Goal: Task Accomplishment & Management: Manage account settings

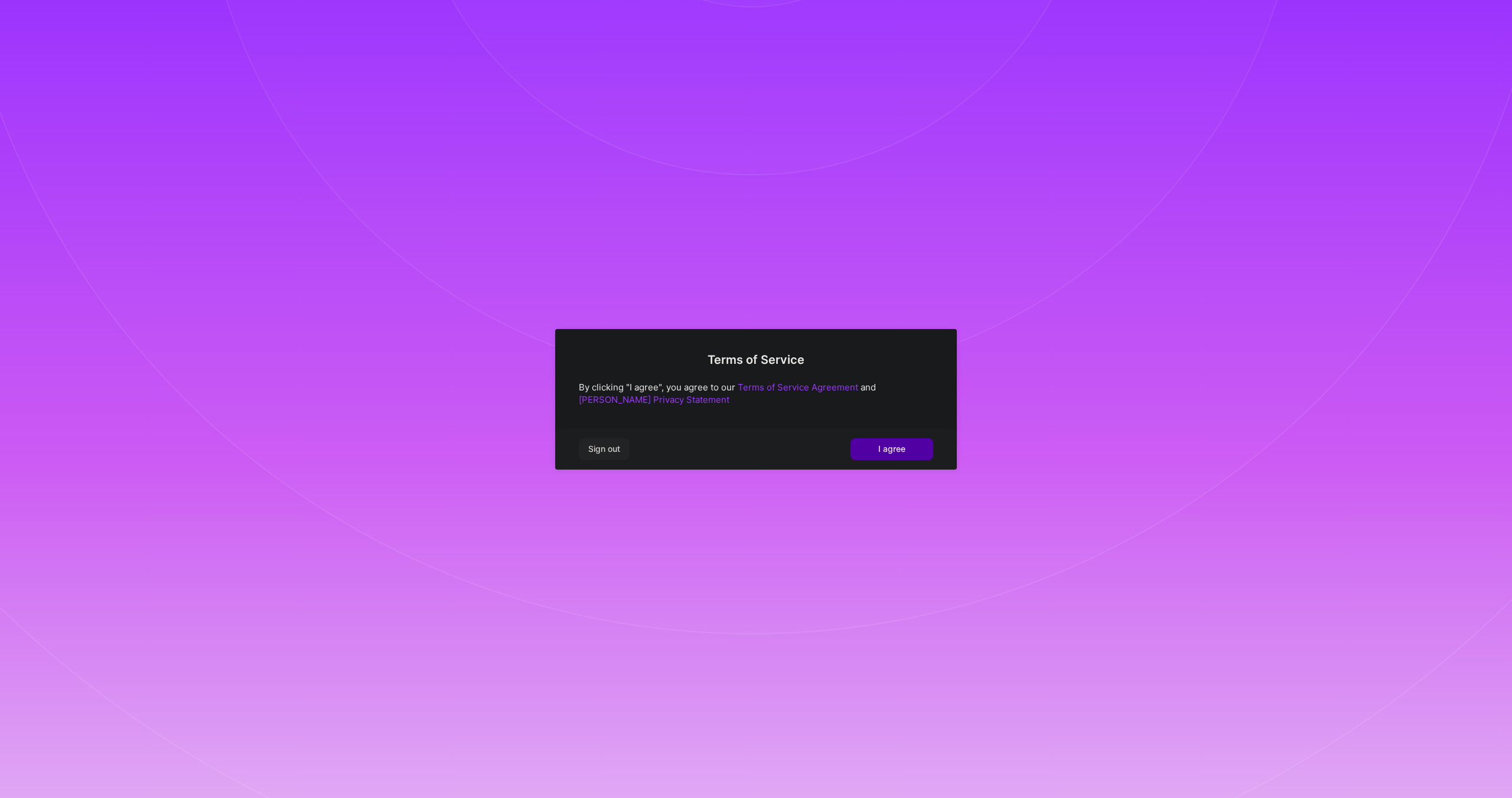
click at [887, 453] on span "I agree" at bounding box center [891, 449] width 27 height 12
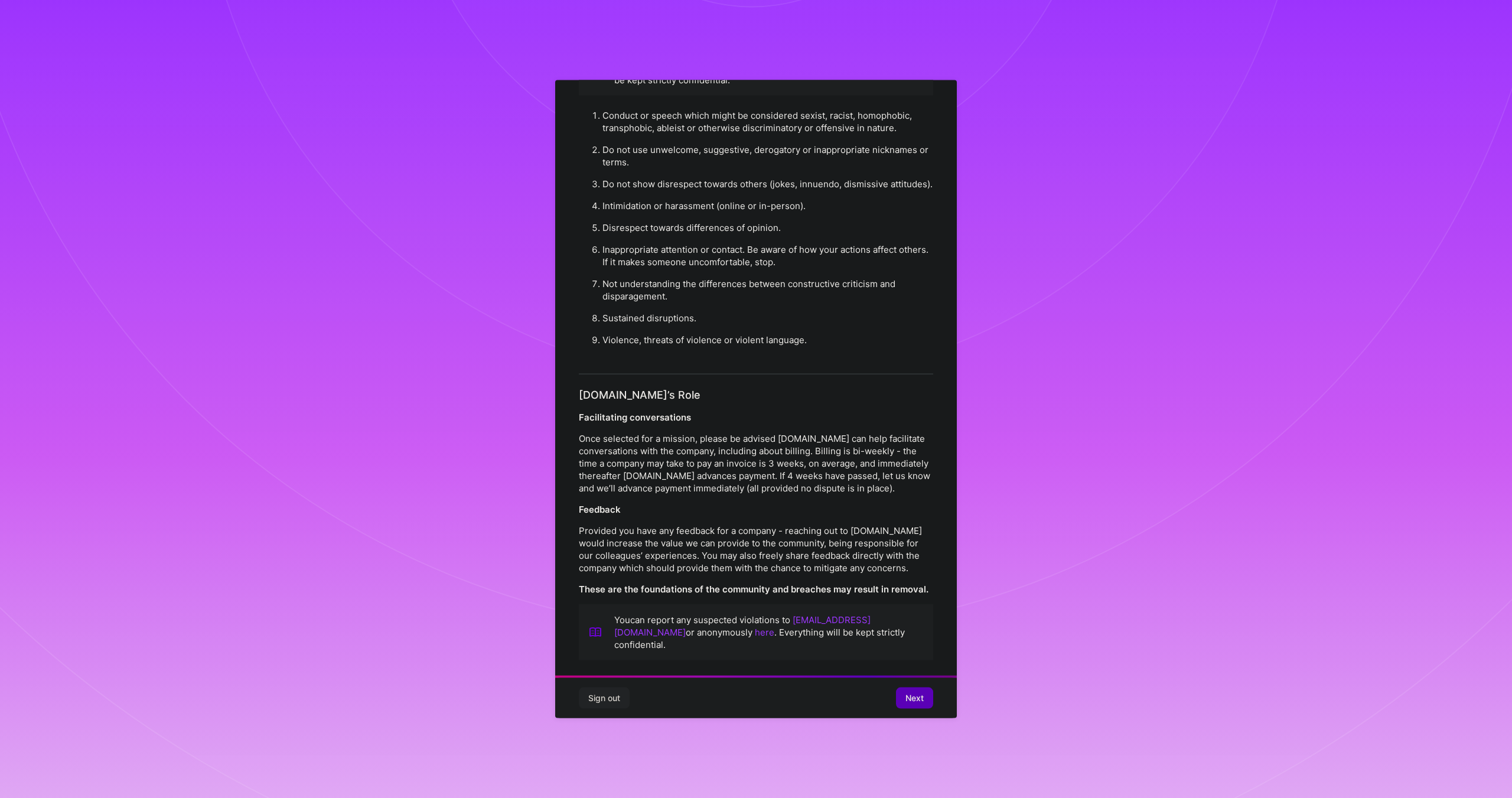
scroll to position [53, 0]
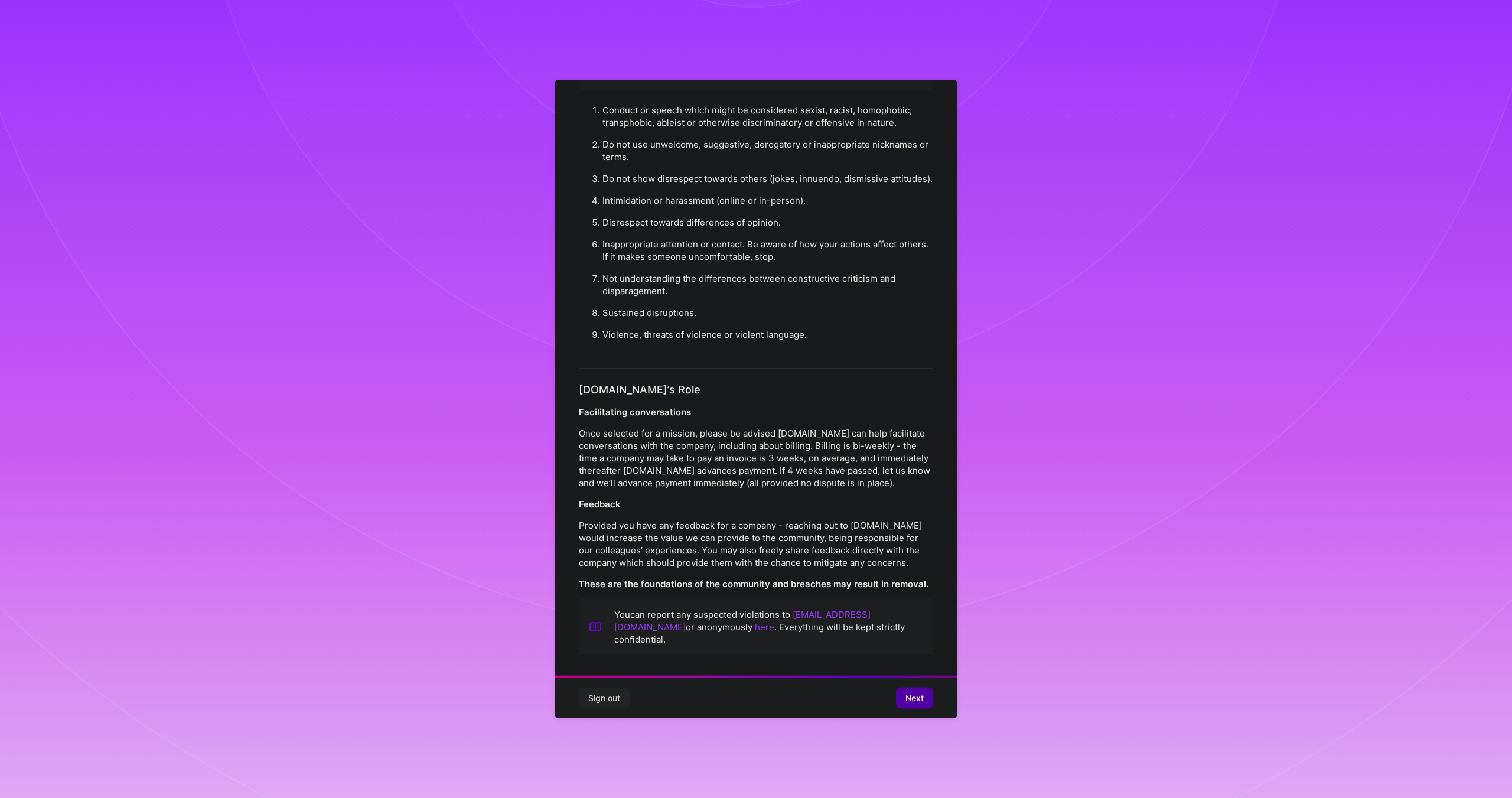
click at [923, 696] on button "Next" at bounding box center [915, 698] width 37 height 21
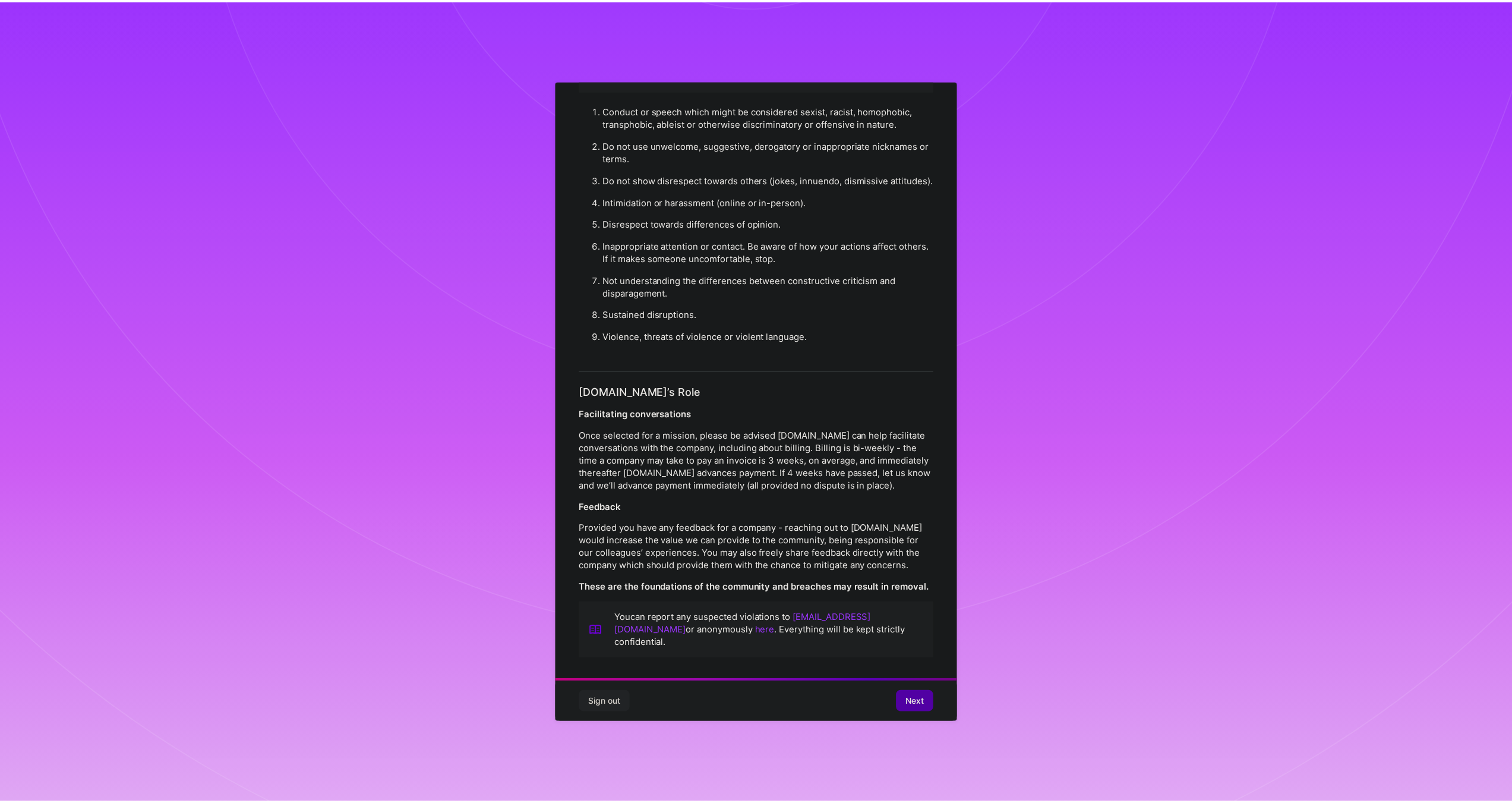
scroll to position [0, 0]
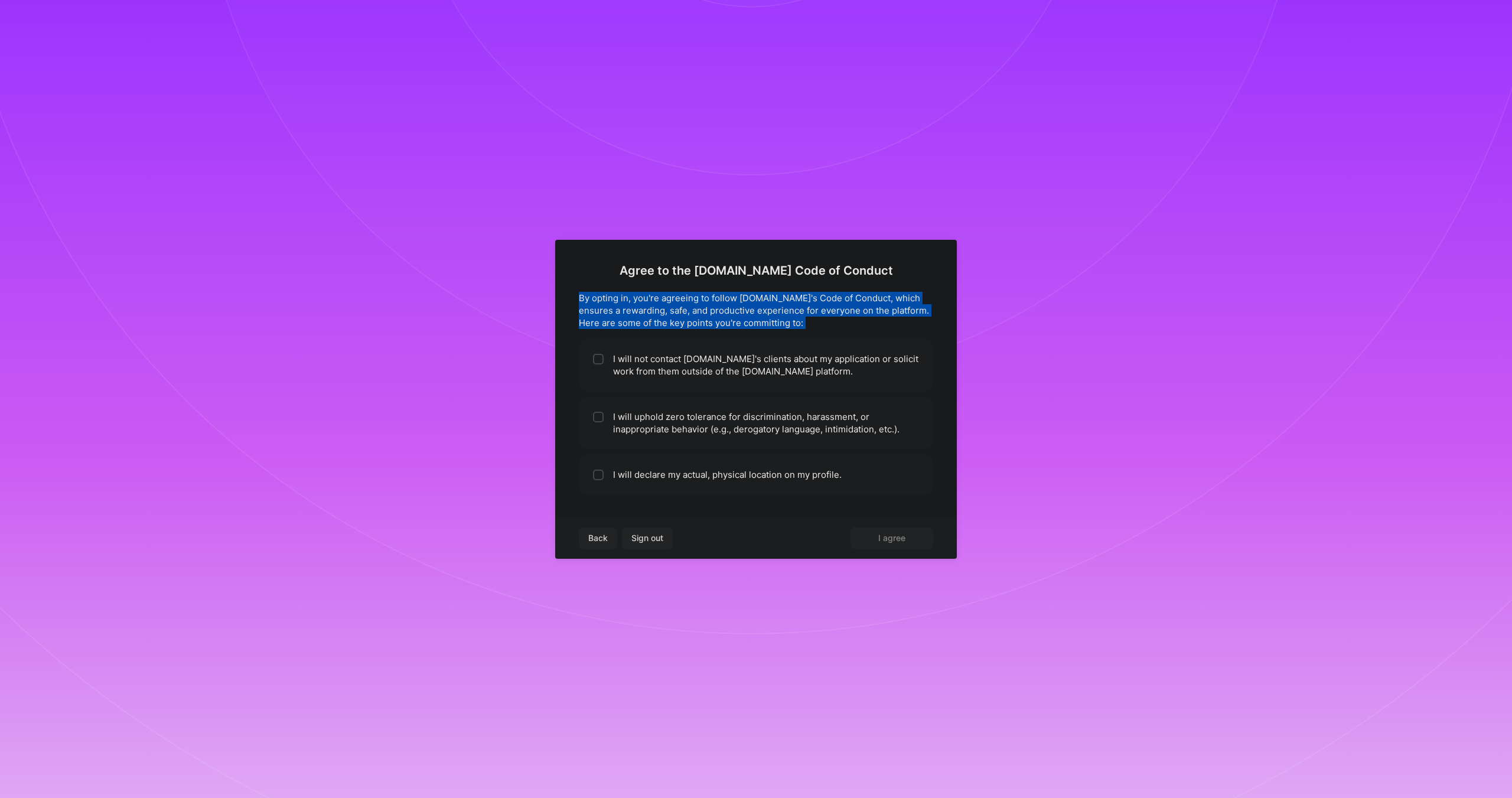
drag, startPoint x: 575, startPoint y: 297, endPoint x: 829, endPoint y: 331, distance: 256.3
click at [829, 331] on div "Agree to the [DOMAIN_NAME] Code of Conduct By opting in, you're agreeing to fol…" at bounding box center [756, 399] width 402 height 319
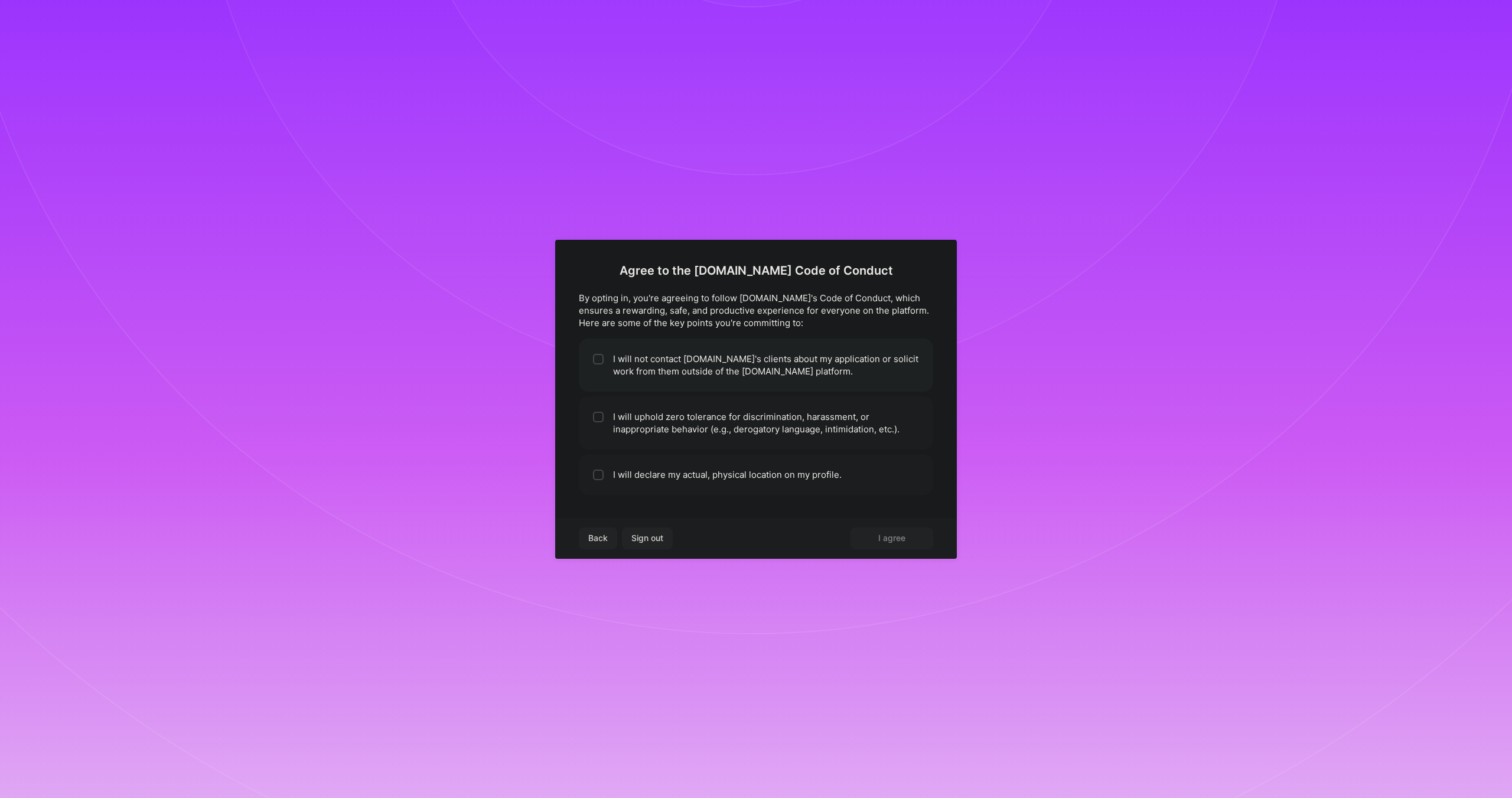
click at [698, 367] on li "I will not contact [DOMAIN_NAME]'s clients about my application or solicit work…" at bounding box center [756, 365] width 354 height 53
checkbox input "true"
click at [683, 431] on li "I will uphold zero tolerance for discrimination, harassment, or inappropriate b…" at bounding box center [756, 423] width 354 height 53
checkbox input "true"
click at [703, 478] on li "I will declare my actual, physical location on my profile." at bounding box center [756, 475] width 354 height 41
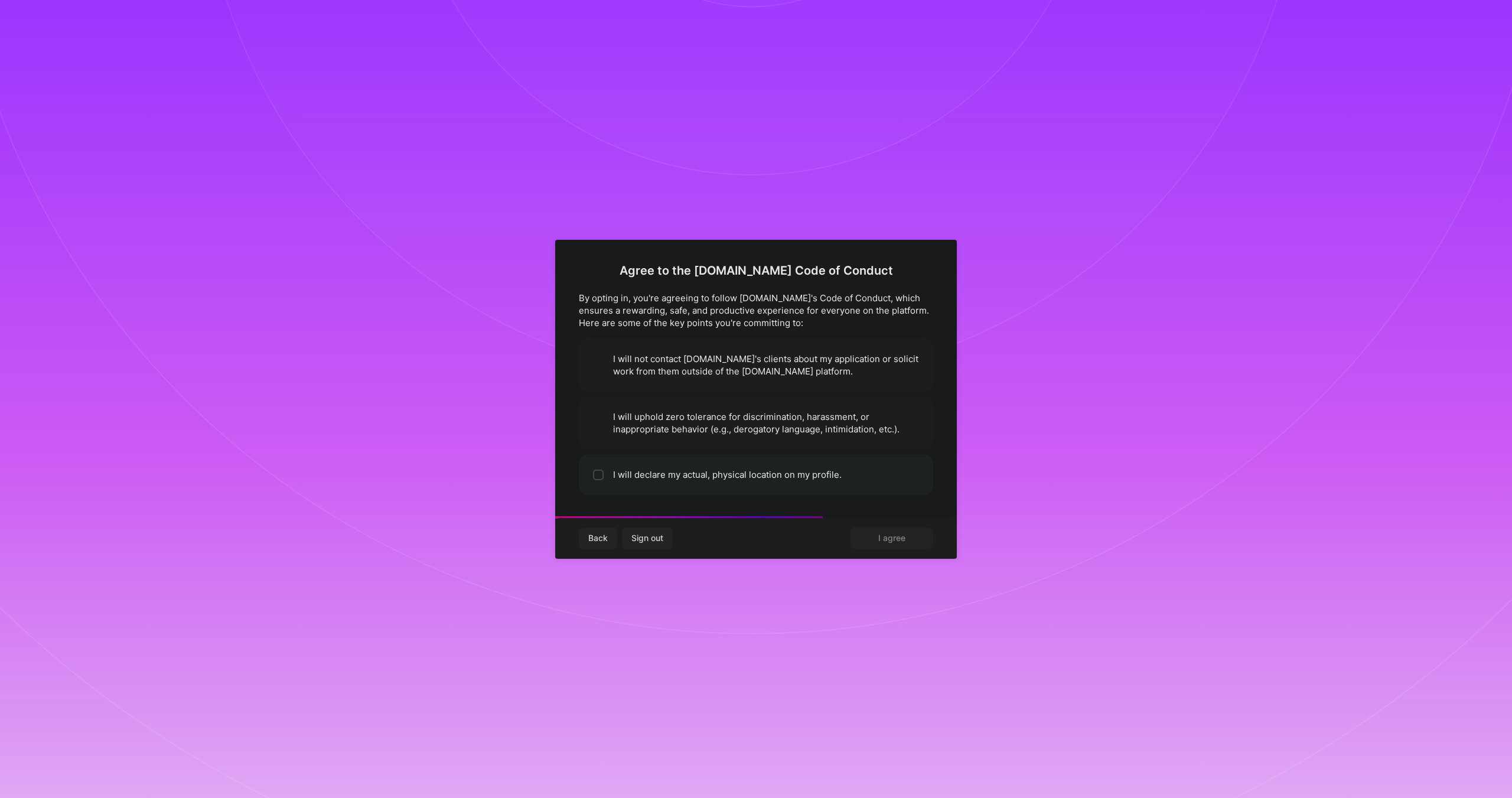
checkbox input "true"
click at [891, 536] on span "I agree" at bounding box center [891, 538] width 27 height 12
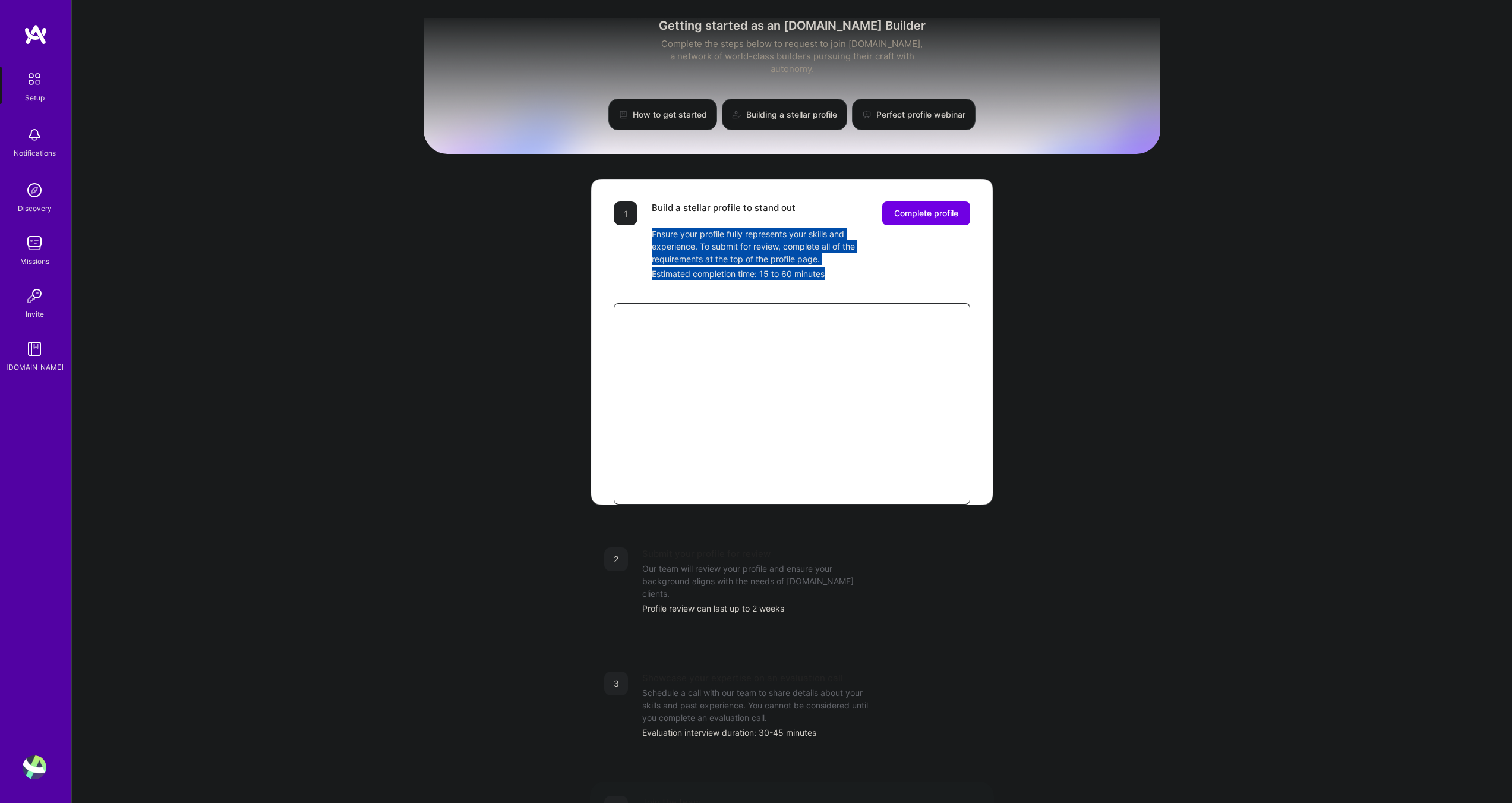
drag, startPoint x: 653, startPoint y: 220, endPoint x: 875, endPoint y: 257, distance: 225.1
click at [875, 257] on div "Build a stellar profile to stand out Complete profile Ensure your profile fully…" at bounding box center [811, 241] width 319 height 79
click at [1144, 270] on div "Getting started as an [DOMAIN_NAME] Builder Complete the steps below to request…" at bounding box center [792, 464] width 737 height 911
click at [918, 208] on button "Complete profile" at bounding box center [926, 213] width 88 height 24
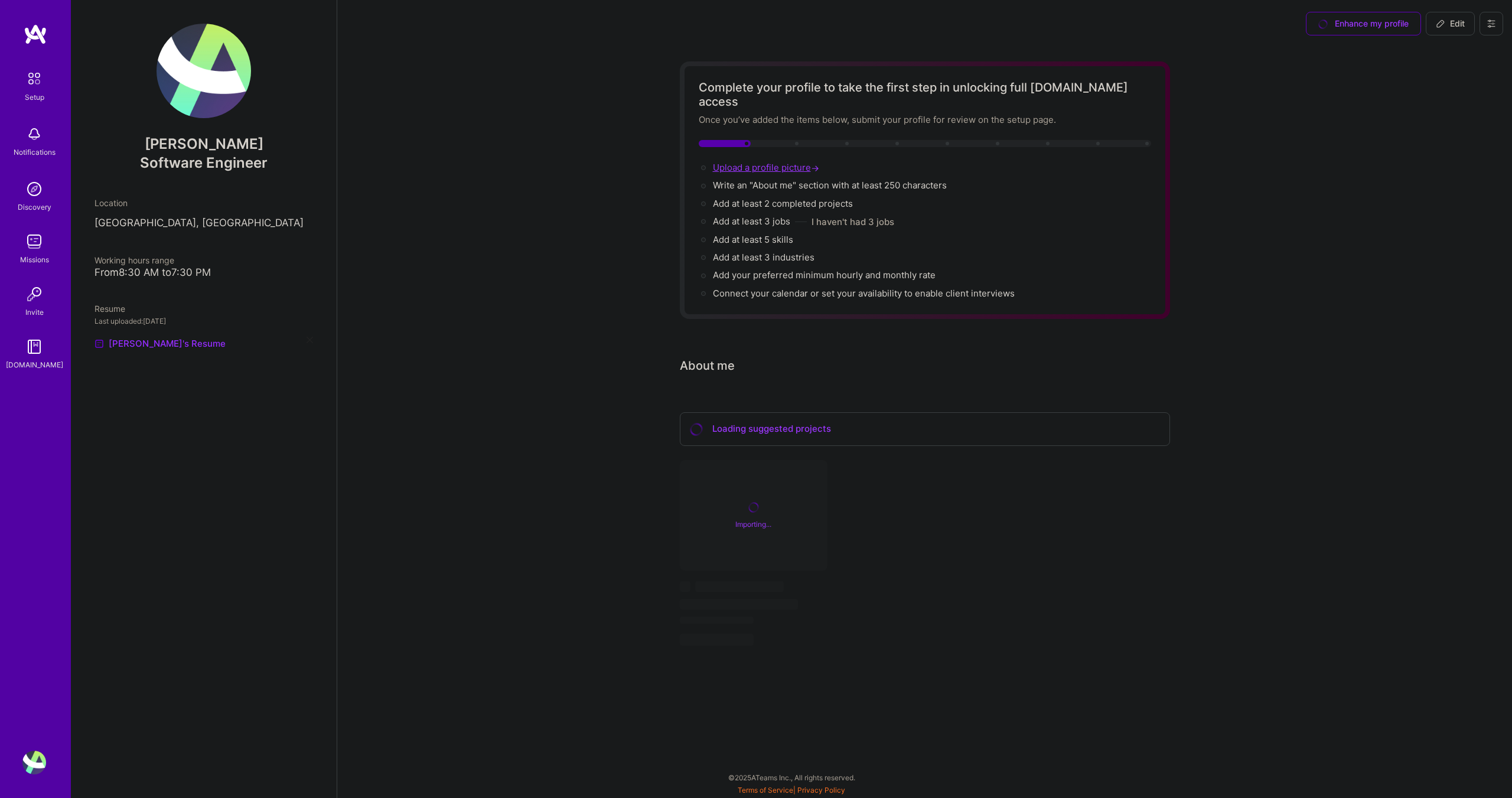
click at [753, 162] on span "Upload a profile picture →" at bounding box center [767, 167] width 109 height 11
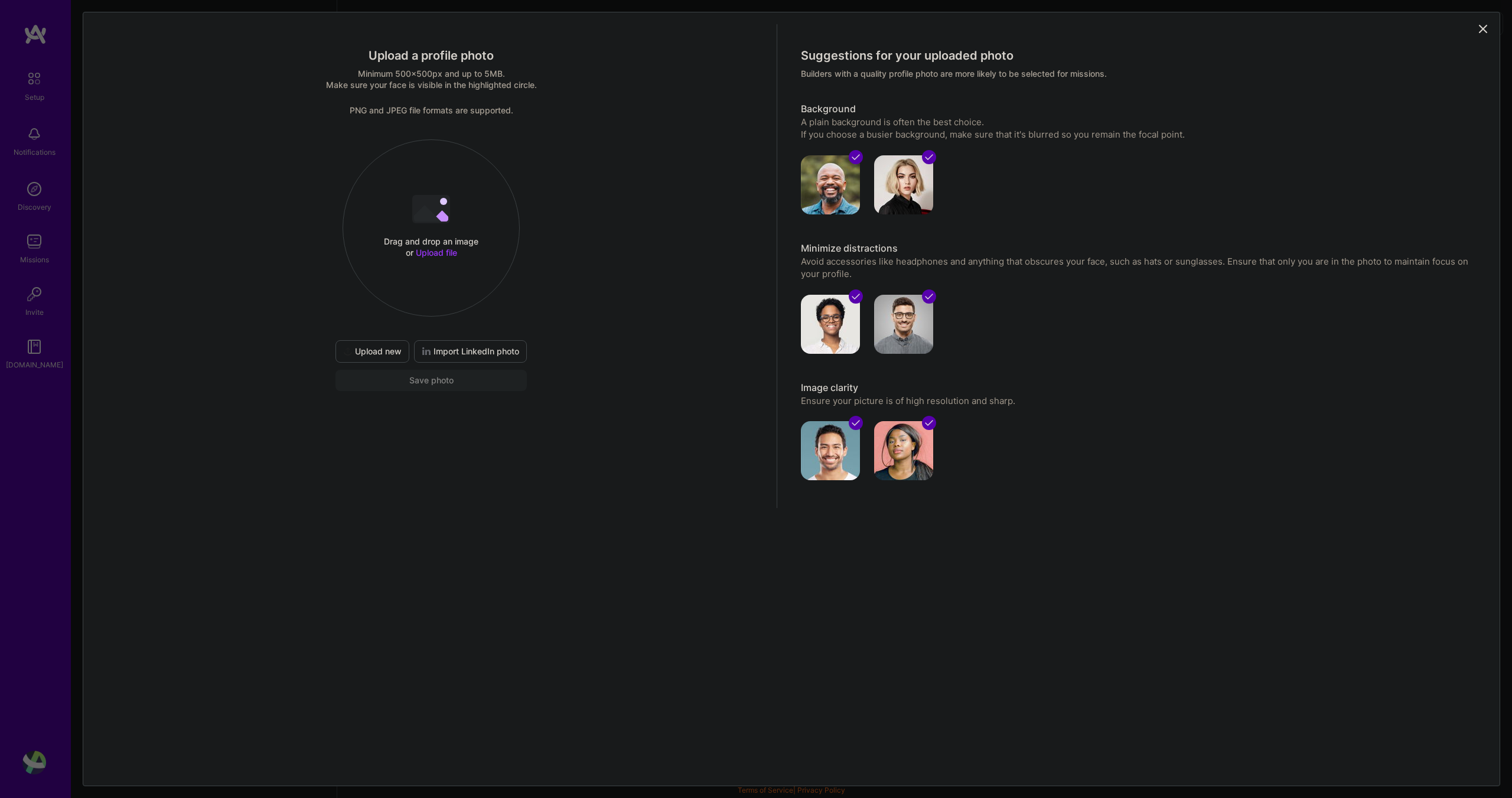
click at [422, 249] on span "Upload file" at bounding box center [436, 252] width 41 height 10
select select "US"
click at [492, 223] on div at bounding box center [564, 273] width 266 height 266
click at [445, 369] on div at bounding box center [564, 335] width 266 height 266
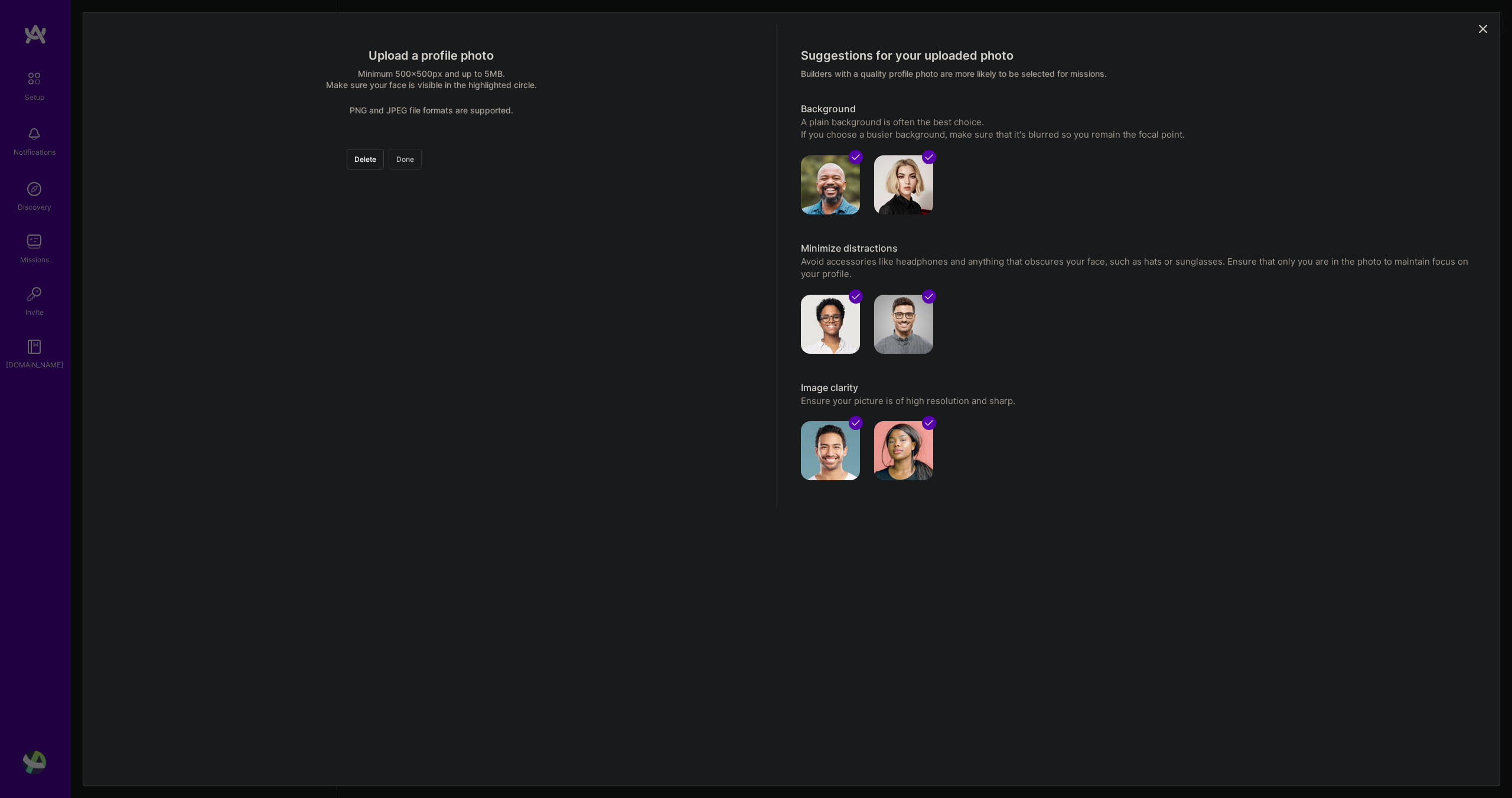
click at [422, 156] on button "Done" at bounding box center [405, 159] width 33 height 21
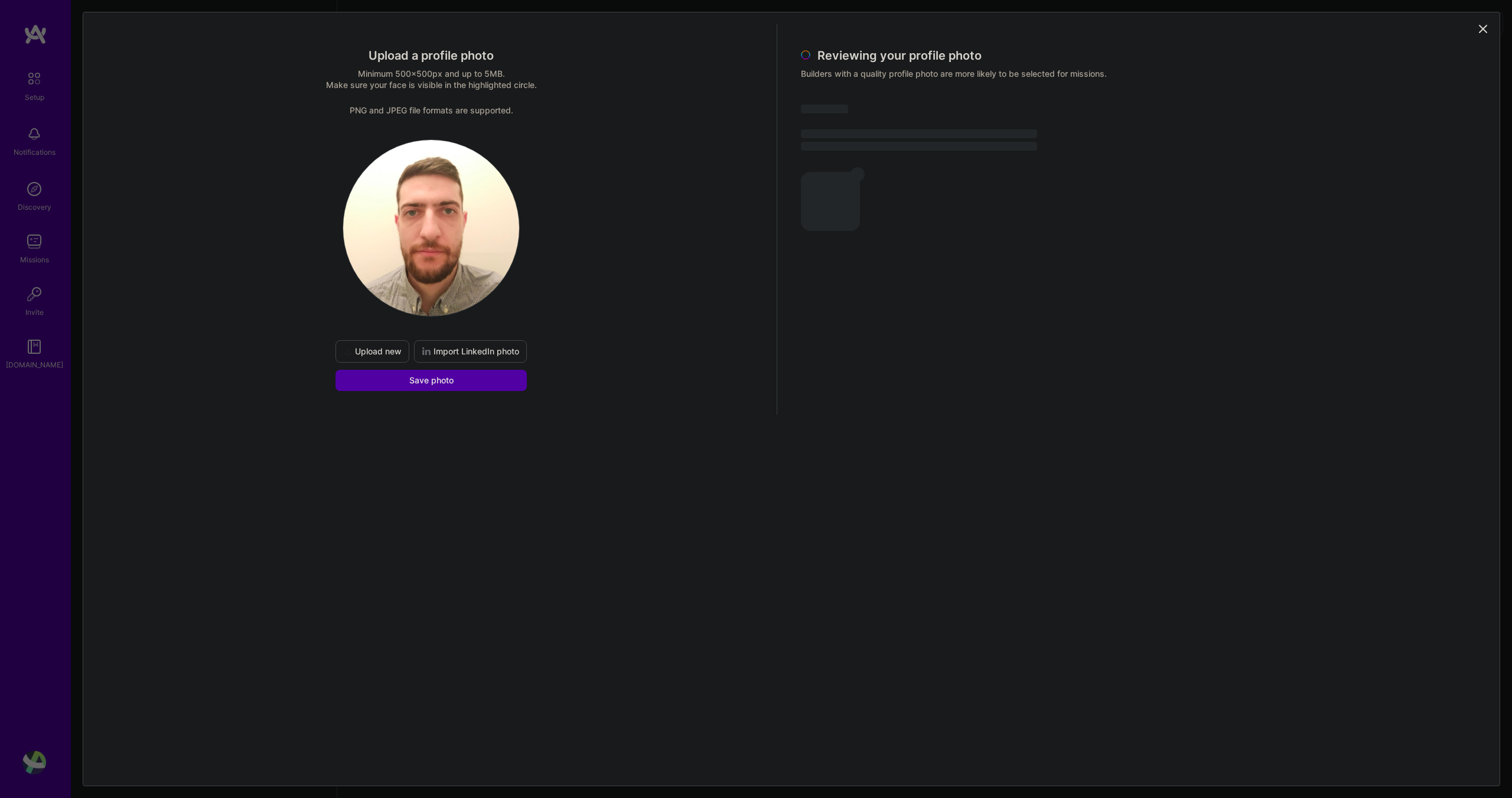
click at [437, 384] on span "Save photo" at bounding box center [431, 380] width 44 height 12
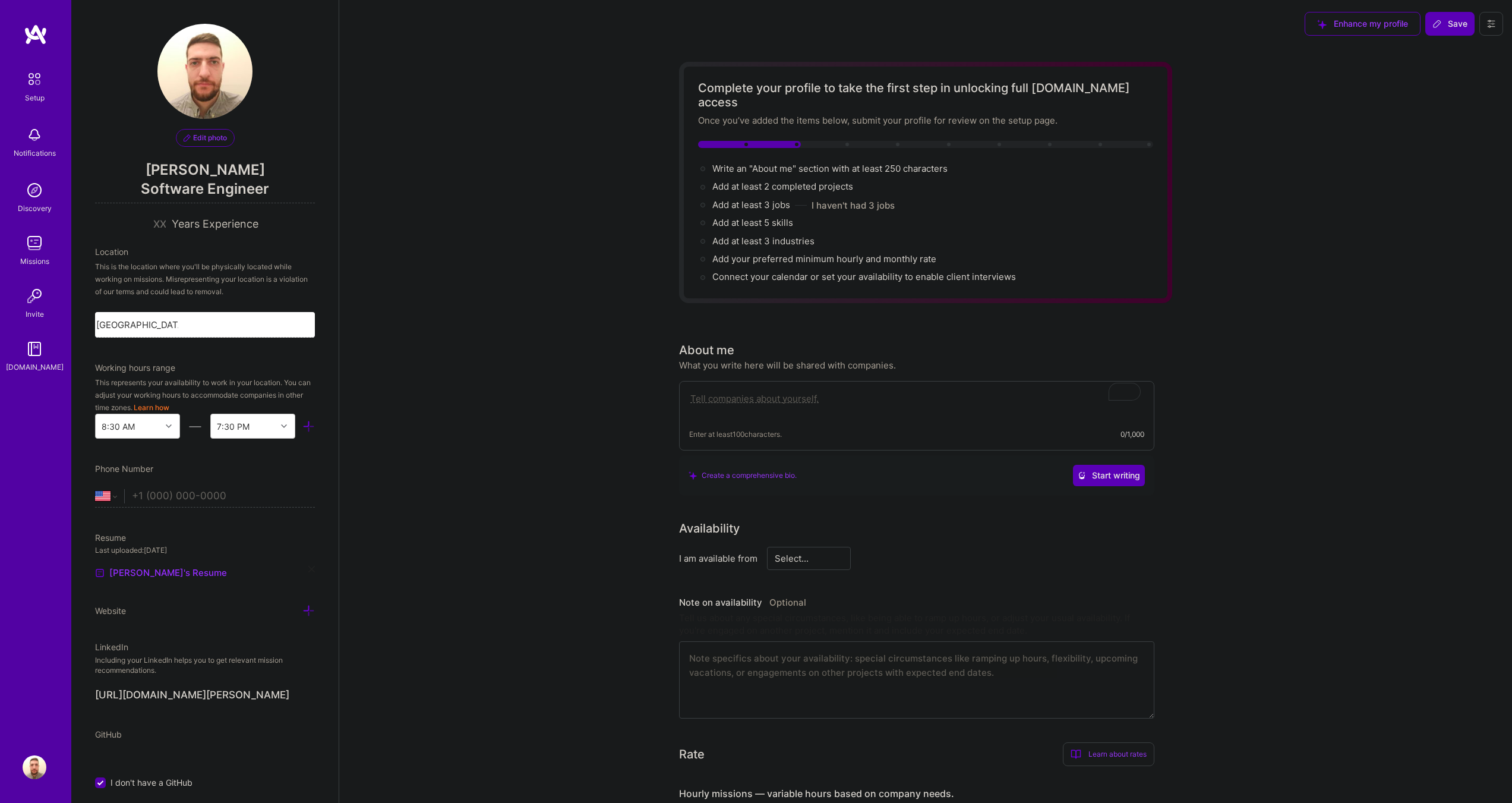
click at [826, 391] on textarea "To enrich screen reader interactions, please activate Accessibility in Grammarl…" at bounding box center [916, 405] width 455 height 28
click at [826, 543] on select "Select... Right Now Future Date Not Available" at bounding box center [809, 558] width 69 height 30
select select "Right Now"
click at [775, 543] on select "Select... Right Now Future Date Not Available" at bounding box center [809, 558] width 69 height 30
click at [899, 548] on input at bounding box center [918, 558] width 71 height 23
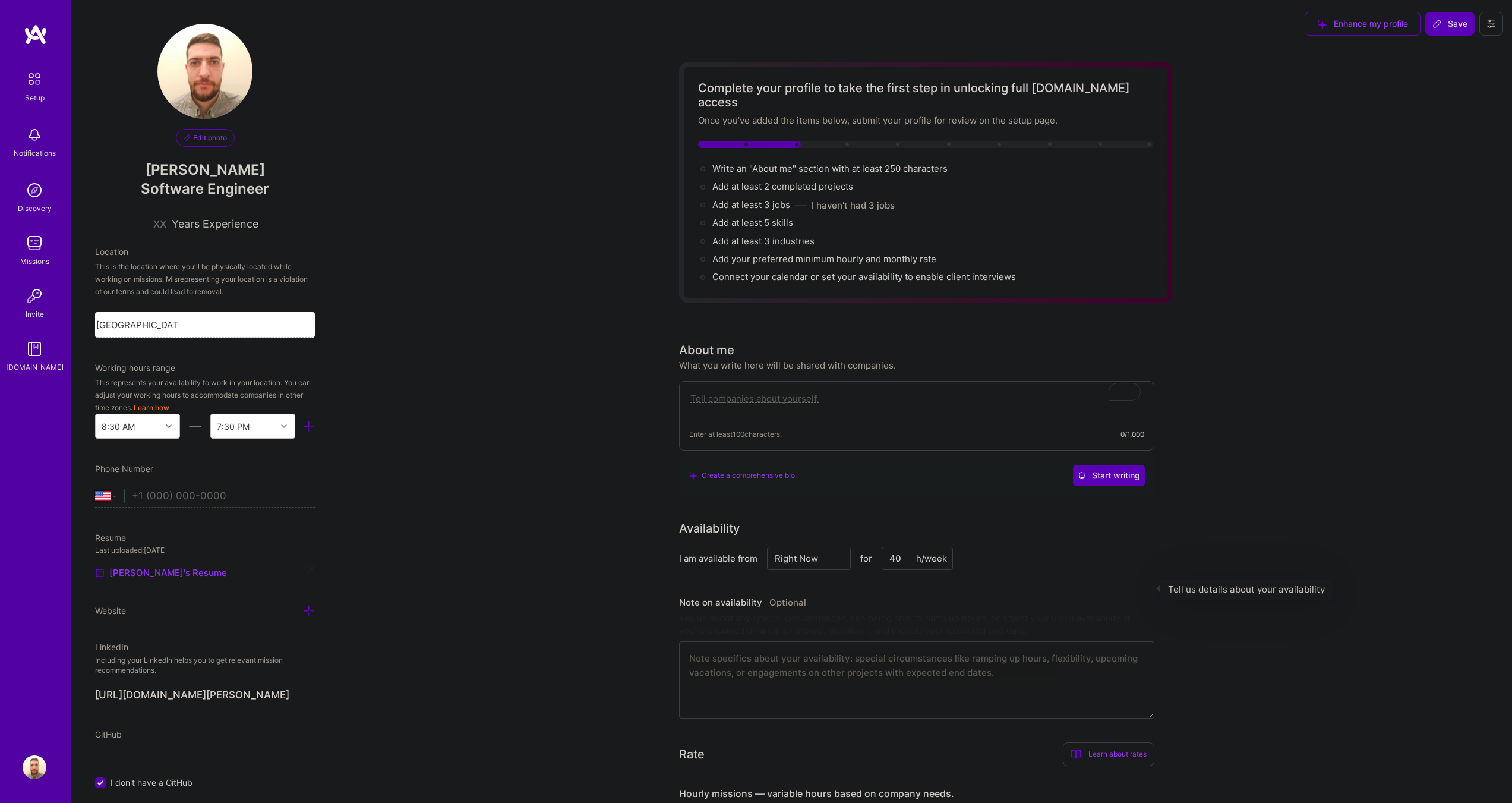
type input "40"
click at [1029, 594] on h3 "Note on availability Optional" at bounding box center [916, 603] width 475 height 18
click at [705, 469] on div "Create a comprehensive bio." at bounding box center [742, 475] width 108 height 13
click at [845, 465] on div "Create a comprehensive bio. Start writing" at bounding box center [916, 475] width 456 height 22
click at [777, 469] on div "Create a comprehensive bio." at bounding box center [742, 475] width 108 height 13
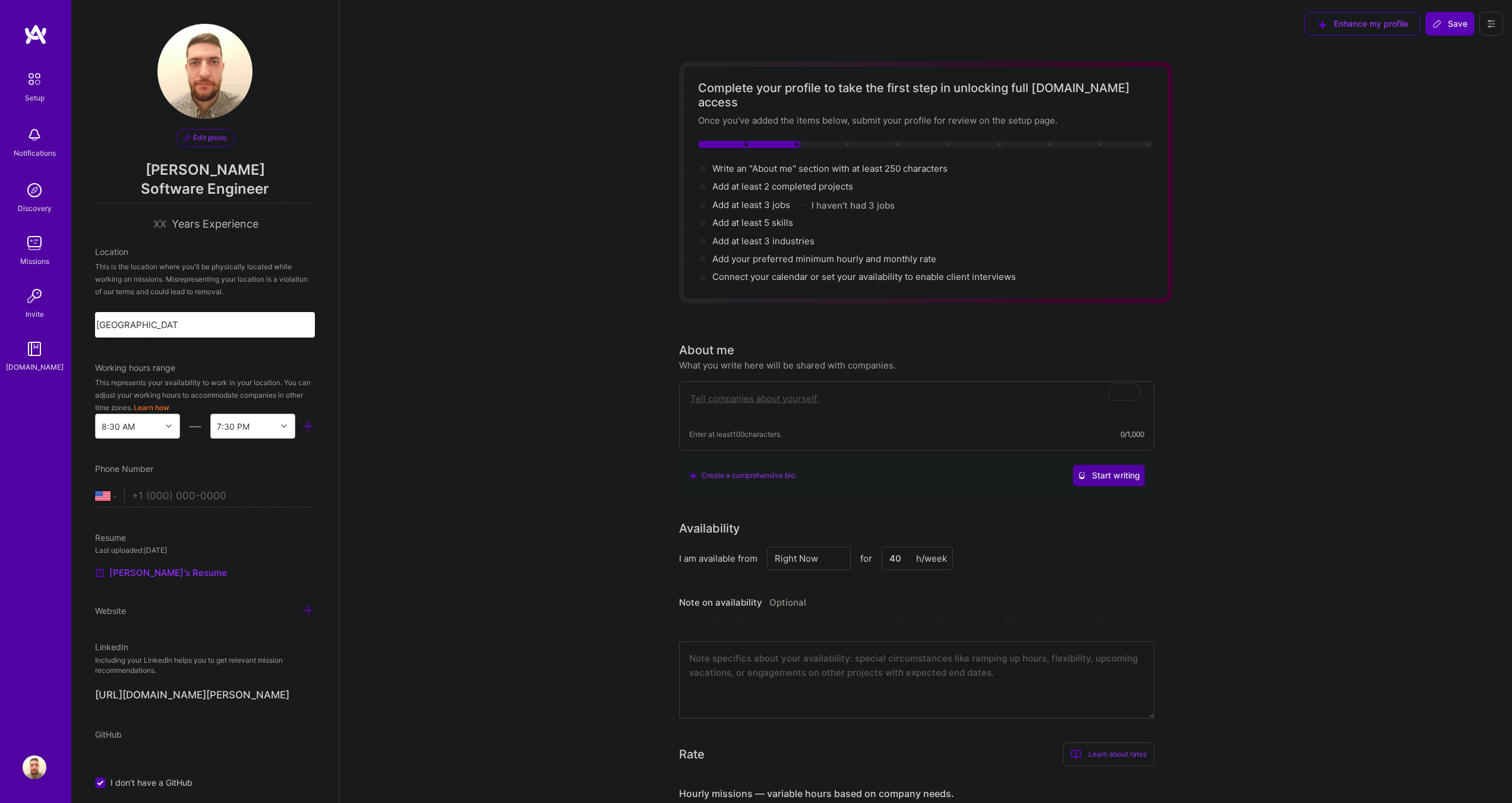
click at [1103, 469] on span "Start writing" at bounding box center [1109, 475] width 63 height 12
click at [801, 392] on textarea "To enrich screen reader interactions, please activate Accessibility in Grammarl…" at bounding box center [916, 405] width 455 height 28
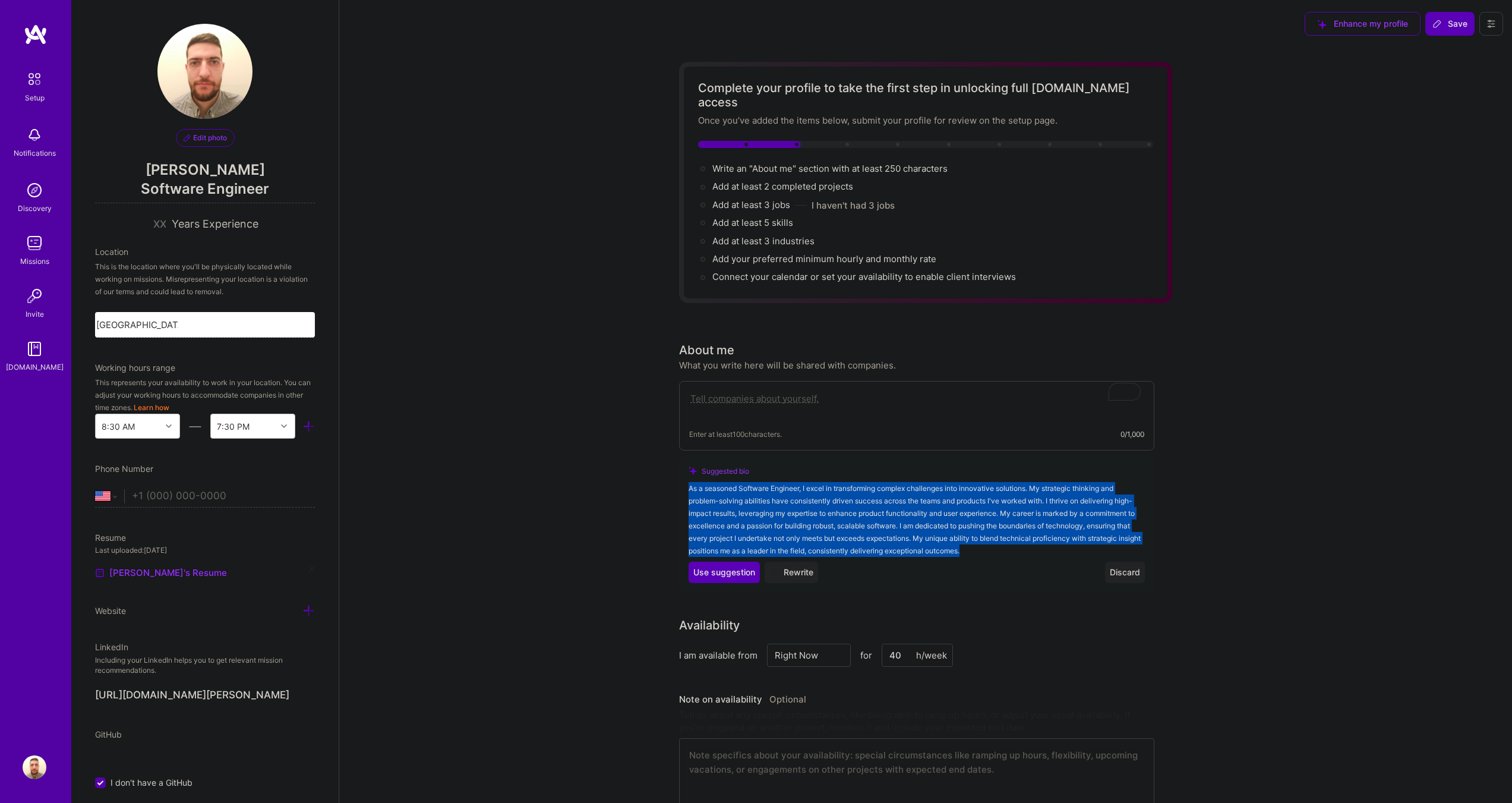
drag, startPoint x: 678, startPoint y: 473, endPoint x: 1011, endPoint y: 531, distance: 338.0
click at [1011, 531] on div "Complete your profile to take the first step in unlocking full [DOMAIN_NAME] ac…" at bounding box center [926, 671] width 1173 height 1246
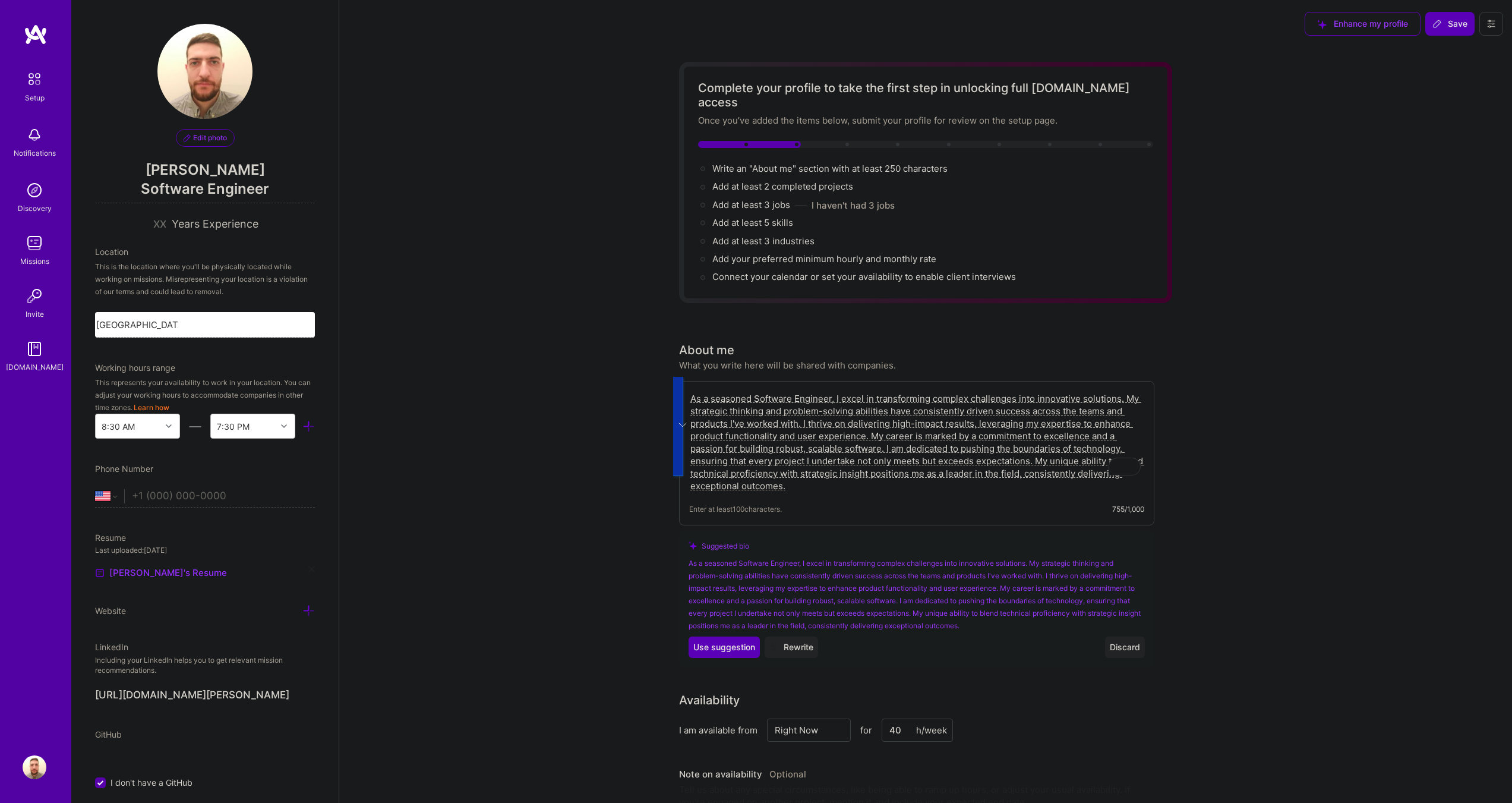
type textarea "As a seasoned Software Engineer, I excel in transforming complex challenges int…"
click at [989, 578] on div "As a seasoned Software Engineer, I excel in transforming complex challenges int…" at bounding box center [916, 594] width 456 height 75
click at [857, 472] on textarea "As a seasoned Software Engineer, I excel in transforming complex challenges int…" at bounding box center [916, 443] width 455 height 102
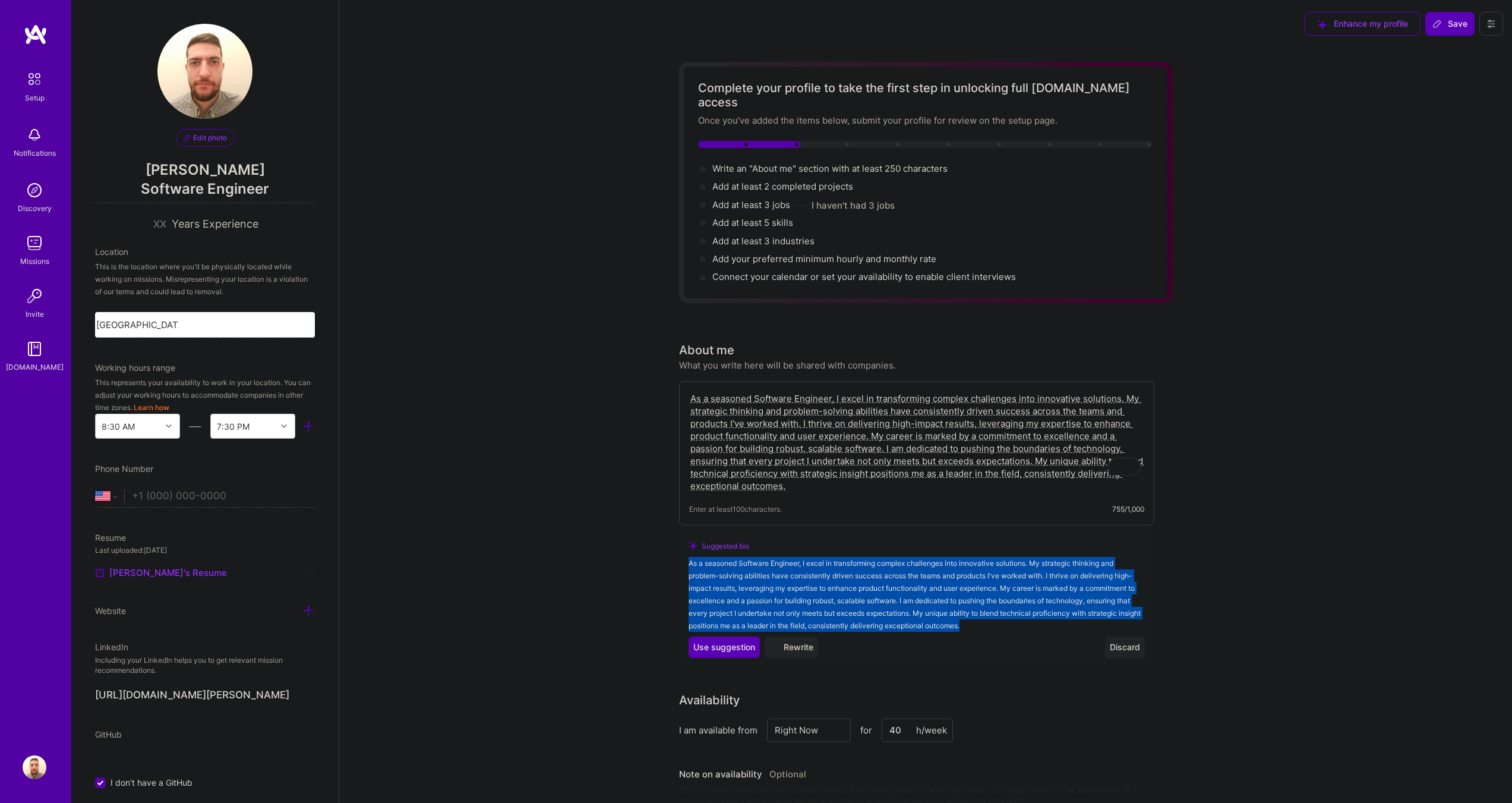
drag, startPoint x: 1002, startPoint y: 613, endPoint x: 680, endPoint y: 547, distance: 328.7
click at [680, 547] on div "Suggested bio As a seasoned Software Engineer, I excel in transforming complex …" at bounding box center [916, 599] width 475 height 137
copy div "As a seasoned Software Engineer, I excel in transforming complex challenges int…"
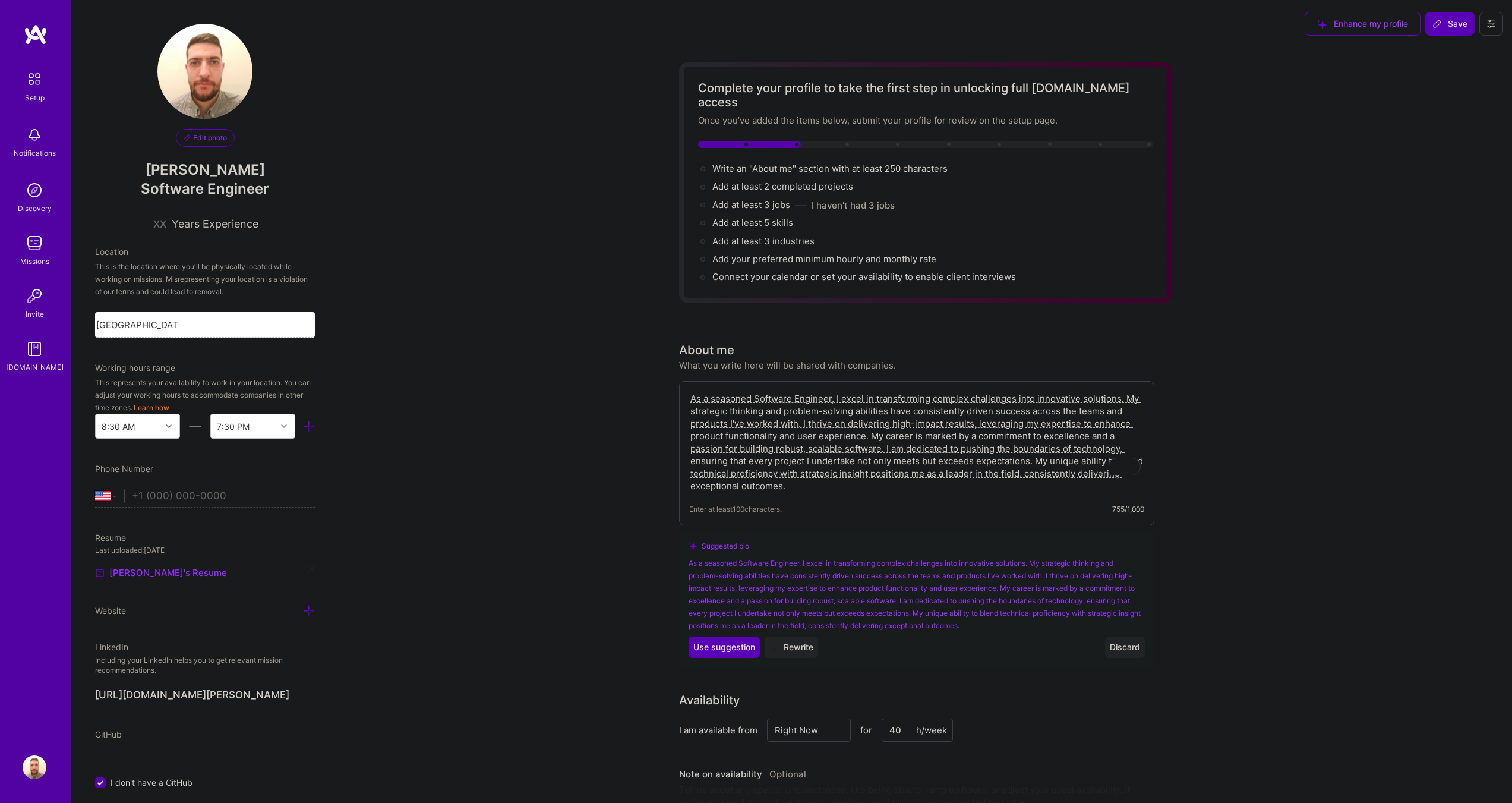
click at [875, 466] on textarea "As a seasoned Software Engineer, I excel in transforming complex challenges int…" at bounding box center [916, 443] width 455 height 102
click at [951, 530] on div "Suggested bio As a seasoned Software Engineer, I excel in transforming complex …" at bounding box center [916, 599] width 475 height 137
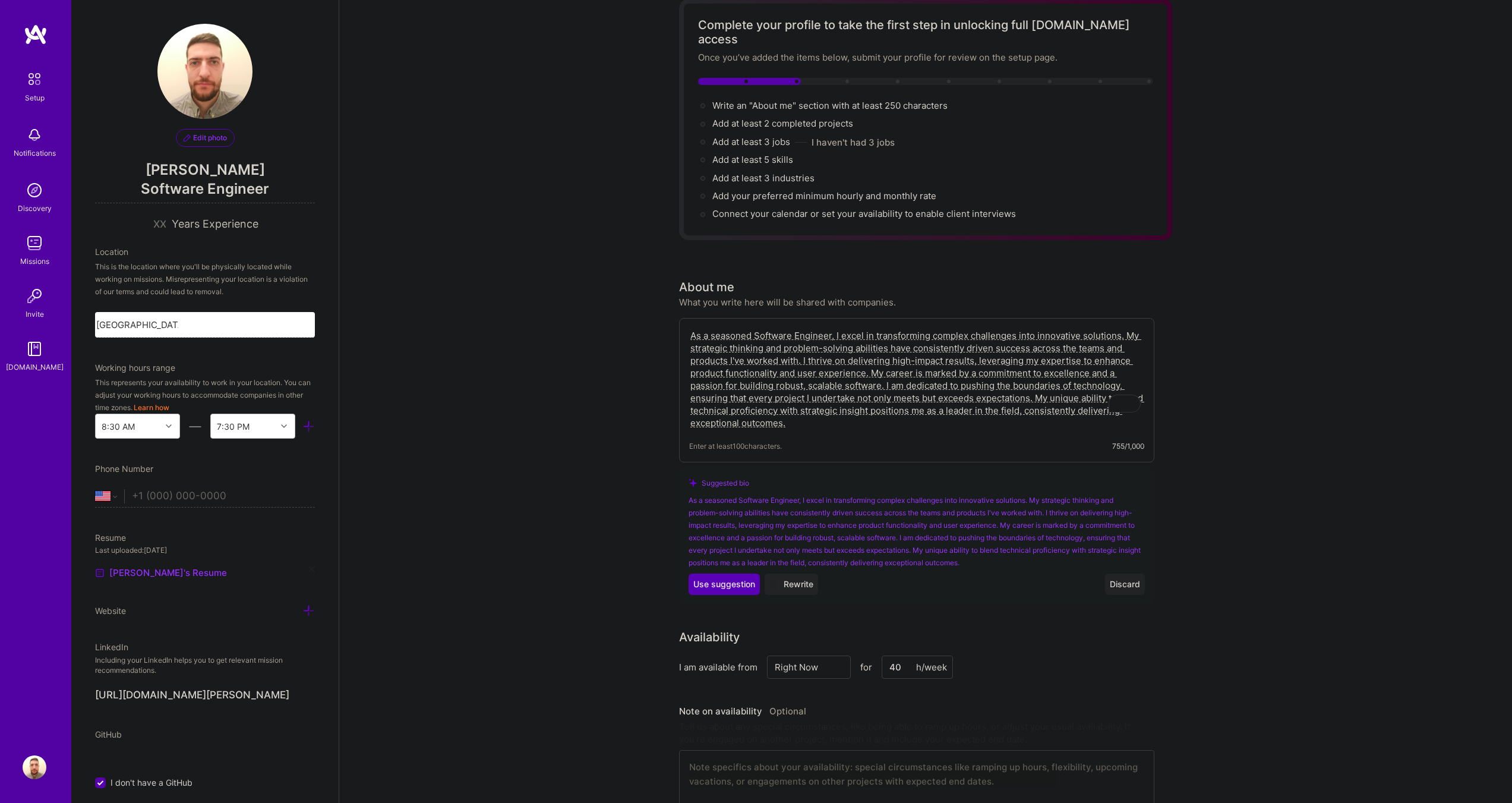
scroll to position [119, 0]
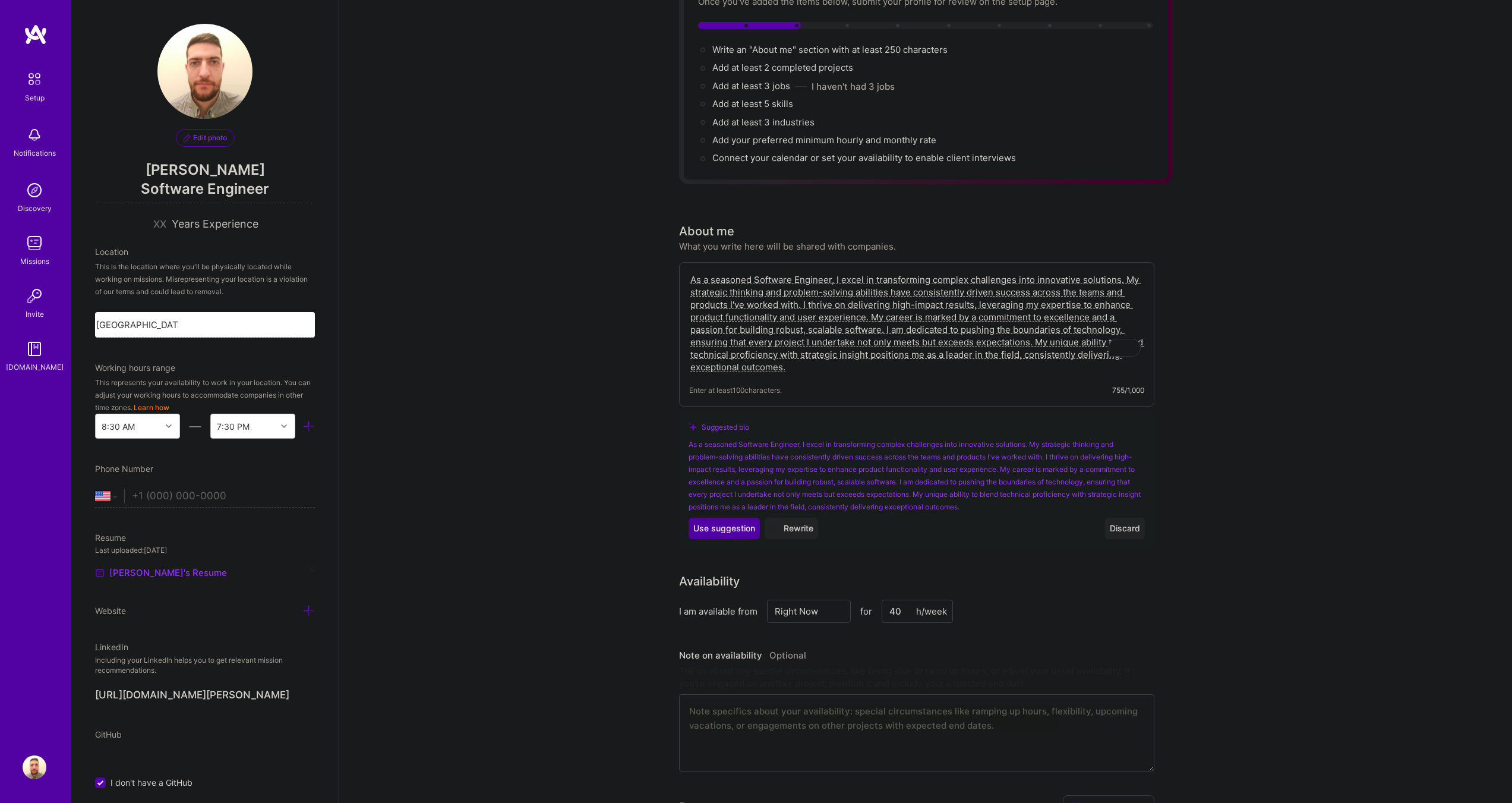
click at [739, 523] on span "Use suggestion" at bounding box center [724, 529] width 62 height 12
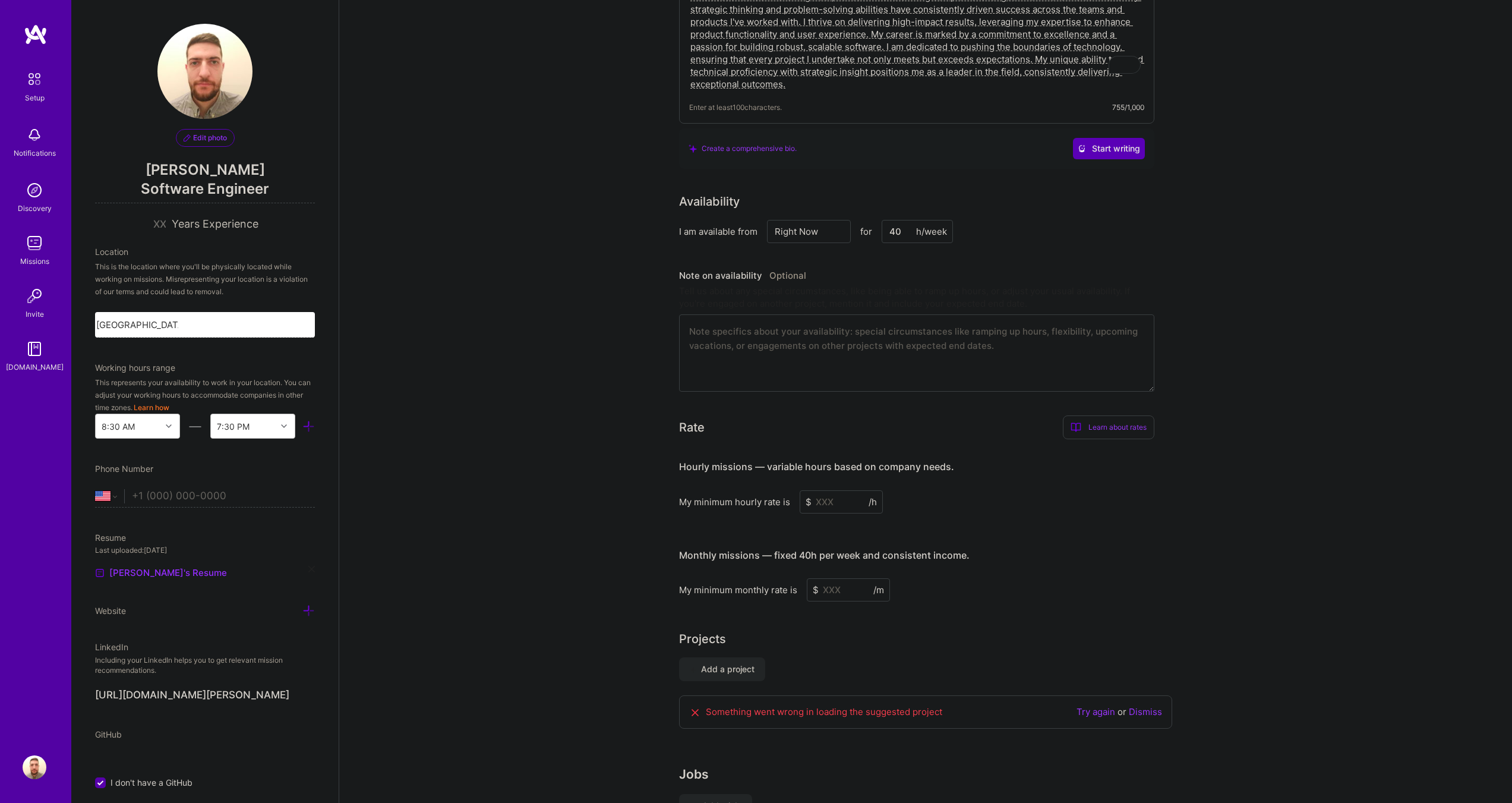
scroll to position [416, 0]
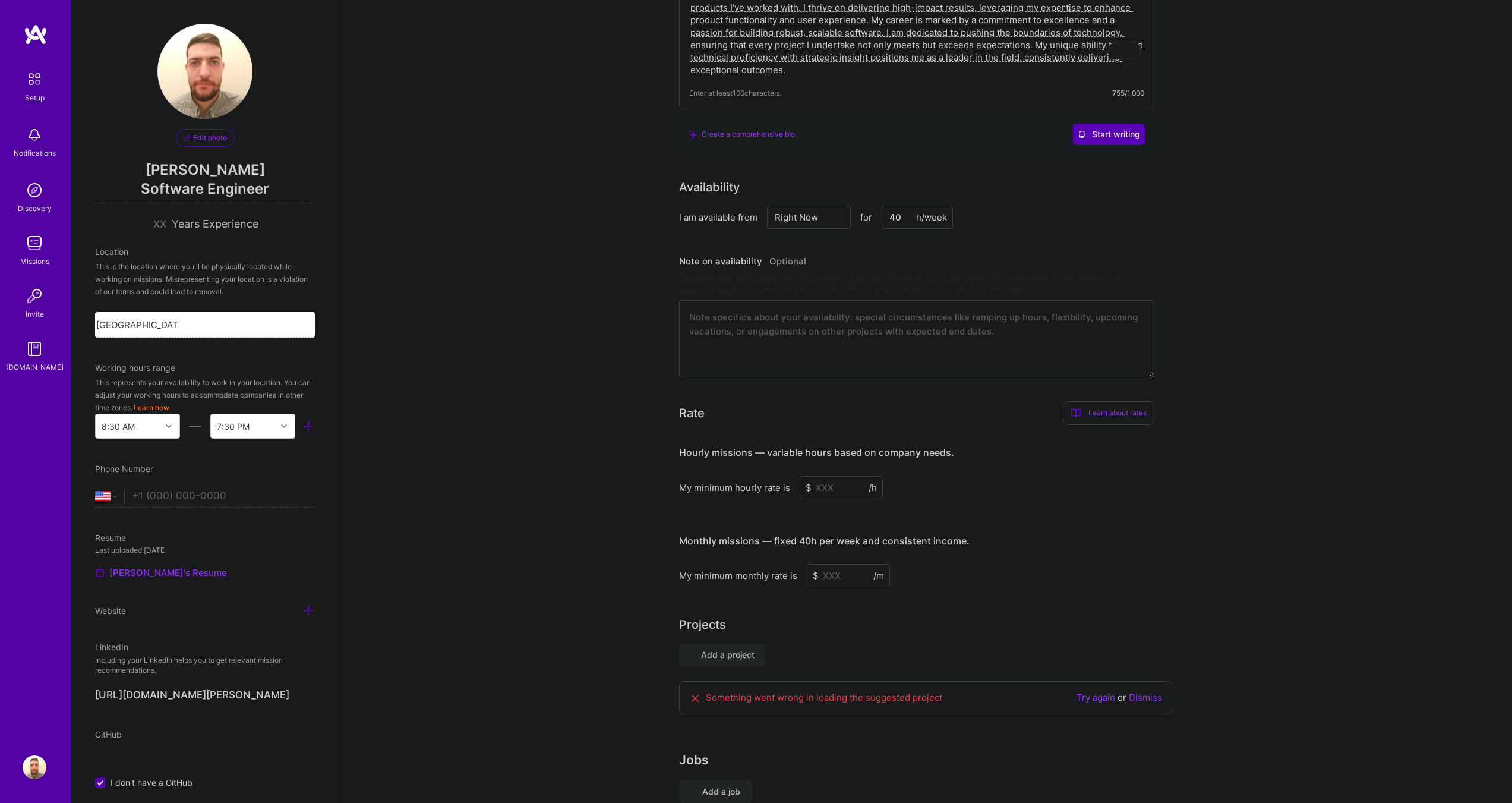
click at [844, 476] on input at bounding box center [842, 488] width 83 height 23
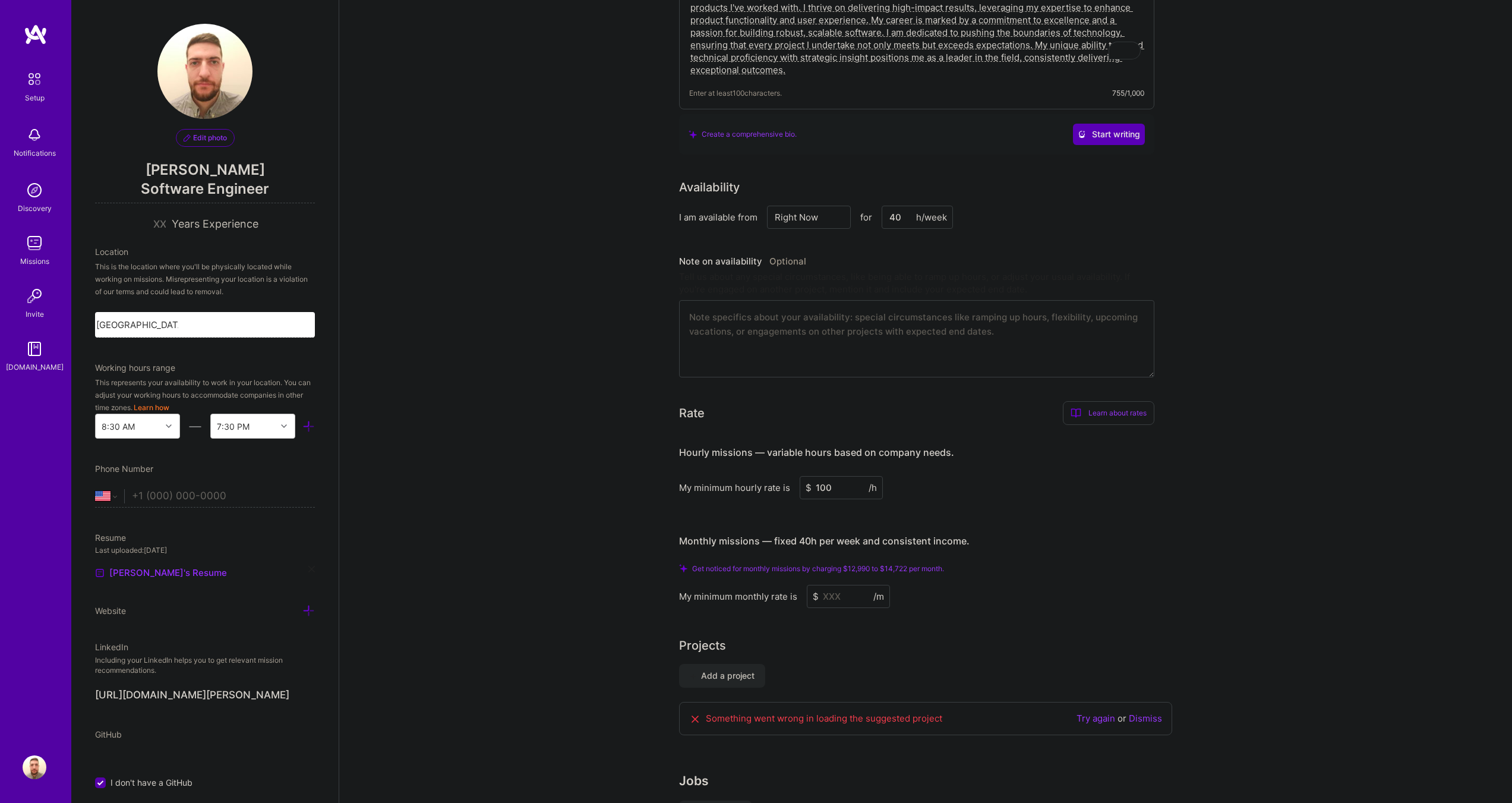
type input "100"
click at [1010, 523] on h3 "Monthly missions — fixed 40h per week and consistent income." at bounding box center [916, 541] width 475 height 37
click at [1112, 508] on div "Hourly missions — variable hours based on company needs. My minimum hourly rate…" at bounding box center [916, 521] width 475 height 174
drag, startPoint x: 680, startPoint y: 524, endPoint x: 988, endPoint y: 517, distance: 308.1
click at [988, 523] on h3 "Monthly missions — fixed 40h per week and consistent income." at bounding box center [916, 541] width 475 height 37
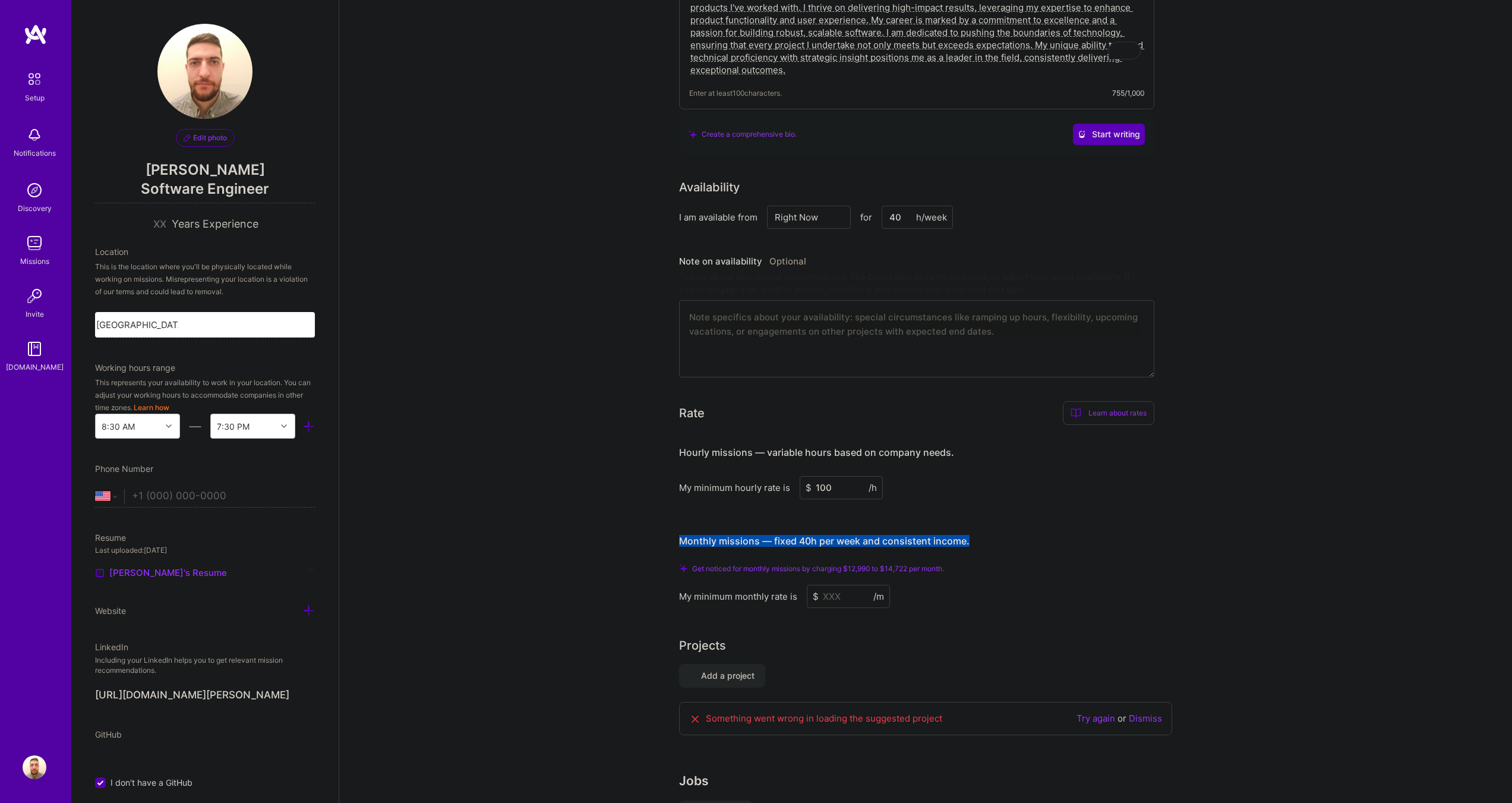
click at [1060, 536] on h3 "Monthly missions — fixed 40h per week and consistent income." at bounding box center [916, 541] width 475 height 37
drag, startPoint x: 693, startPoint y: 554, endPoint x: 1007, endPoint y: 549, distance: 314.0
click at [1007, 549] on div "Monthly missions — fixed 40h per week and consistent income. Get noticed for mo…" at bounding box center [916, 566] width 475 height 85
click at [994, 564] on div "Get noticed for monthly missions by charging $12,990 to $14,722 per month." at bounding box center [916, 568] width 475 height 9
click at [842, 585] on input at bounding box center [848, 597] width 83 height 23
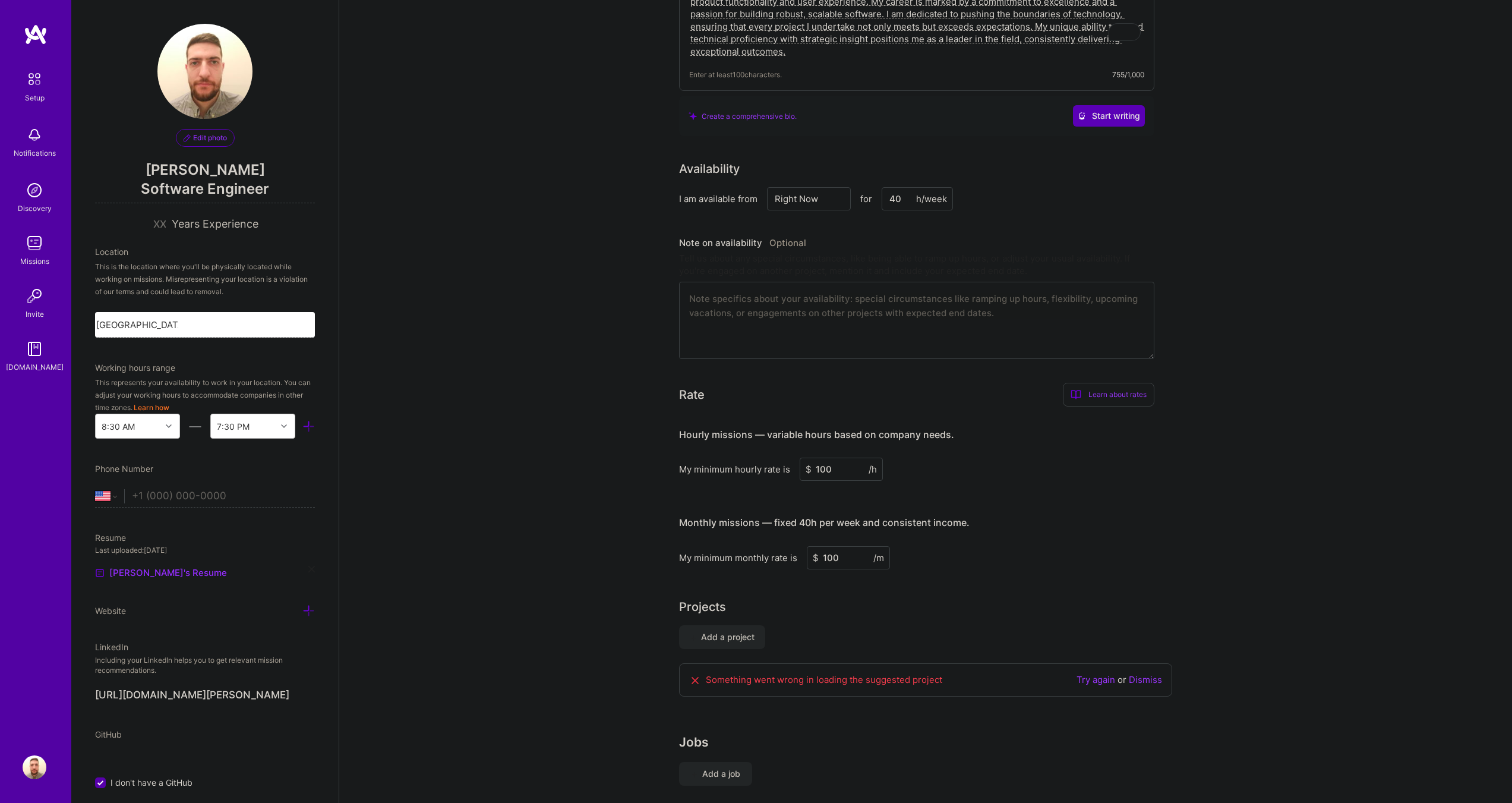
type input "100"
click at [1035, 598] on div "Projects" at bounding box center [926, 607] width 493 height 18
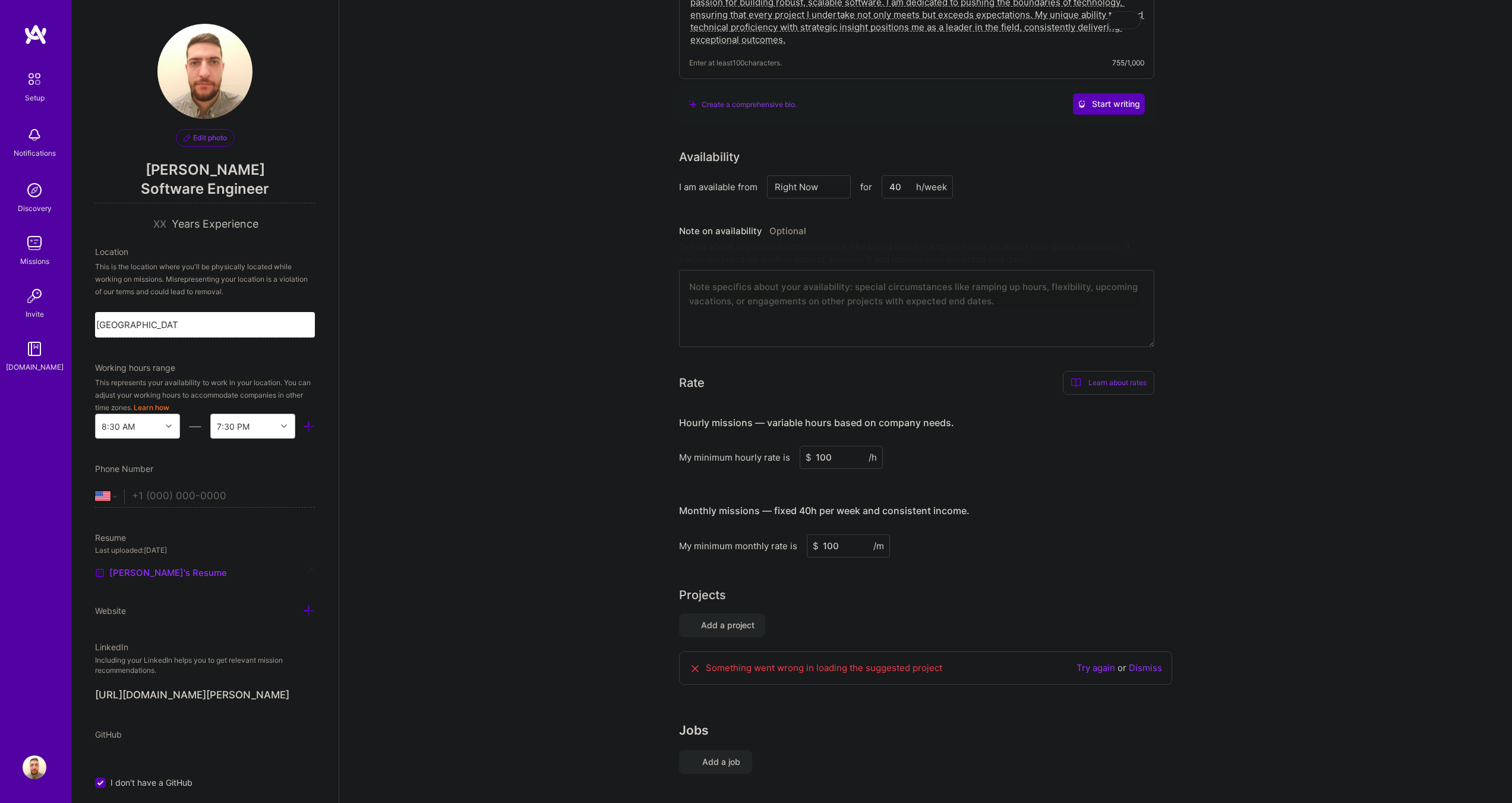
scroll to position [442, 0]
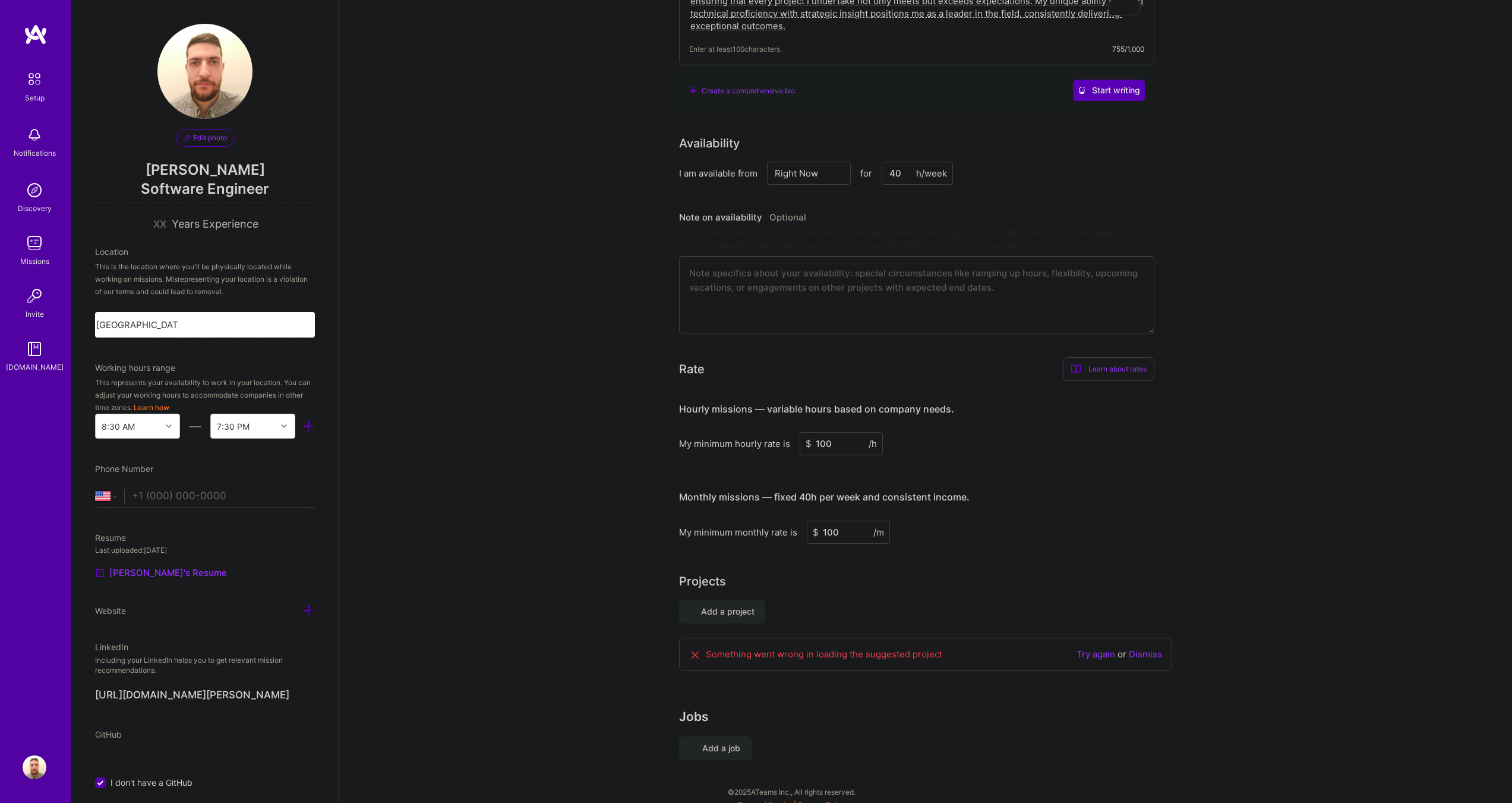
click at [1095, 648] on link "Try again" at bounding box center [1095, 654] width 38 height 11
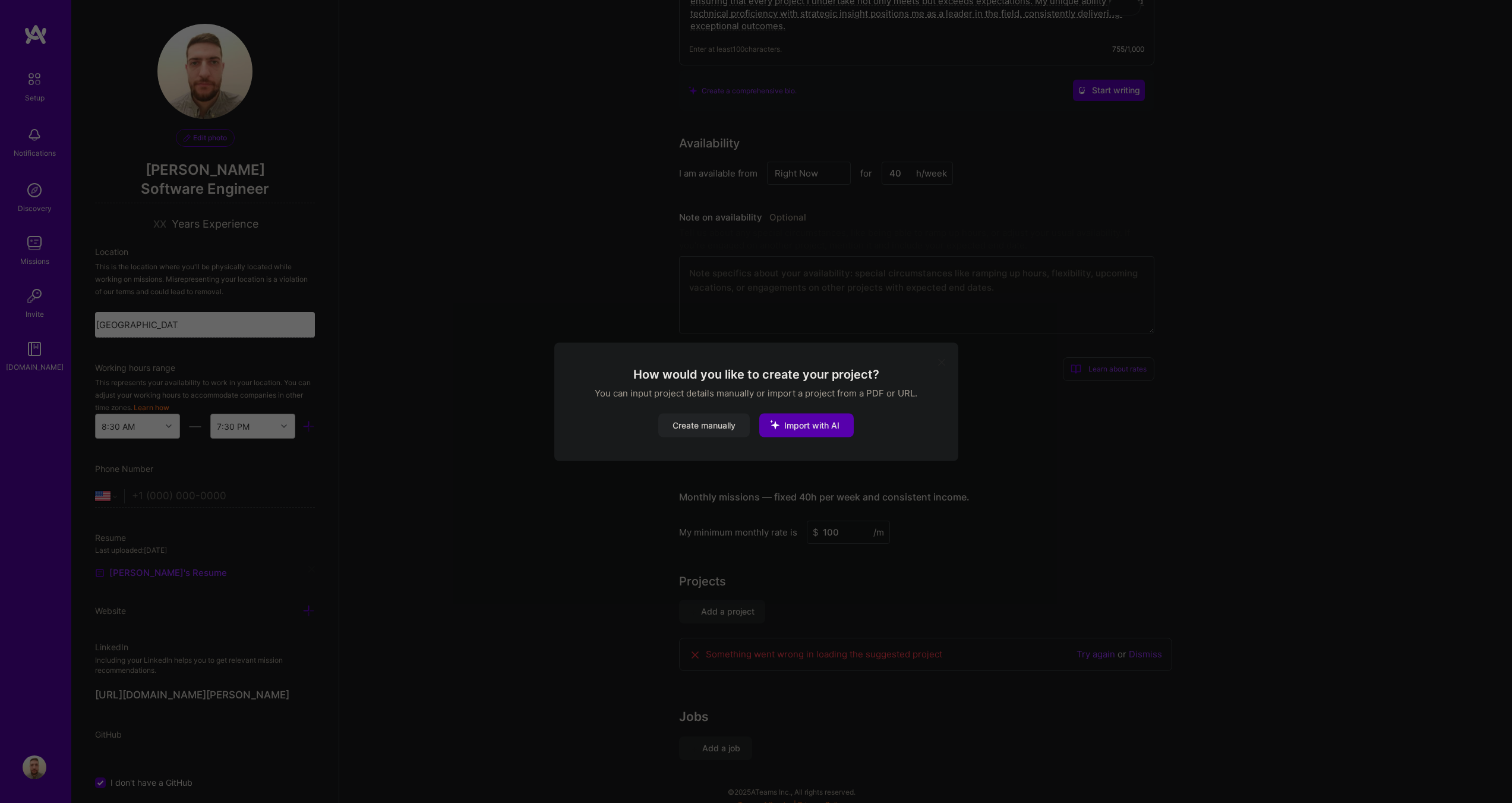
click at [944, 354] on button "modal" at bounding box center [941, 361] width 14 height 20
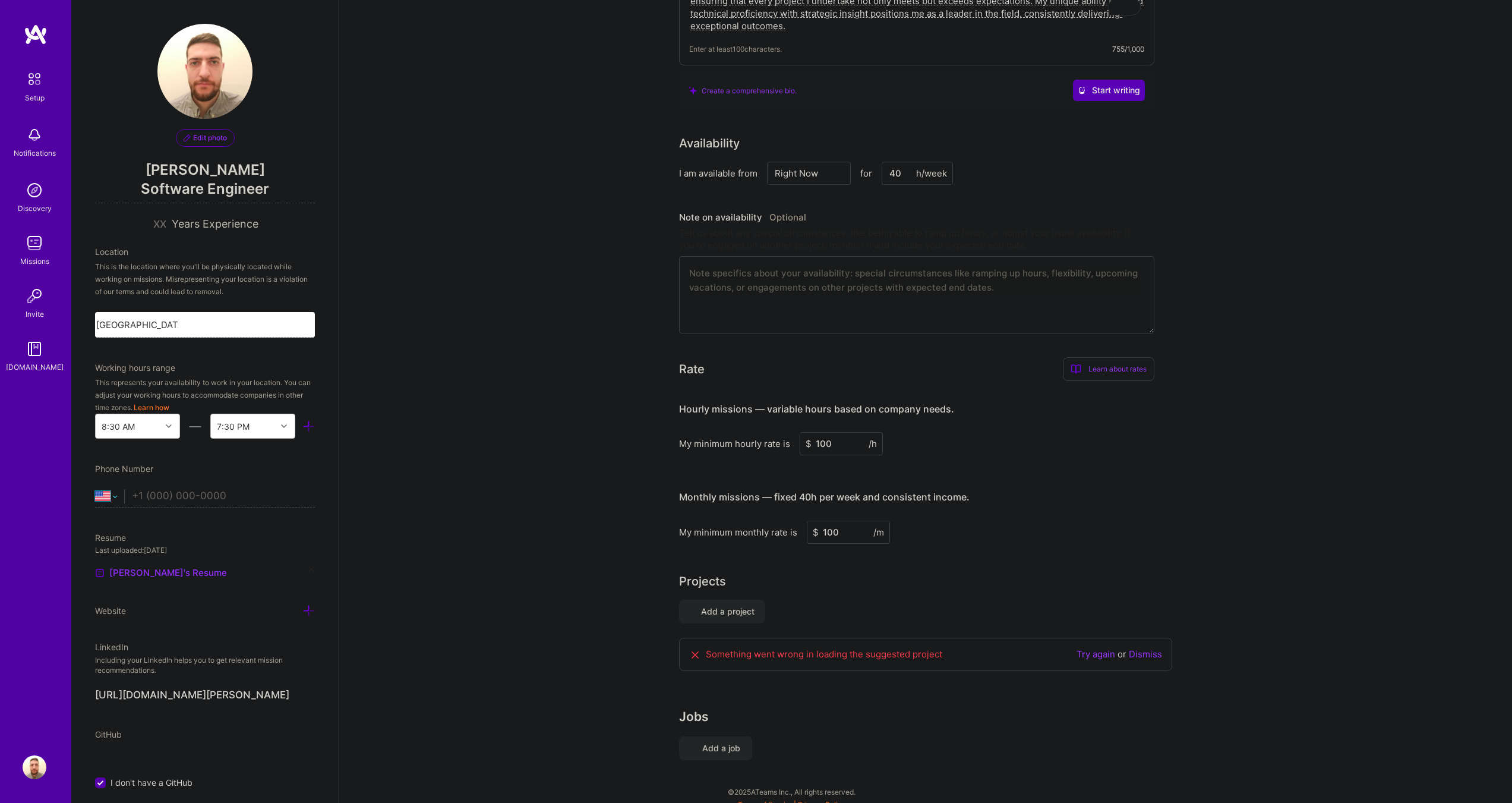
click at [115, 494] on select "[GEOGRAPHIC_DATA] [GEOGRAPHIC_DATA] [GEOGRAPHIC_DATA] [GEOGRAPHIC_DATA] [US_STA…" at bounding box center [109, 496] width 29 height 14
select select "HU"
click at [95, 489] on select "[GEOGRAPHIC_DATA] [GEOGRAPHIC_DATA] [GEOGRAPHIC_DATA] [GEOGRAPHIC_DATA] [US_STA…" at bounding box center [109, 496] width 29 height 14
click at [193, 493] on input "tel" at bounding box center [223, 496] width 183 height 34
type input "[PHONE_NUMBER]"
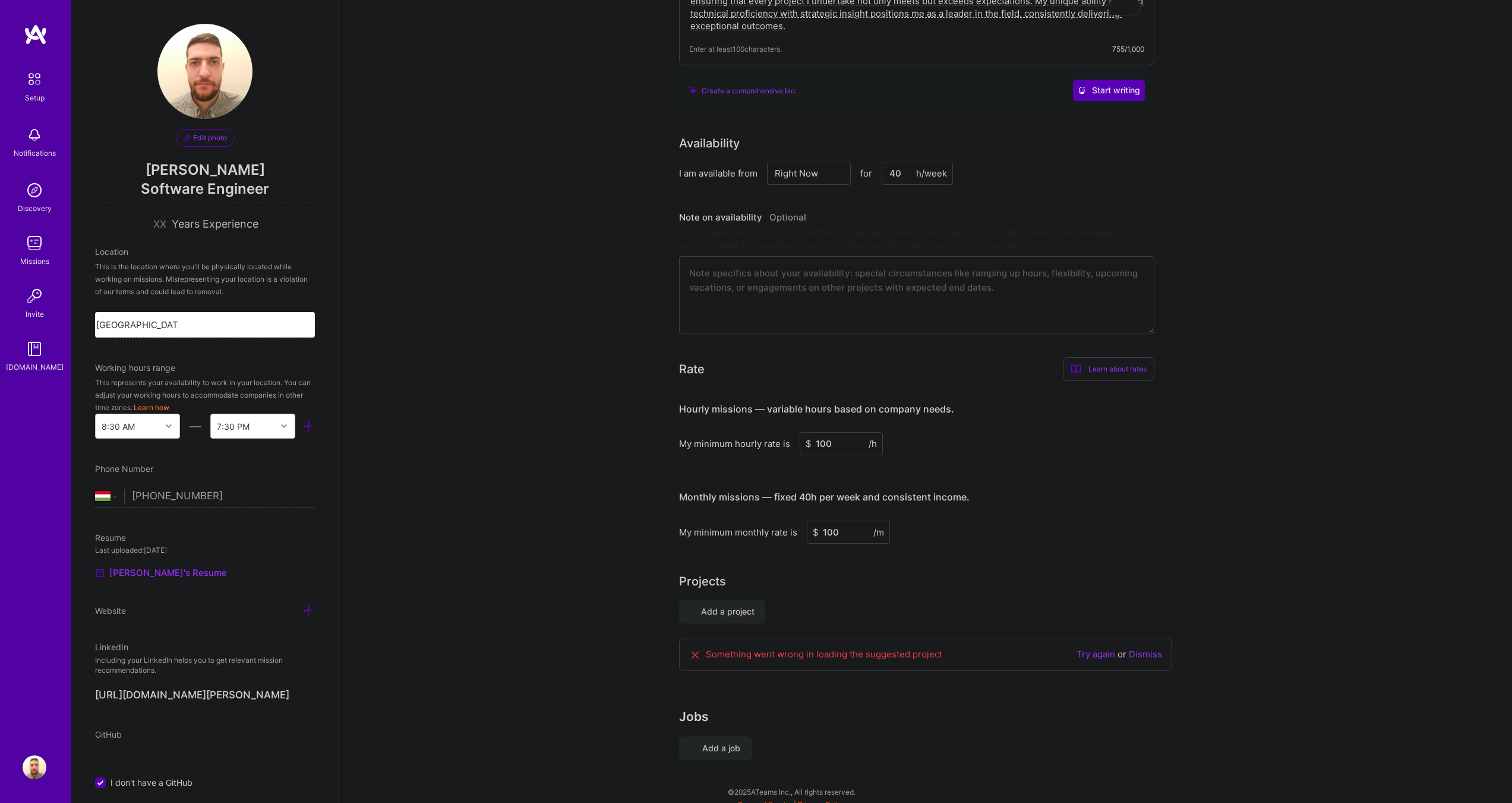
click at [299, 462] on div "Edit photo [PERSON_NAME] Software Engineer Years Experience Location This is th…" at bounding box center [205, 402] width 268 height 803
click at [224, 558] on div "Resume Last uploaded: [DATE] [PERSON_NAME]'s Resume" at bounding box center [204, 556] width 220 height 48
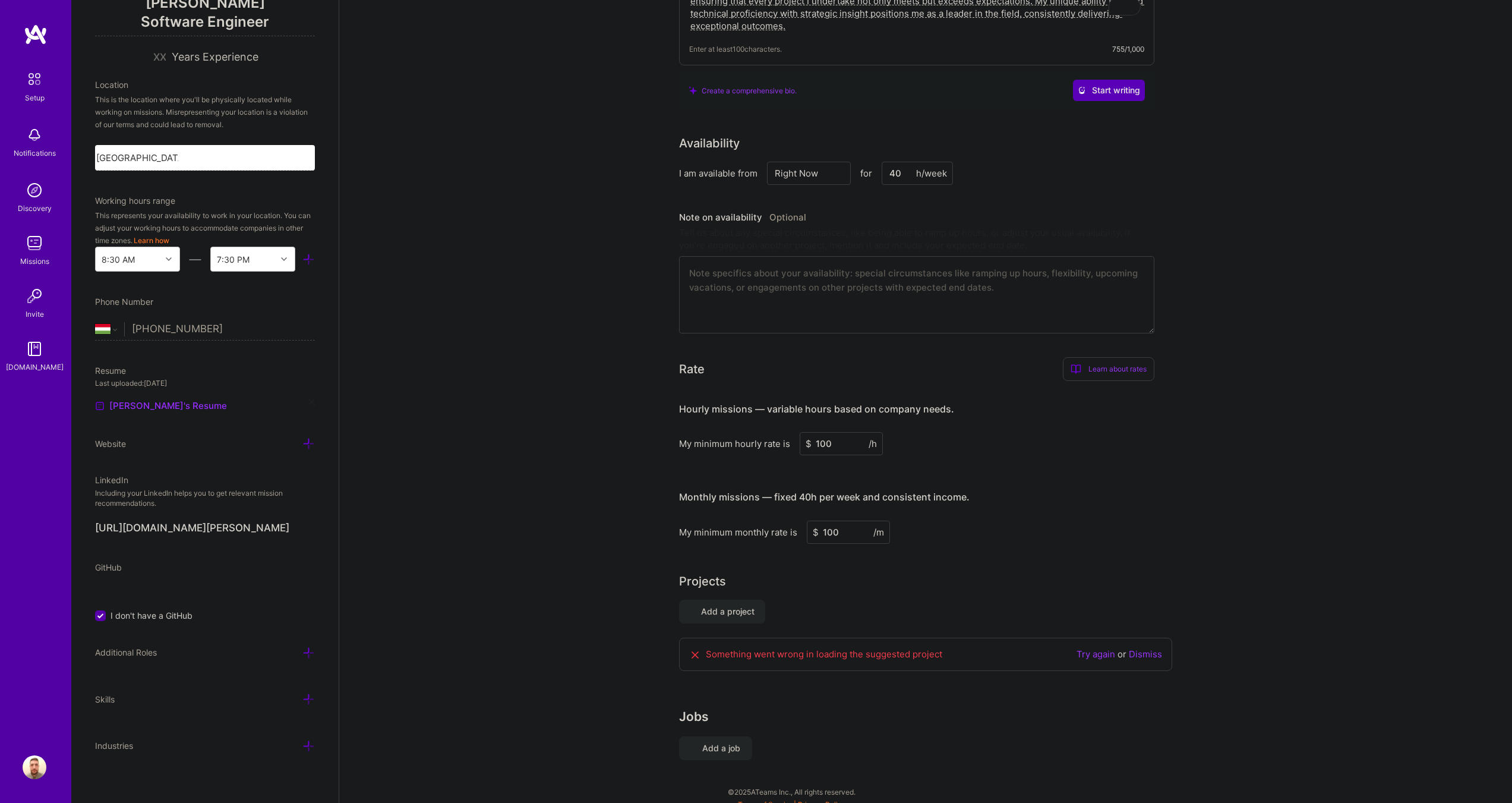
scroll to position [174, 0]
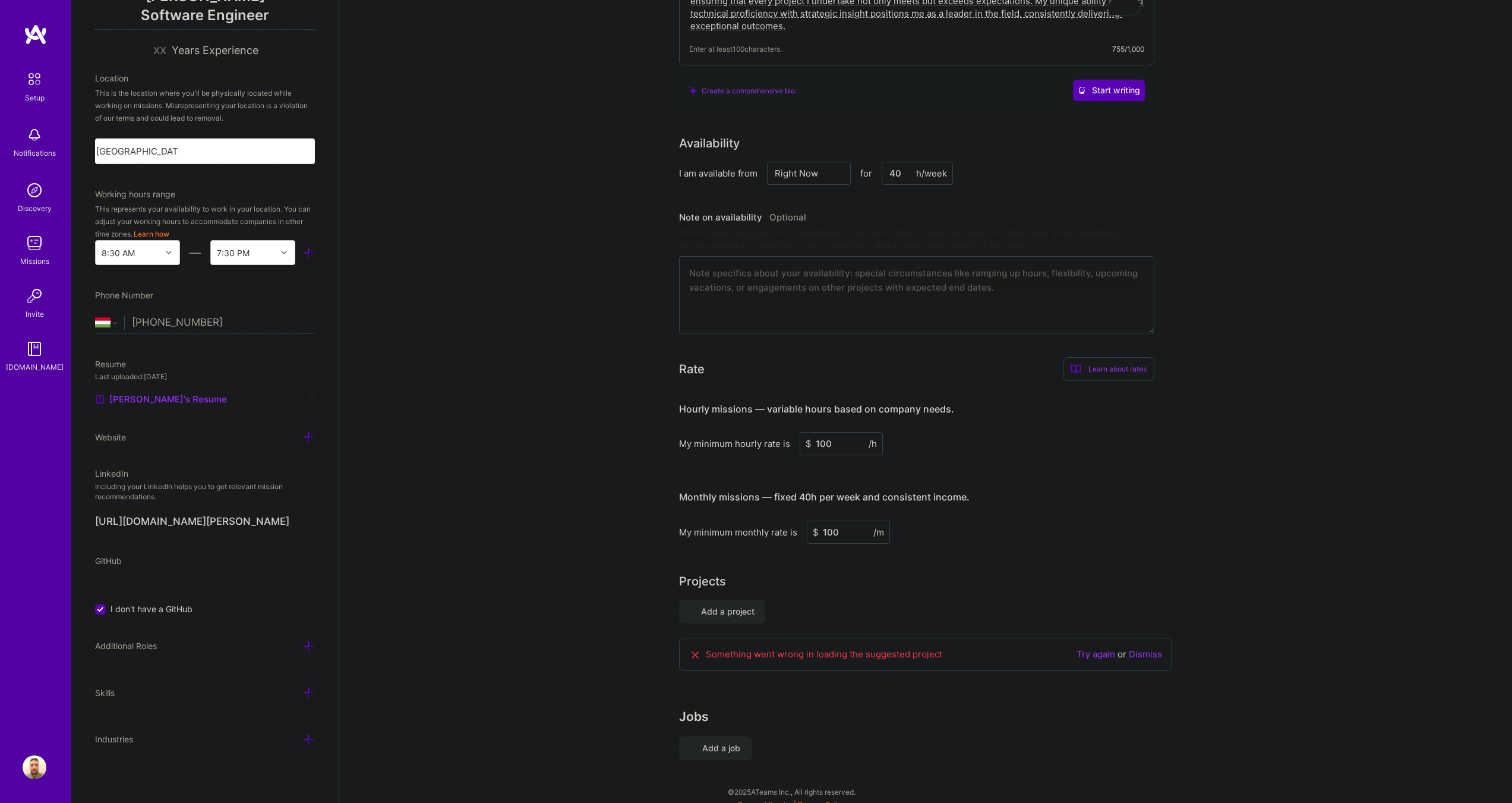
click at [298, 638] on div "Edit photo [PERSON_NAME] Software Engineer Years Experience Location This is th…" at bounding box center [205, 402] width 268 height 803
click at [303, 644] on icon at bounding box center [309, 646] width 13 height 13
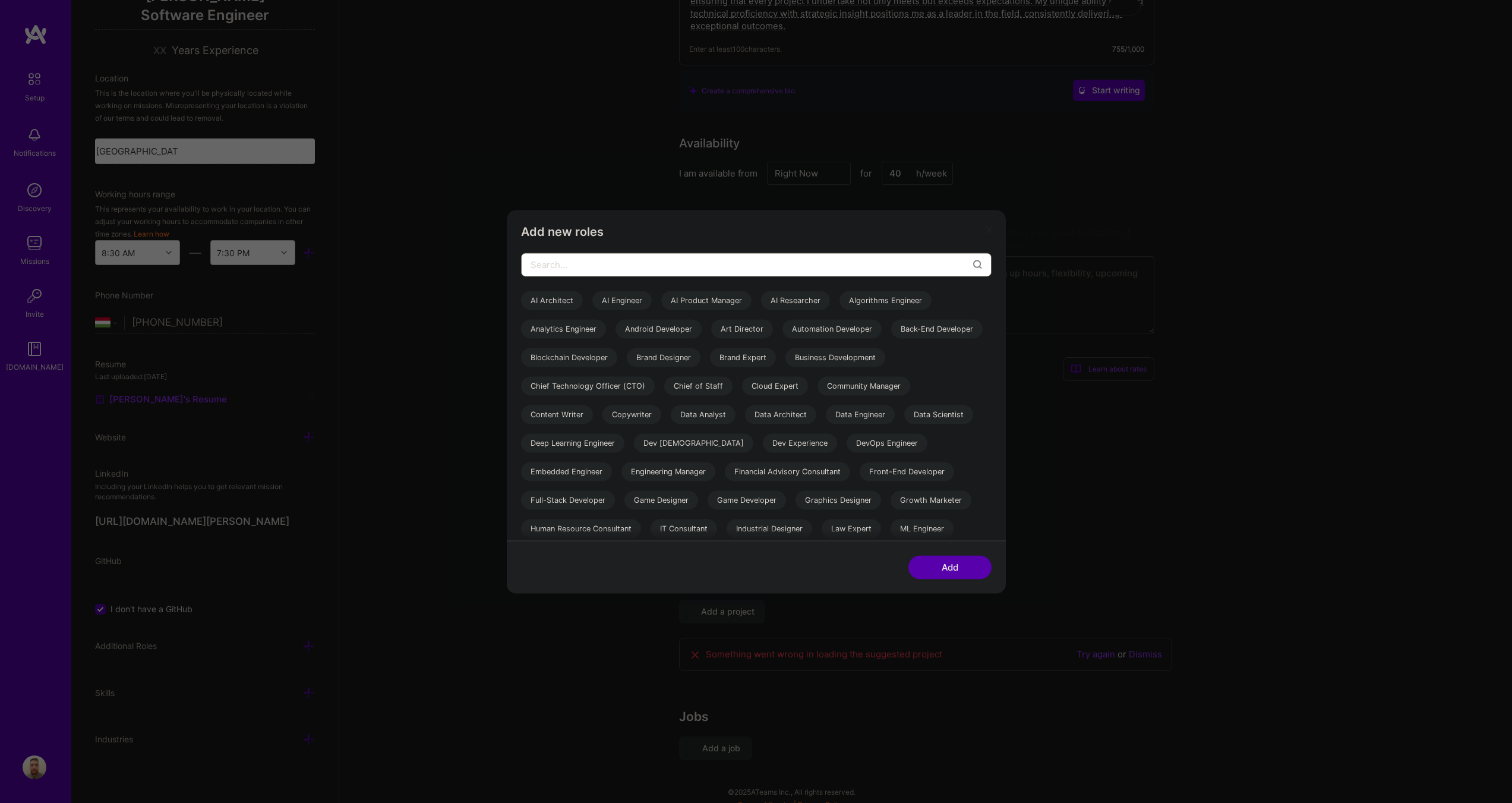
click at [622, 266] on input "modal" at bounding box center [752, 264] width 442 height 30
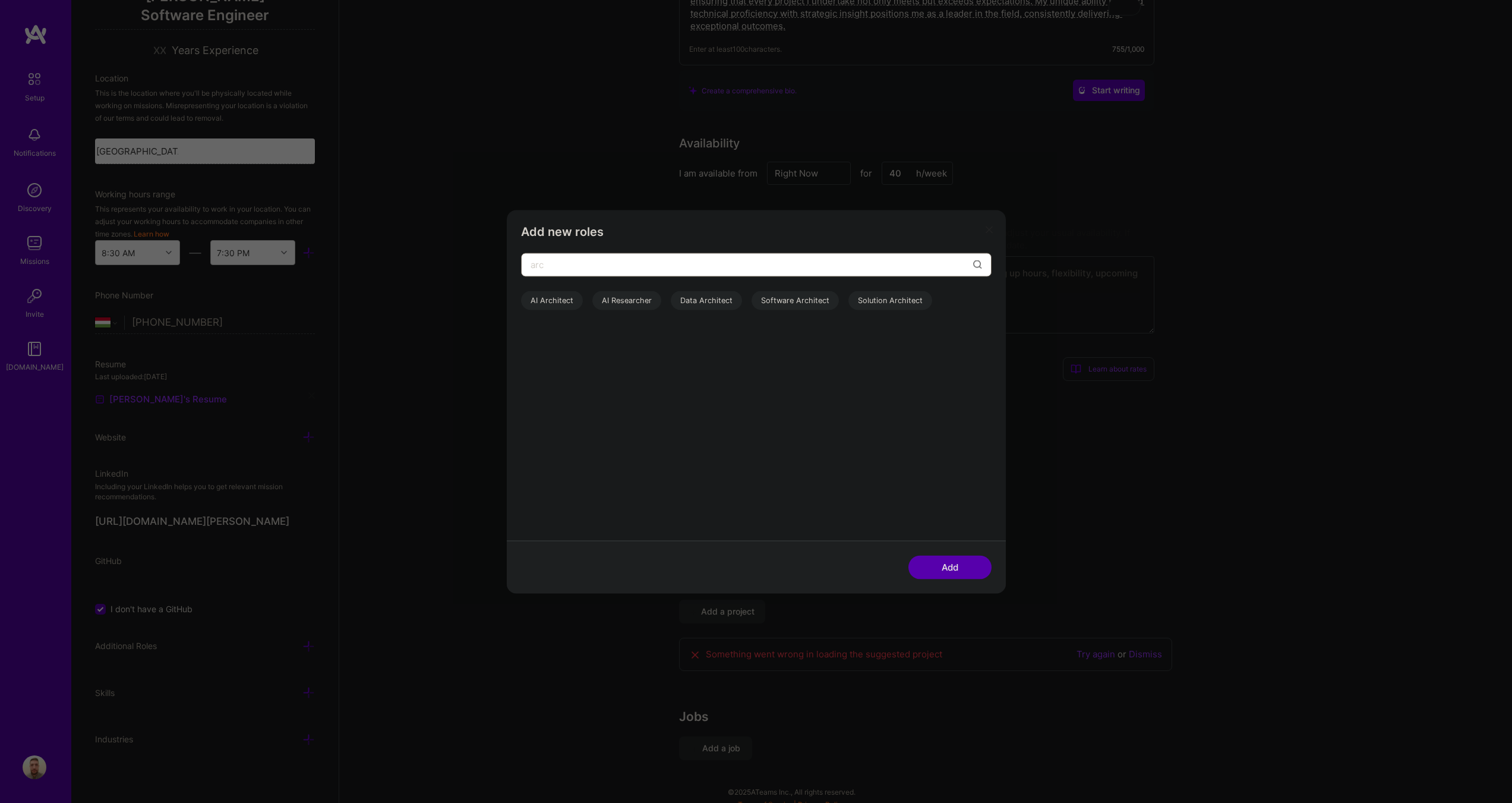
type input "arc"
click at [795, 303] on div "Software Architect" at bounding box center [795, 300] width 87 height 19
click at [886, 299] on div "Solution Architect" at bounding box center [890, 300] width 84 height 19
click at [783, 302] on div "Software Architect" at bounding box center [795, 300] width 87 height 19
click at [793, 301] on div "Software Architect" at bounding box center [795, 300] width 87 height 19
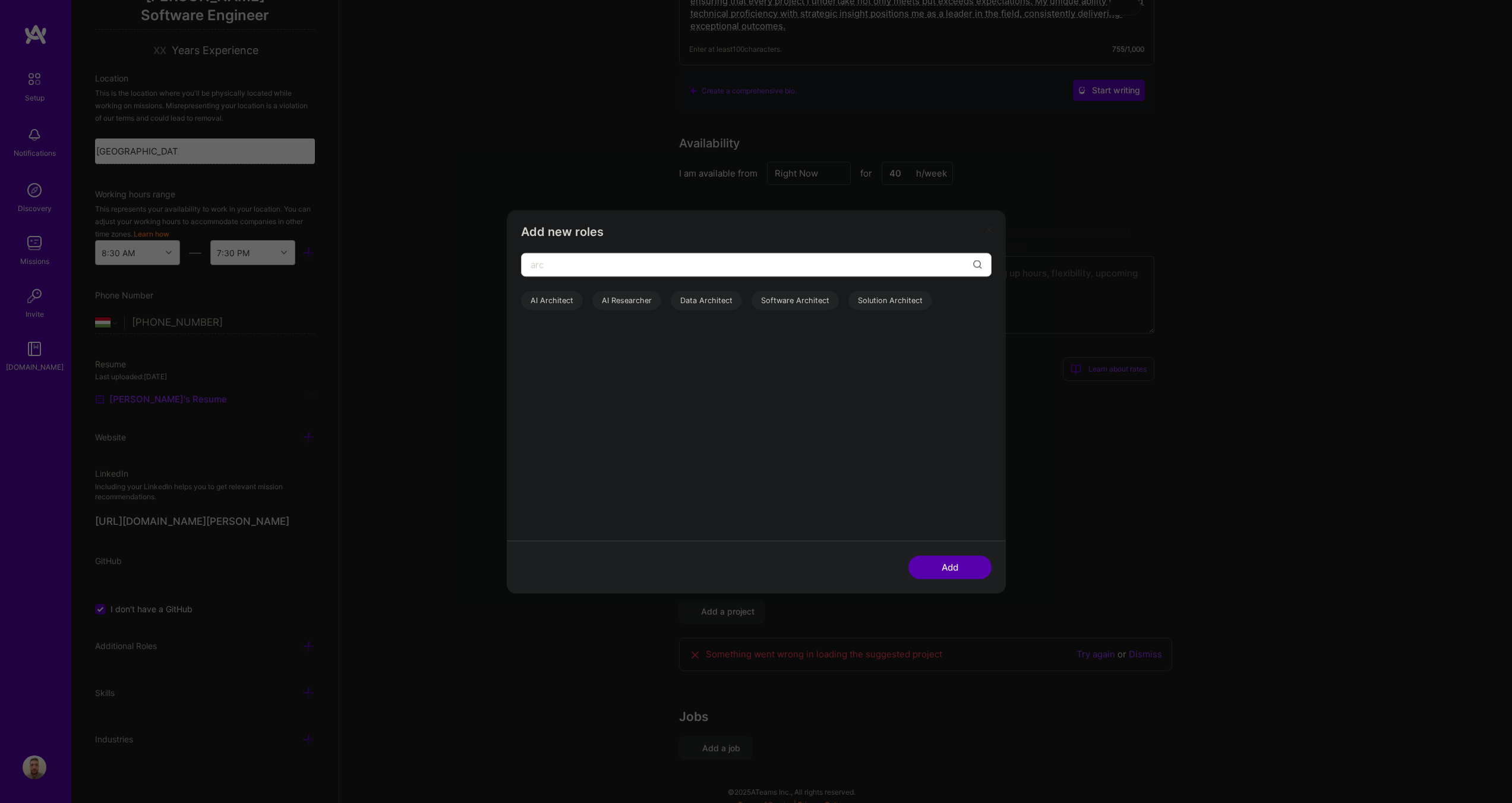
click at [991, 232] on icon "modal" at bounding box center [989, 230] width 7 height 7
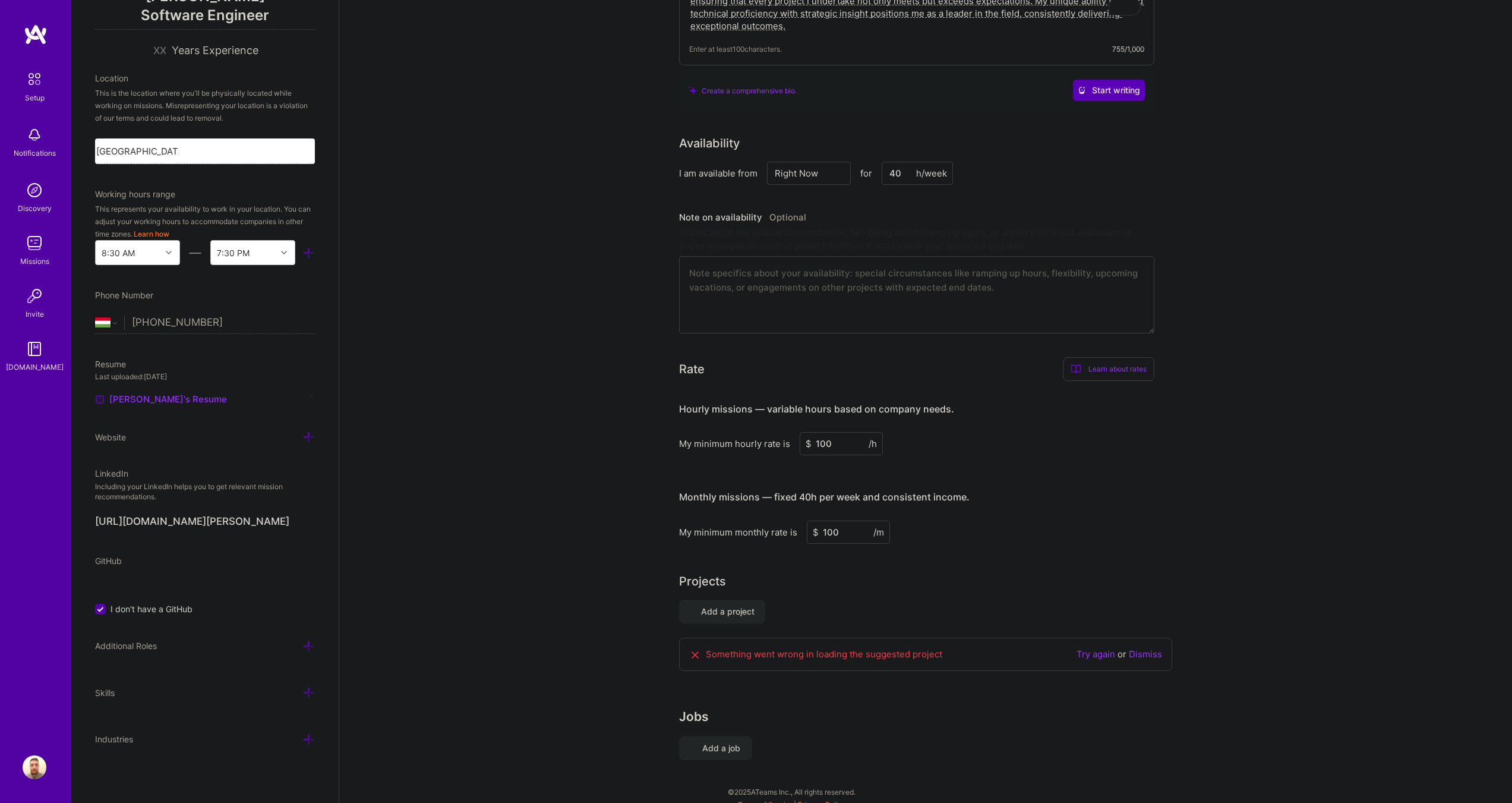
click at [227, 640] on div "Additional Roles" at bounding box center [204, 646] width 220 height 13
click at [286, 645] on div "Additional Roles" at bounding box center [204, 646] width 220 height 13
click at [303, 644] on icon at bounding box center [309, 646] width 13 height 13
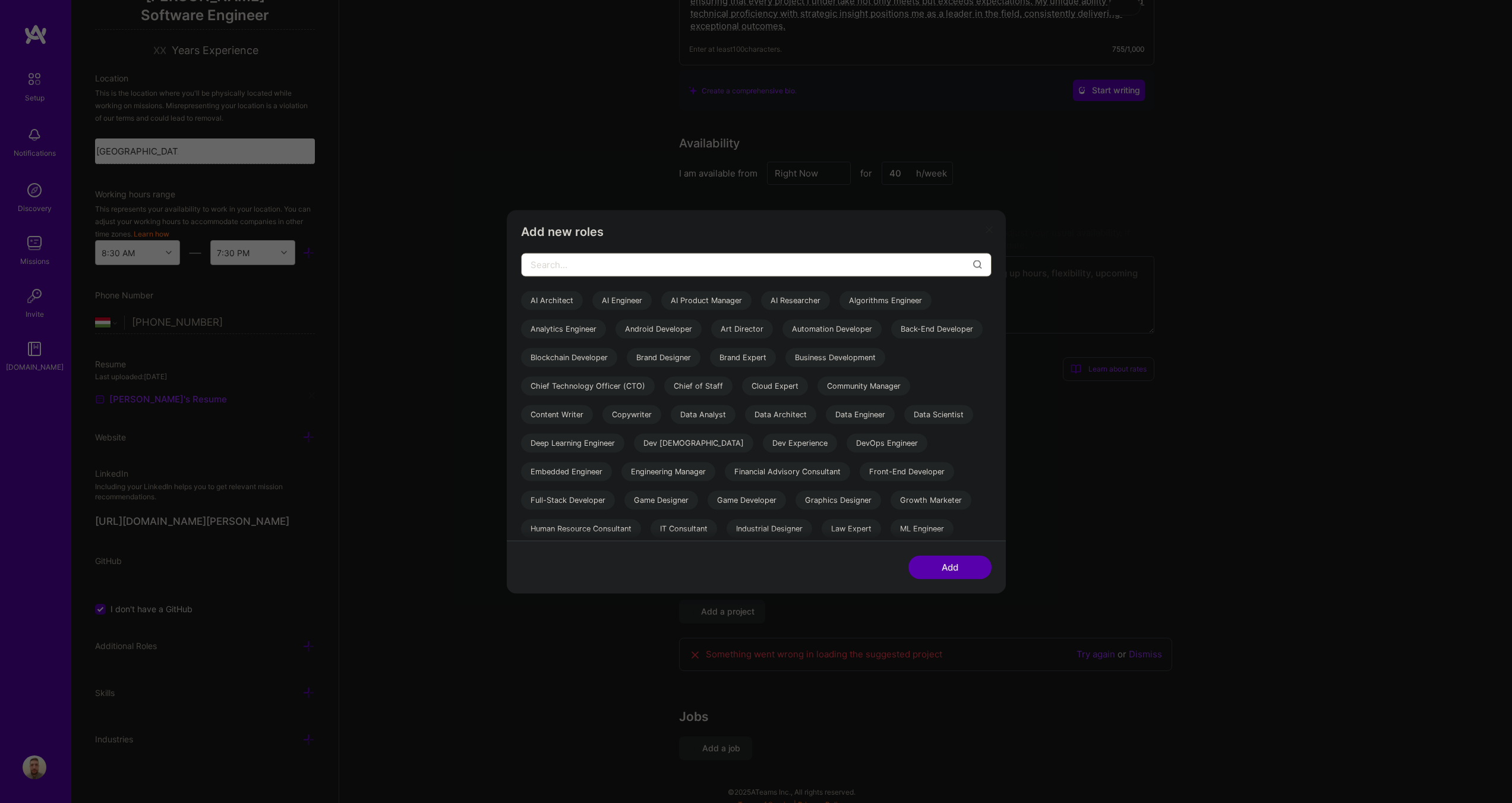
click at [631, 266] on input "modal" at bounding box center [752, 264] width 442 height 30
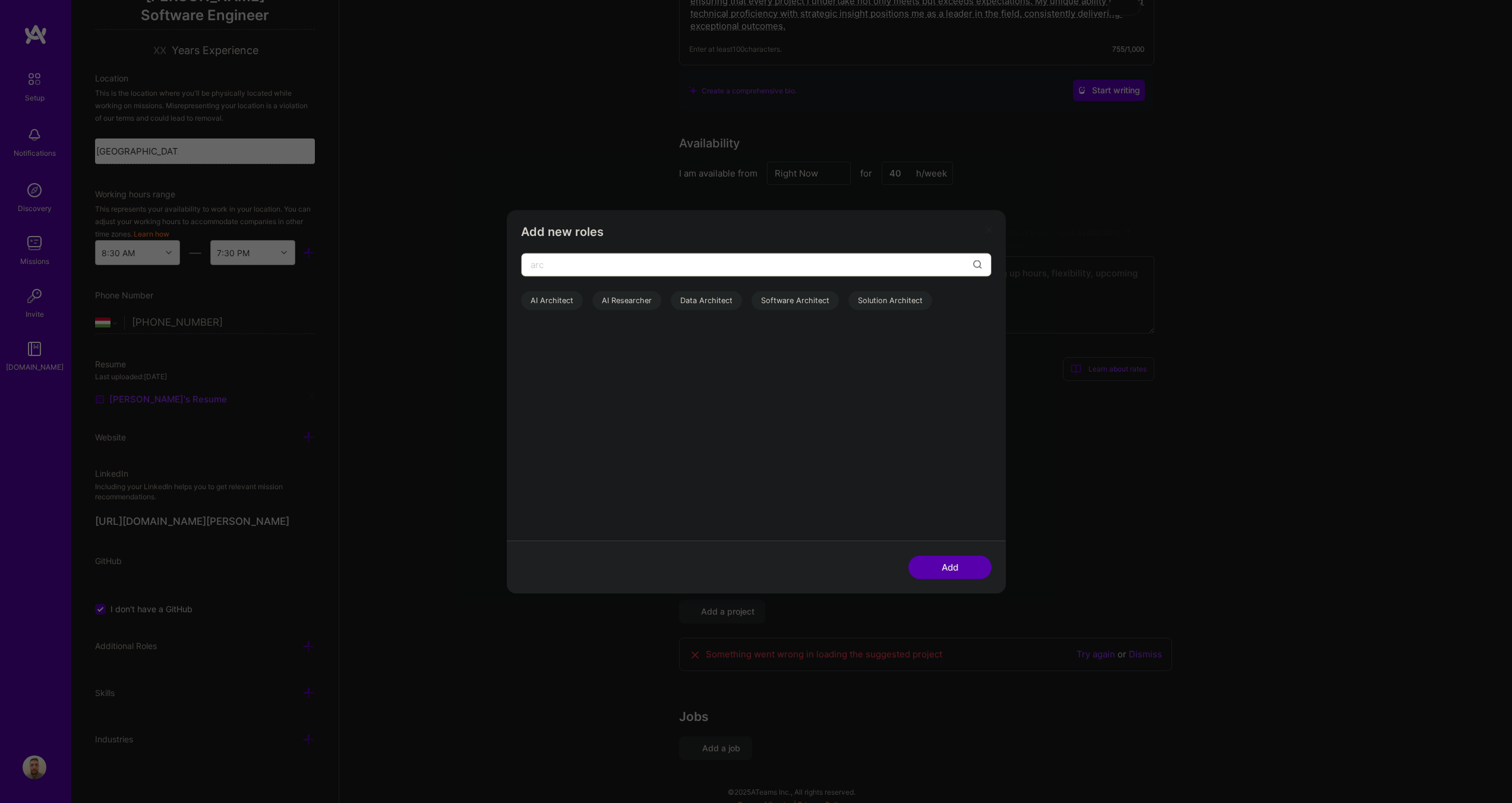
type input "arc"
click at [785, 300] on div "Software Architect" at bounding box center [795, 300] width 87 height 19
click at [946, 566] on button "Add" at bounding box center [950, 566] width 83 height 24
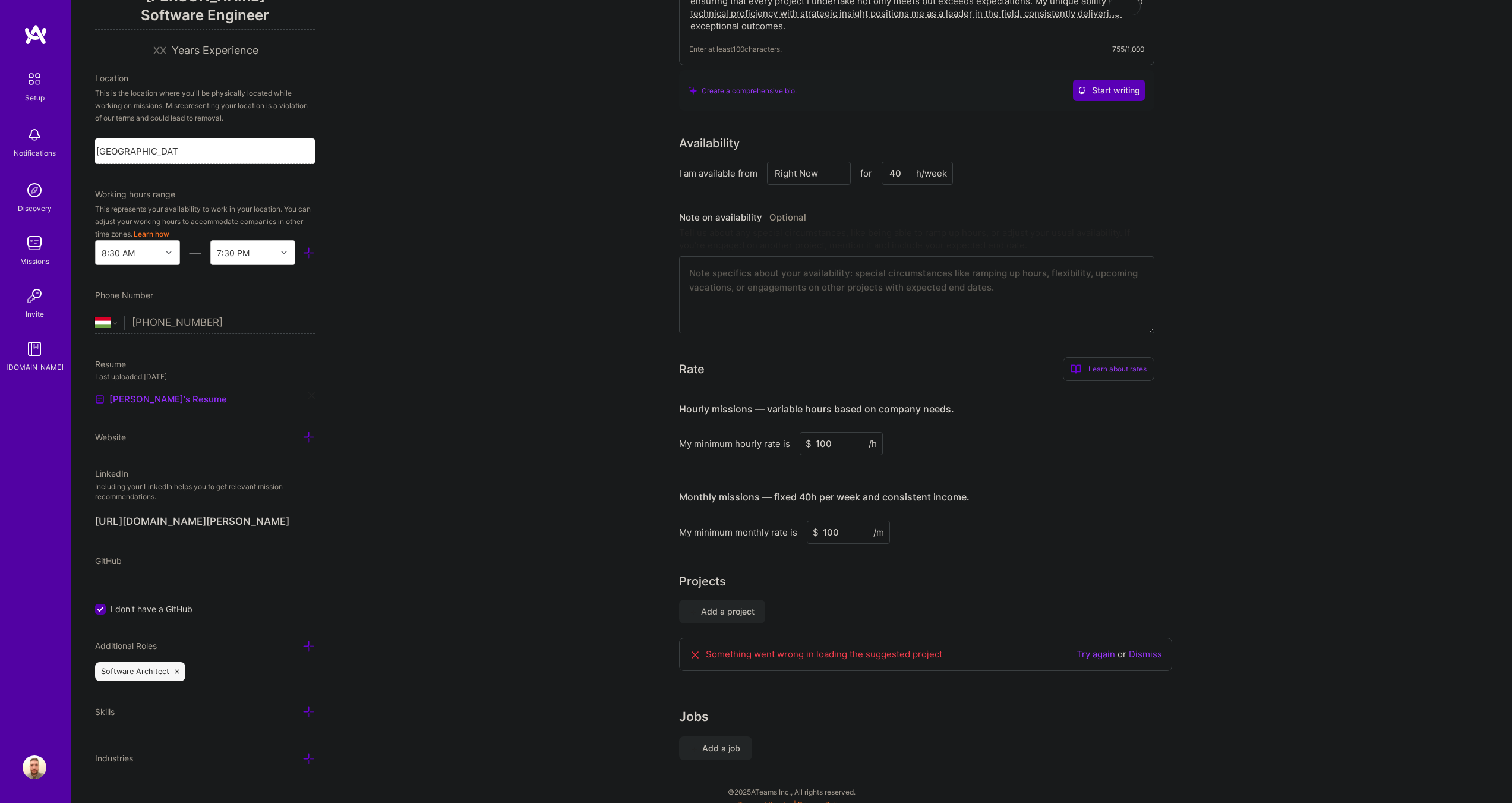
click at [303, 645] on icon at bounding box center [309, 646] width 13 height 13
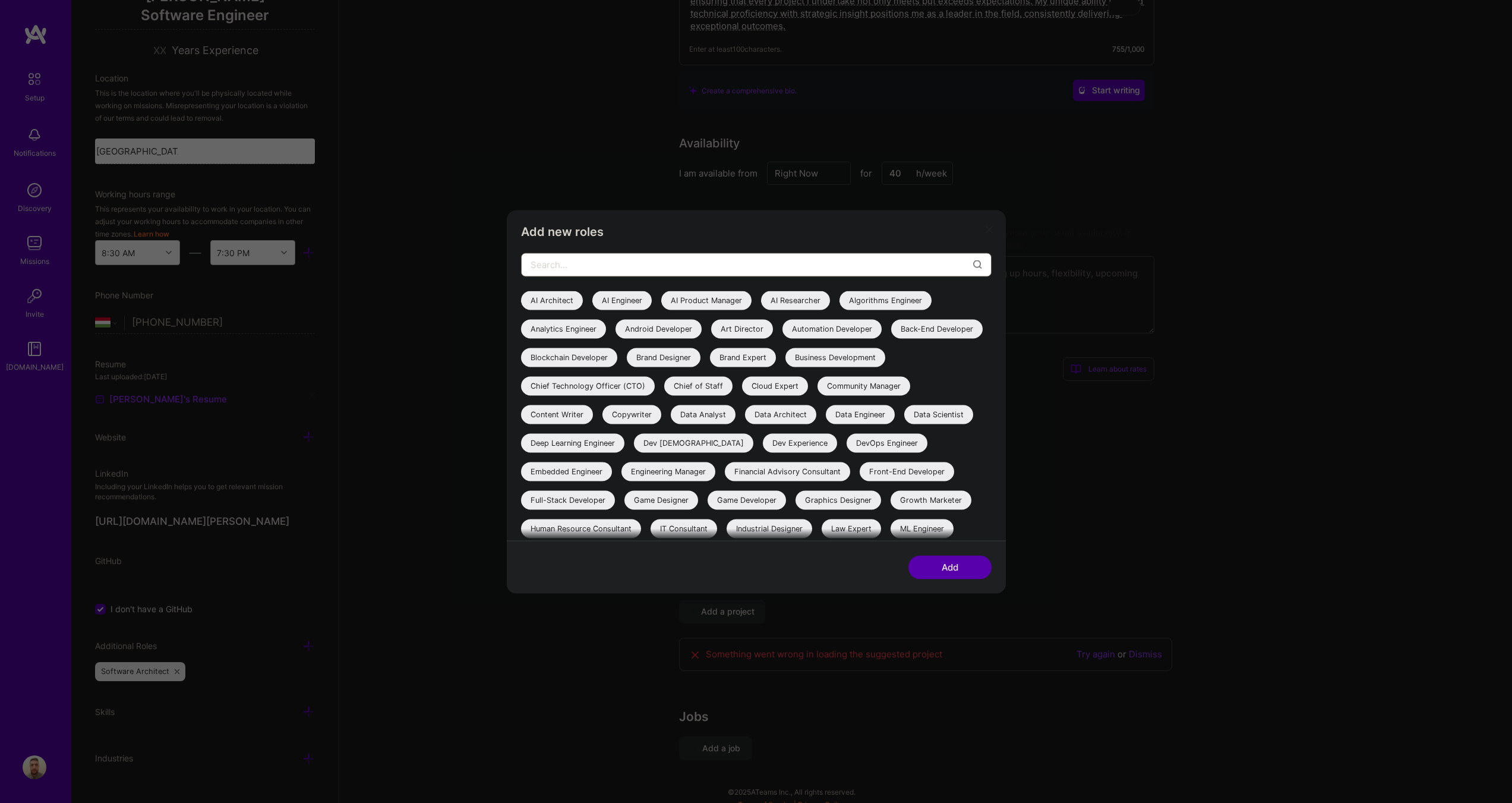
click at [697, 264] on input "modal" at bounding box center [752, 264] width 442 height 30
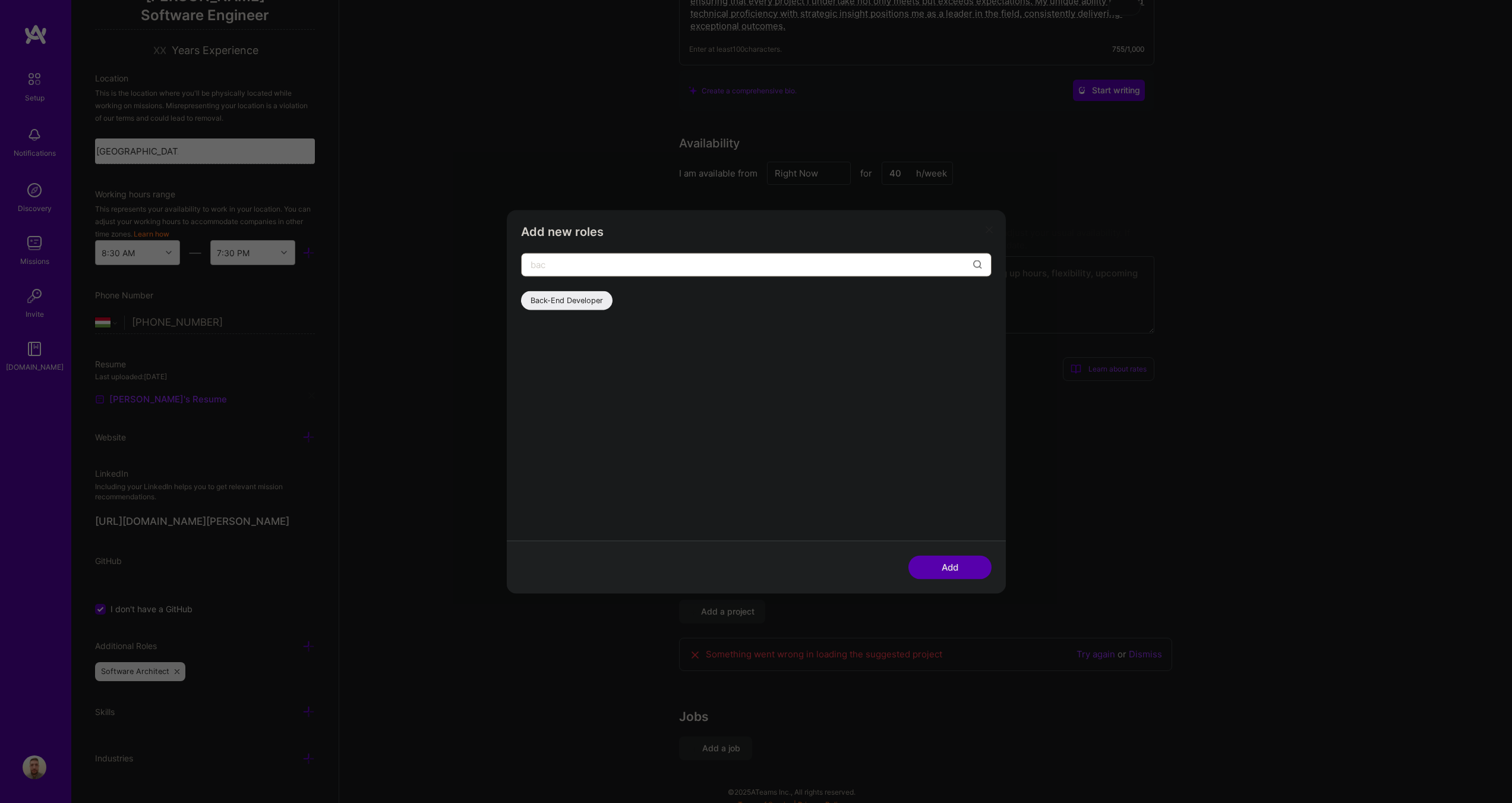
type input "bac"
click at [569, 300] on div "Back-End Developer" at bounding box center [567, 300] width 91 height 19
click at [956, 569] on button "Add" at bounding box center [950, 566] width 83 height 24
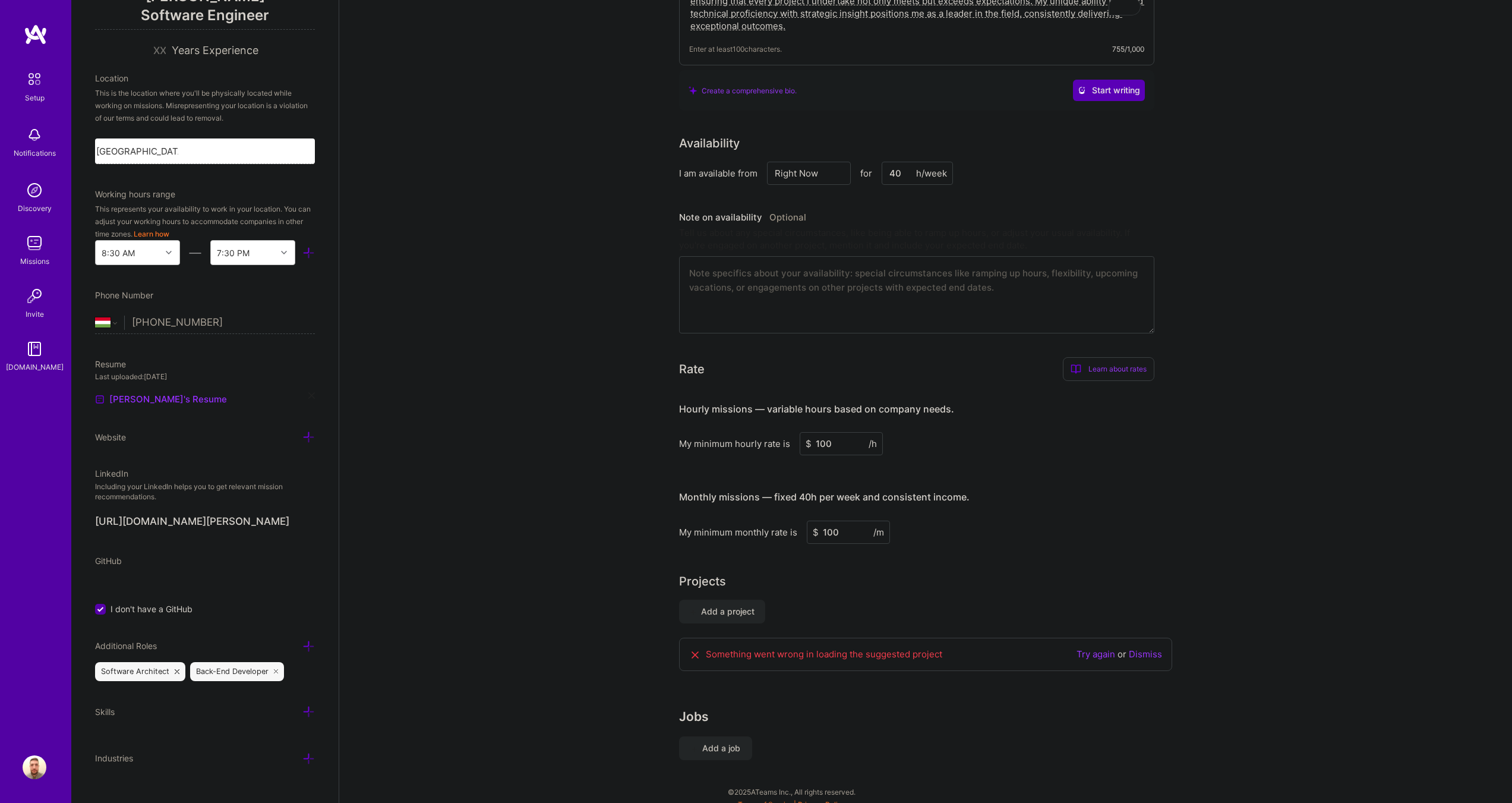
click at [303, 711] on icon at bounding box center [309, 712] width 13 height 13
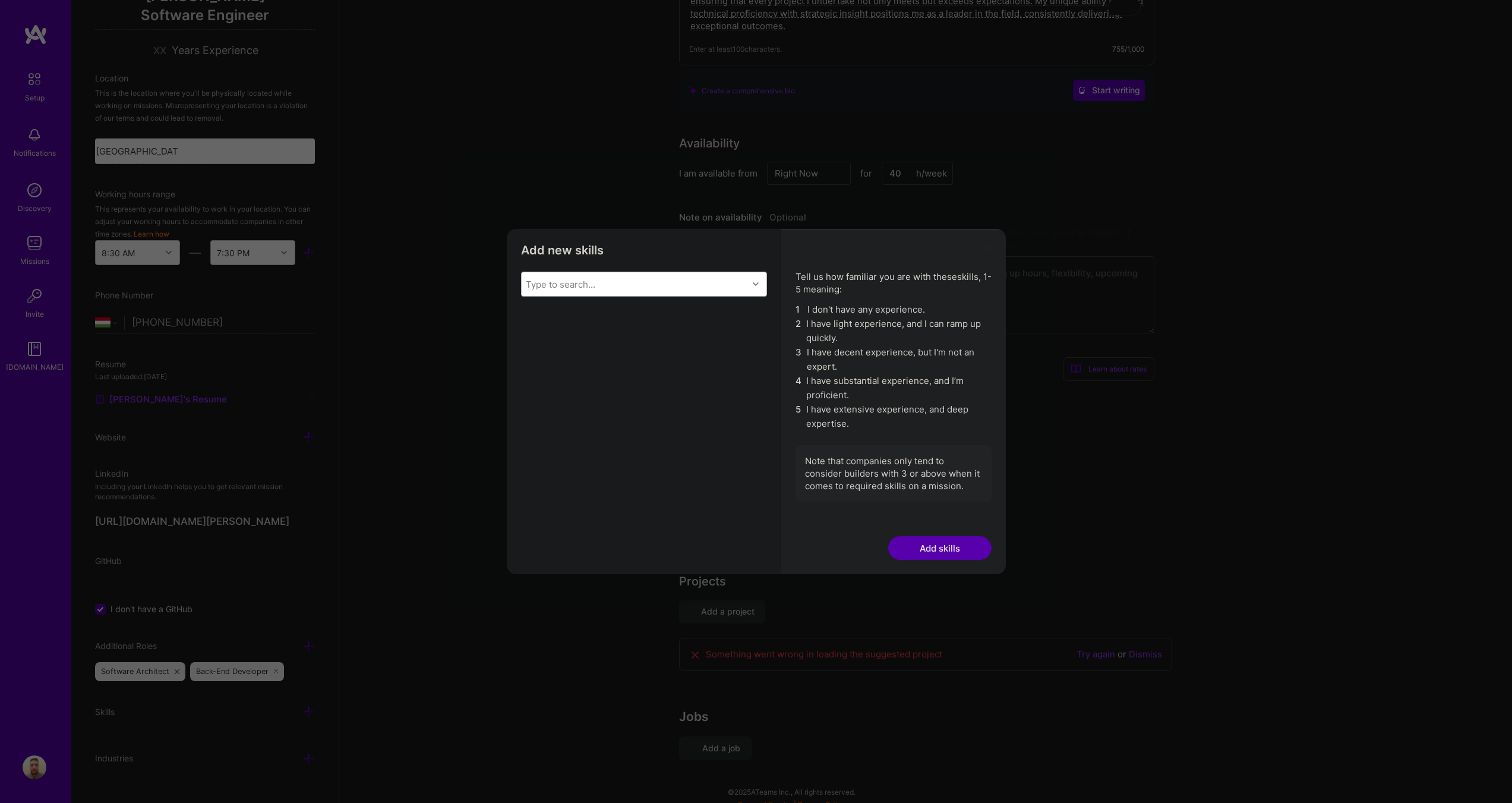
click at [699, 278] on div "Type to search..." at bounding box center [635, 284] width 227 height 24
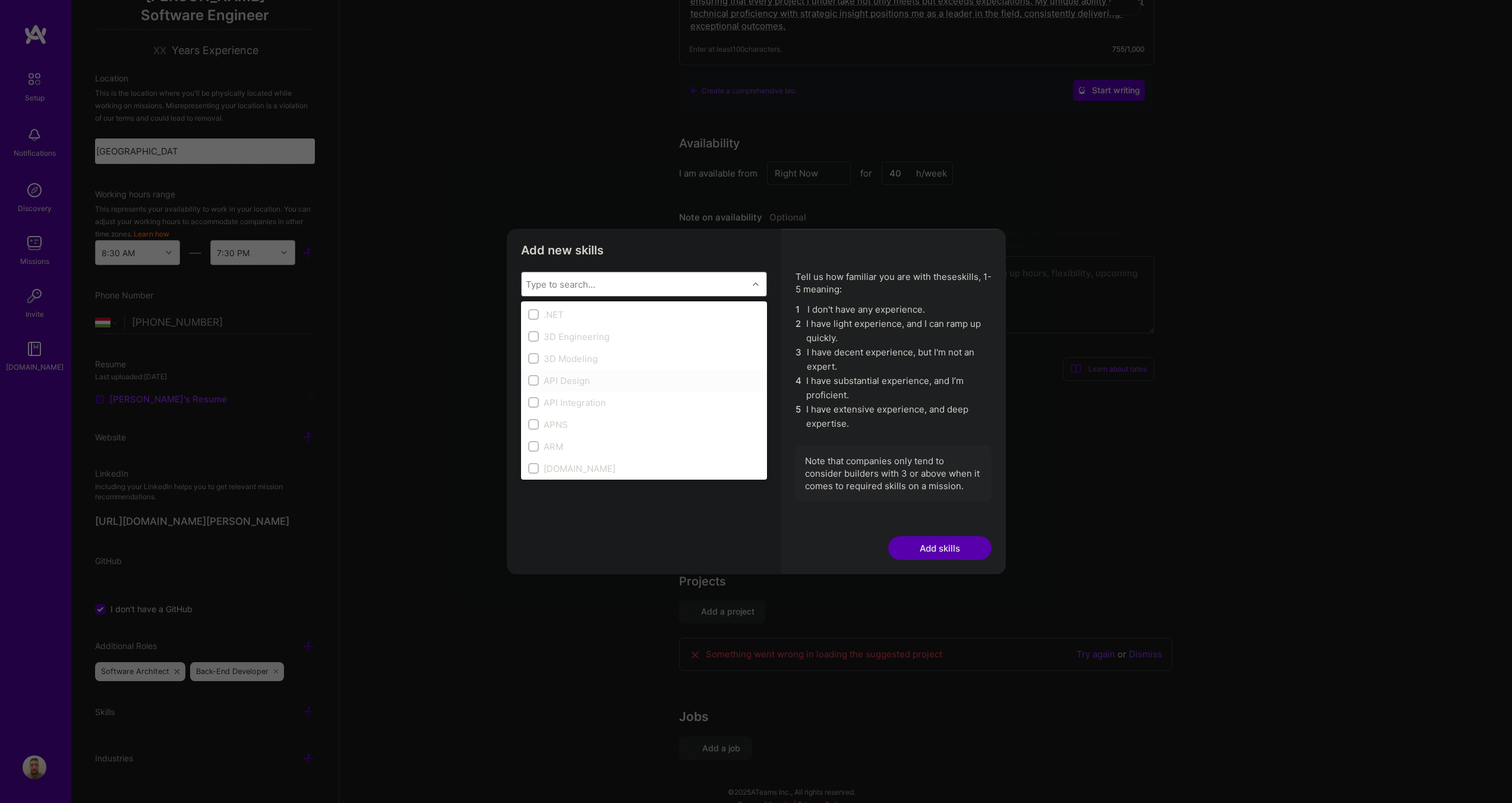
drag, startPoint x: 534, startPoint y: 383, endPoint x: 532, endPoint y: 397, distance: 14.1
click at [533, 383] on input "modal" at bounding box center [534, 381] width 8 height 8
checkbox input "true"
click at [533, 402] on input "modal" at bounding box center [534, 403] width 8 height 8
checkbox input "true"
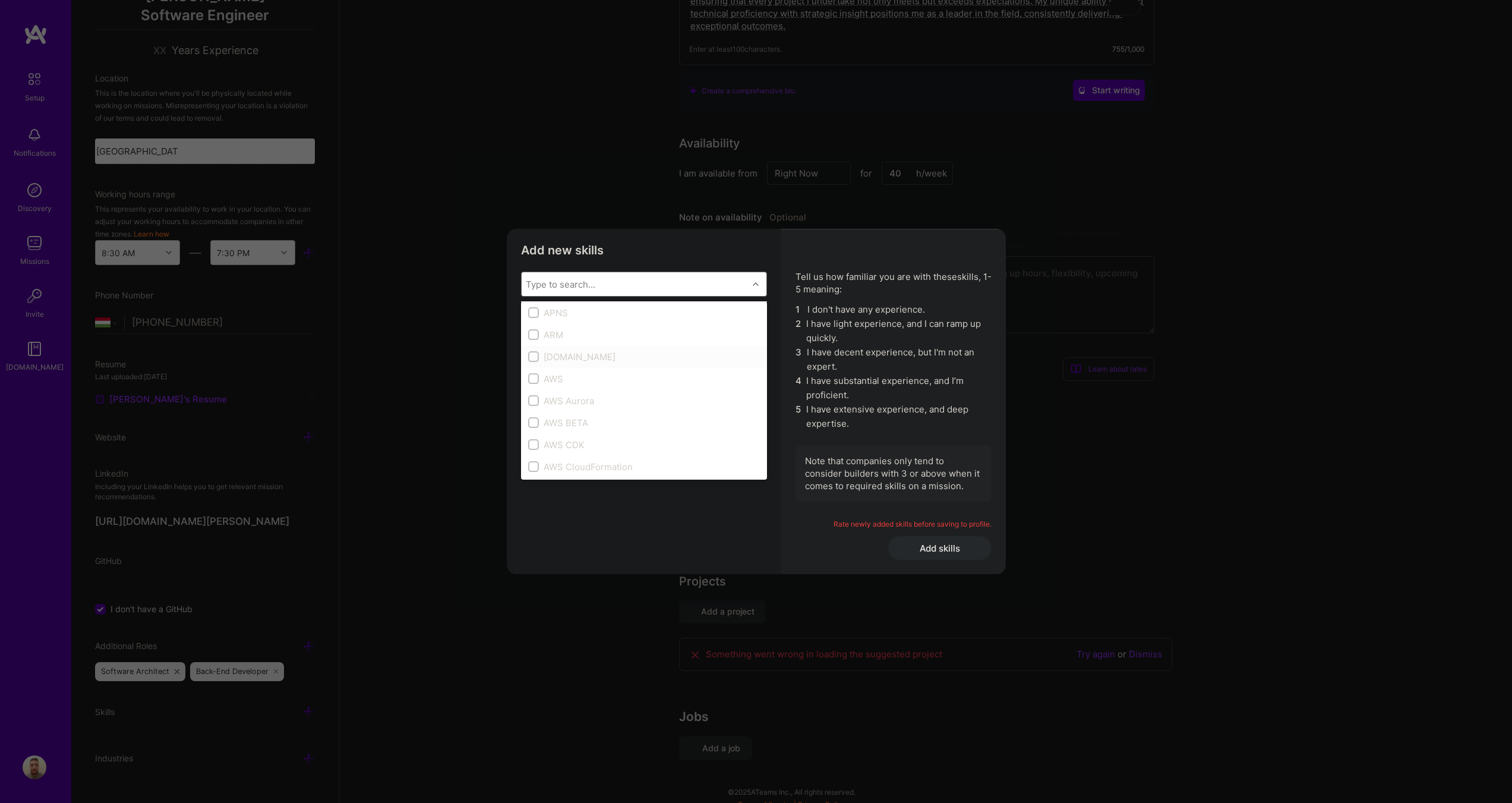
scroll to position [119, 0]
click at [536, 369] on input "modal" at bounding box center [534, 372] width 8 height 8
checkbox input "true"
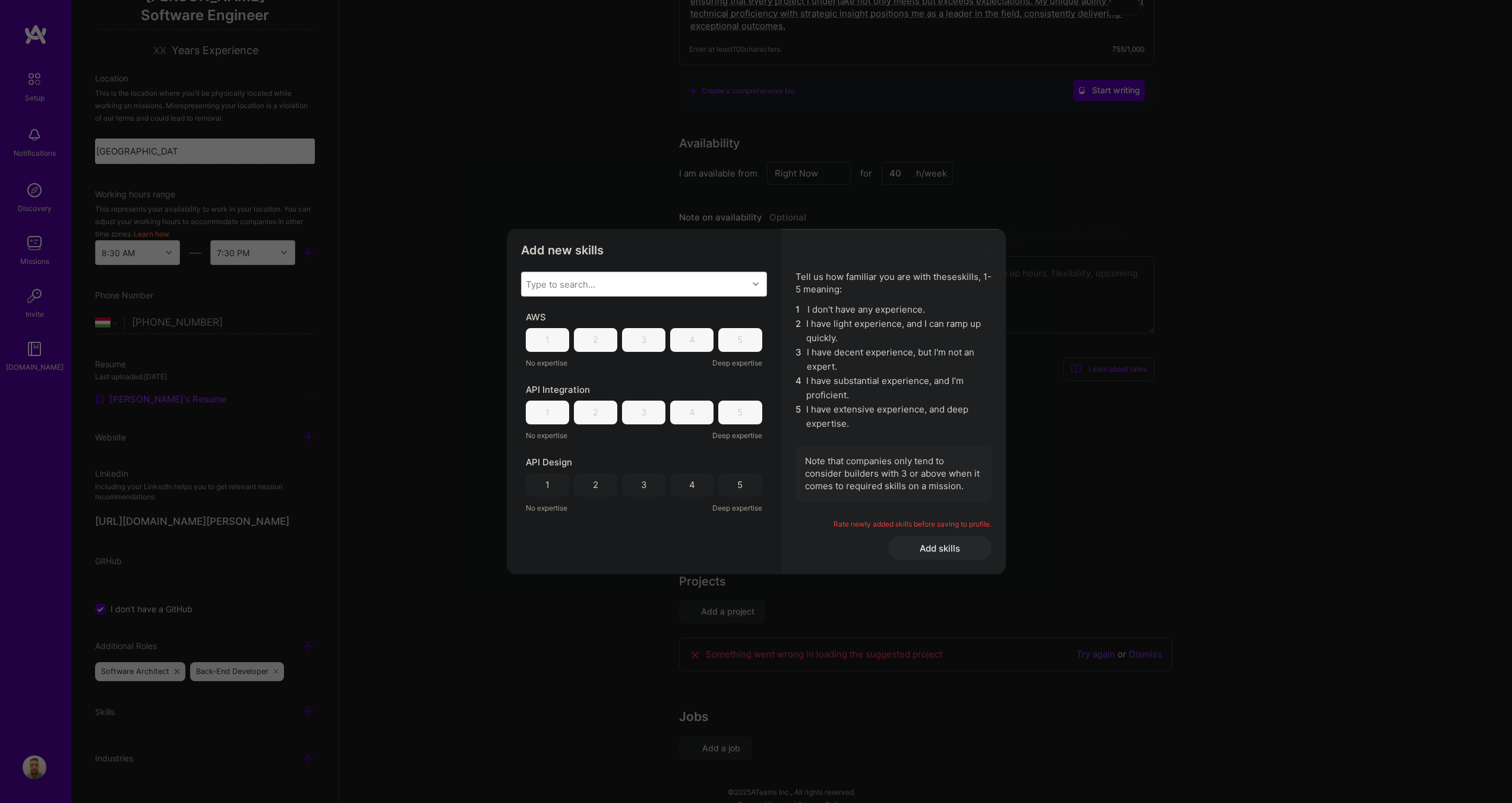
click at [698, 484] on div "4" at bounding box center [692, 485] width 44 height 24
click at [699, 415] on div "4" at bounding box center [692, 412] width 44 height 24
click at [701, 338] on div "4" at bounding box center [692, 340] width 44 height 24
click at [723, 274] on div "Type to search..." at bounding box center [635, 284] width 227 height 24
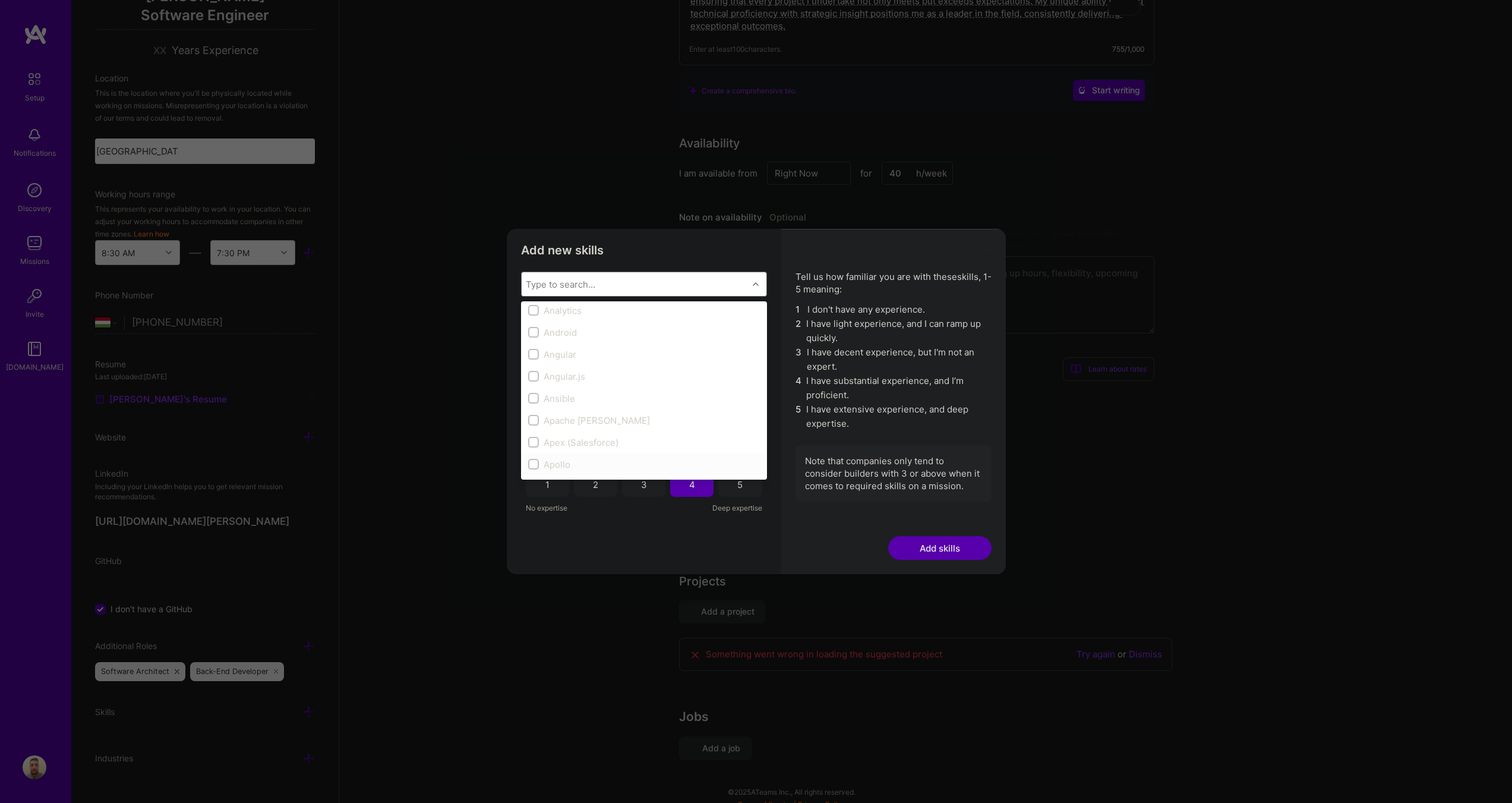
scroll to position [595, 0]
click at [536, 399] on input "modal" at bounding box center [534, 402] width 8 height 8
checkbox input "true"
click at [536, 385] on input "modal" at bounding box center [534, 388] width 8 height 8
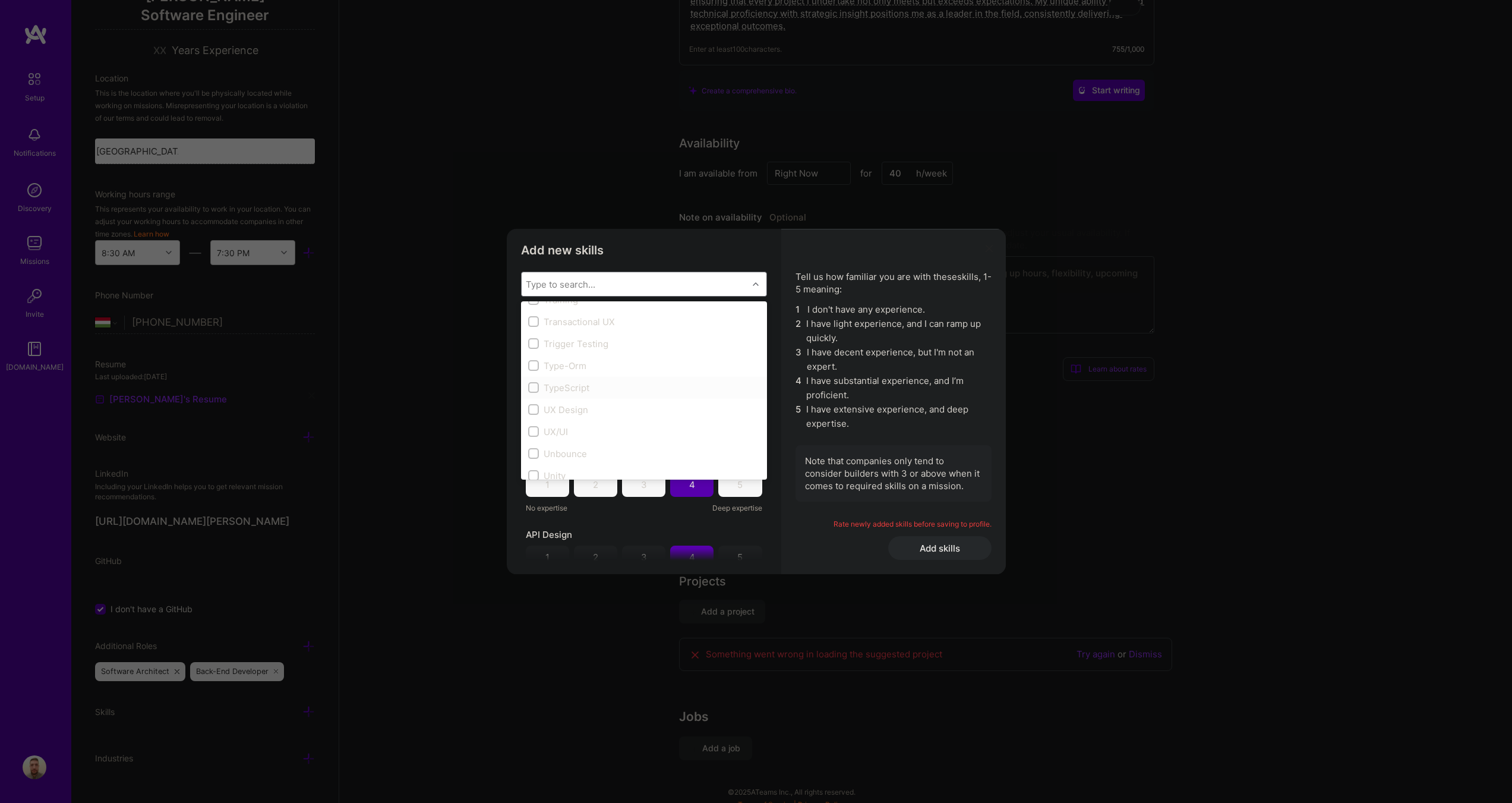
checkbox input "true"
click at [534, 426] on input "modal" at bounding box center [534, 428] width 8 height 8
checkbox input "true"
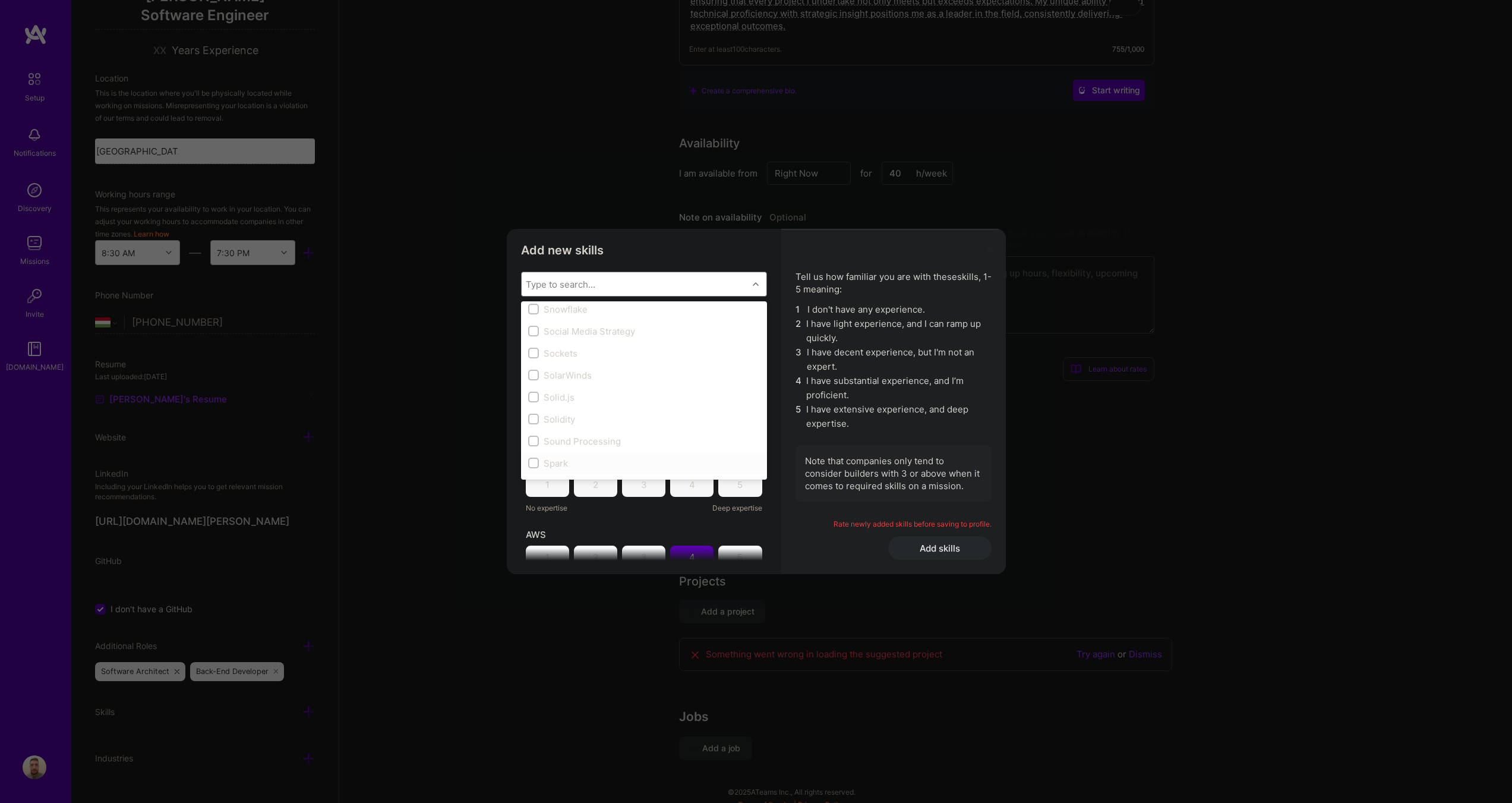
click at [534, 461] on input "modal" at bounding box center [534, 463] width 8 height 8
checkbox input "true"
click at [539, 402] on label "modal" at bounding box center [534, 406] width 11 height 13
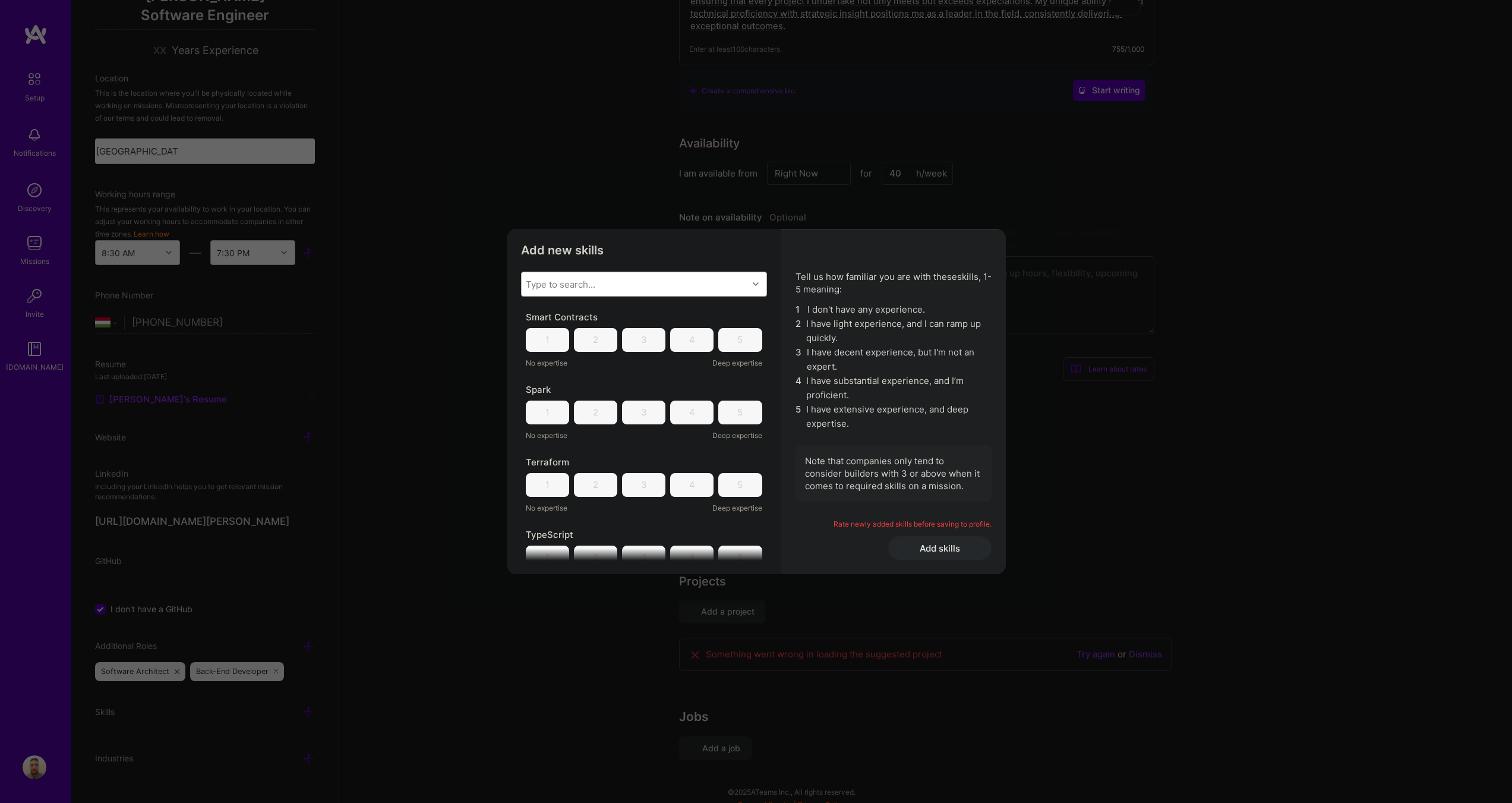
click at [698, 283] on div "Type to search..." at bounding box center [635, 284] width 227 height 24
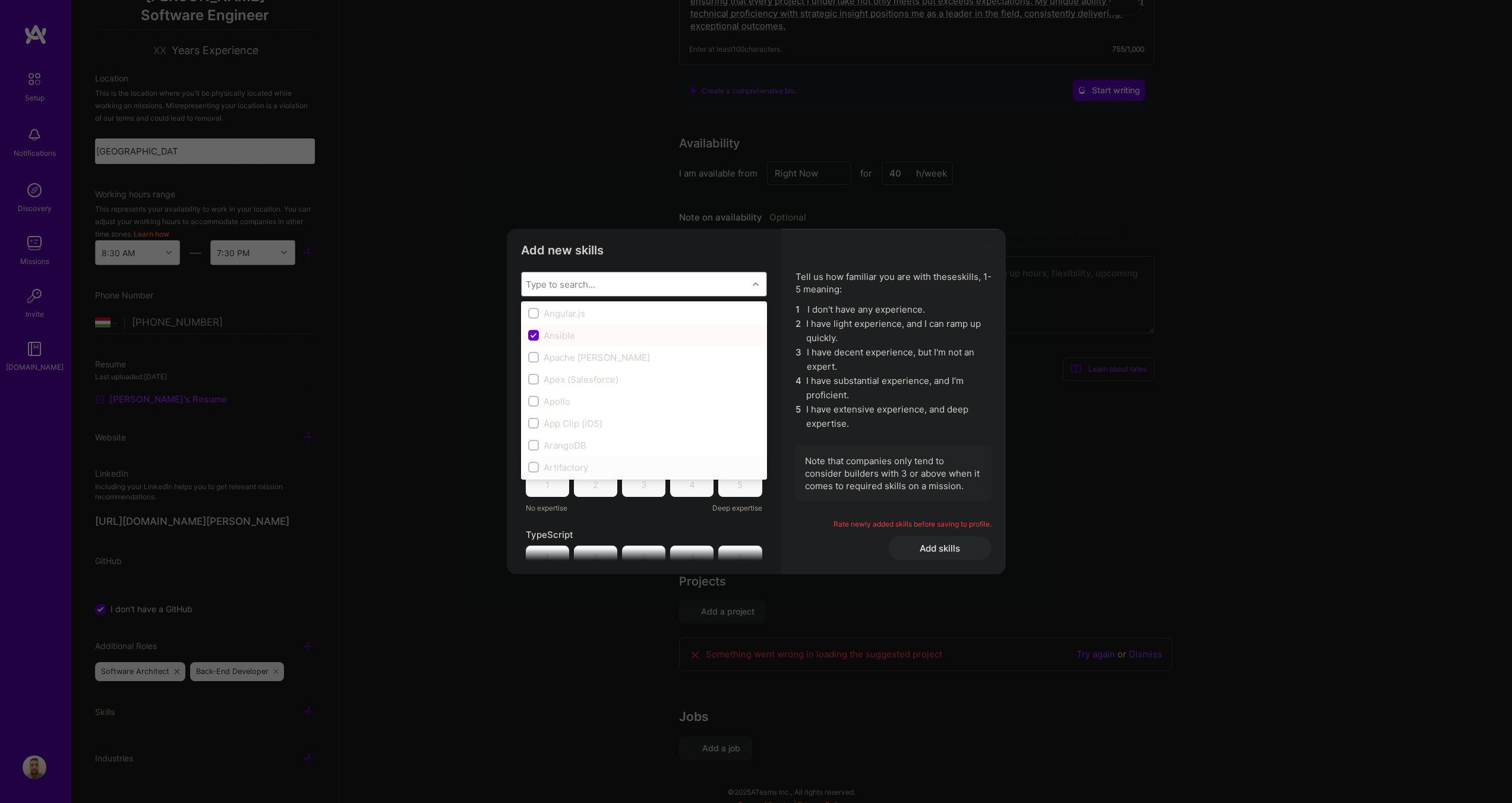
scroll to position [654, 0]
click at [536, 362] on input "modal" at bounding box center [534, 365] width 8 height 8
checkbox input "true"
click at [536, 358] on input "modal" at bounding box center [534, 359] width 8 height 8
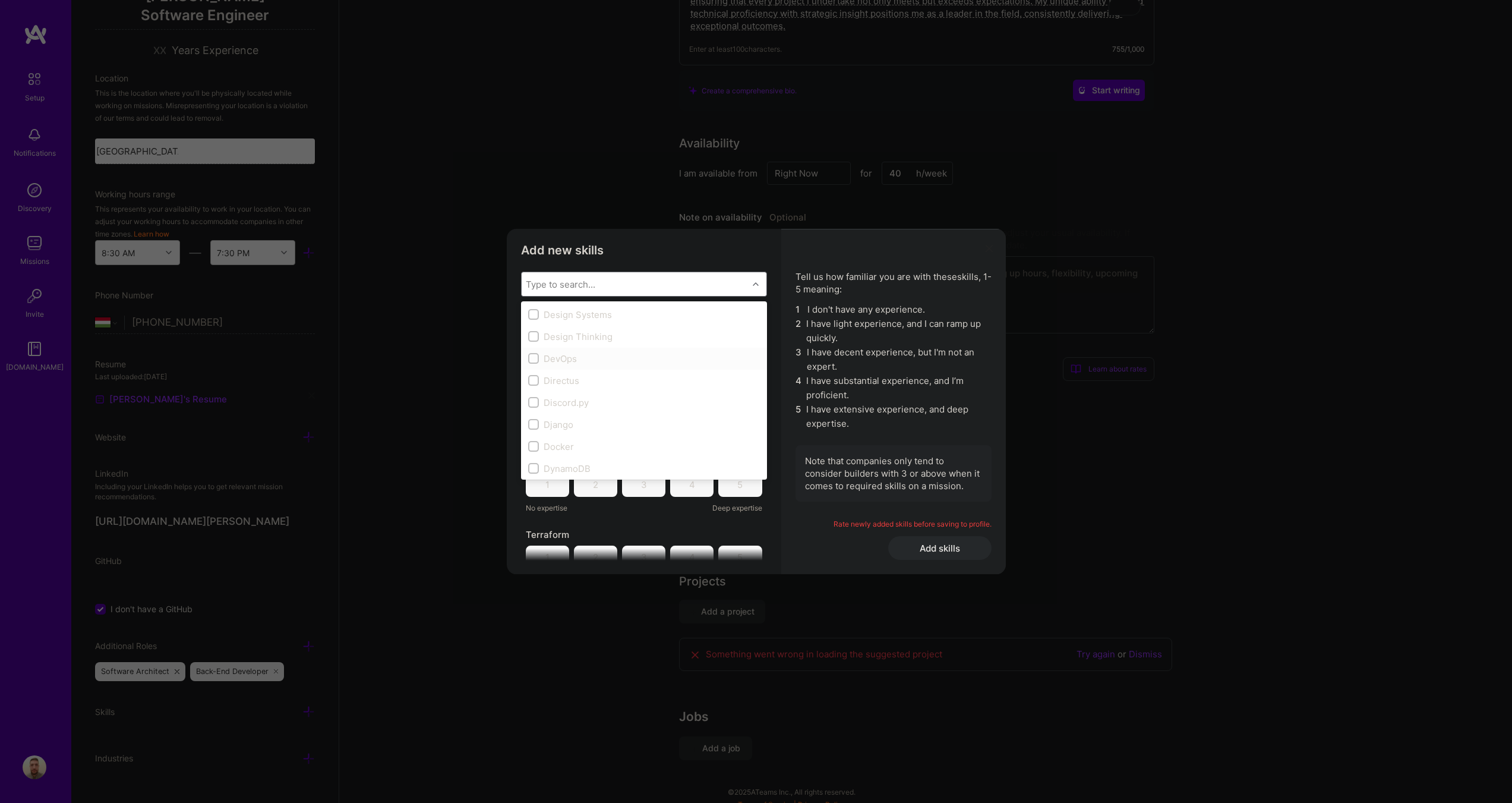
checkbox input "true"
click at [533, 386] on input "modal" at bounding box center [534, 387] width 8 height 8
checkbox input "true"
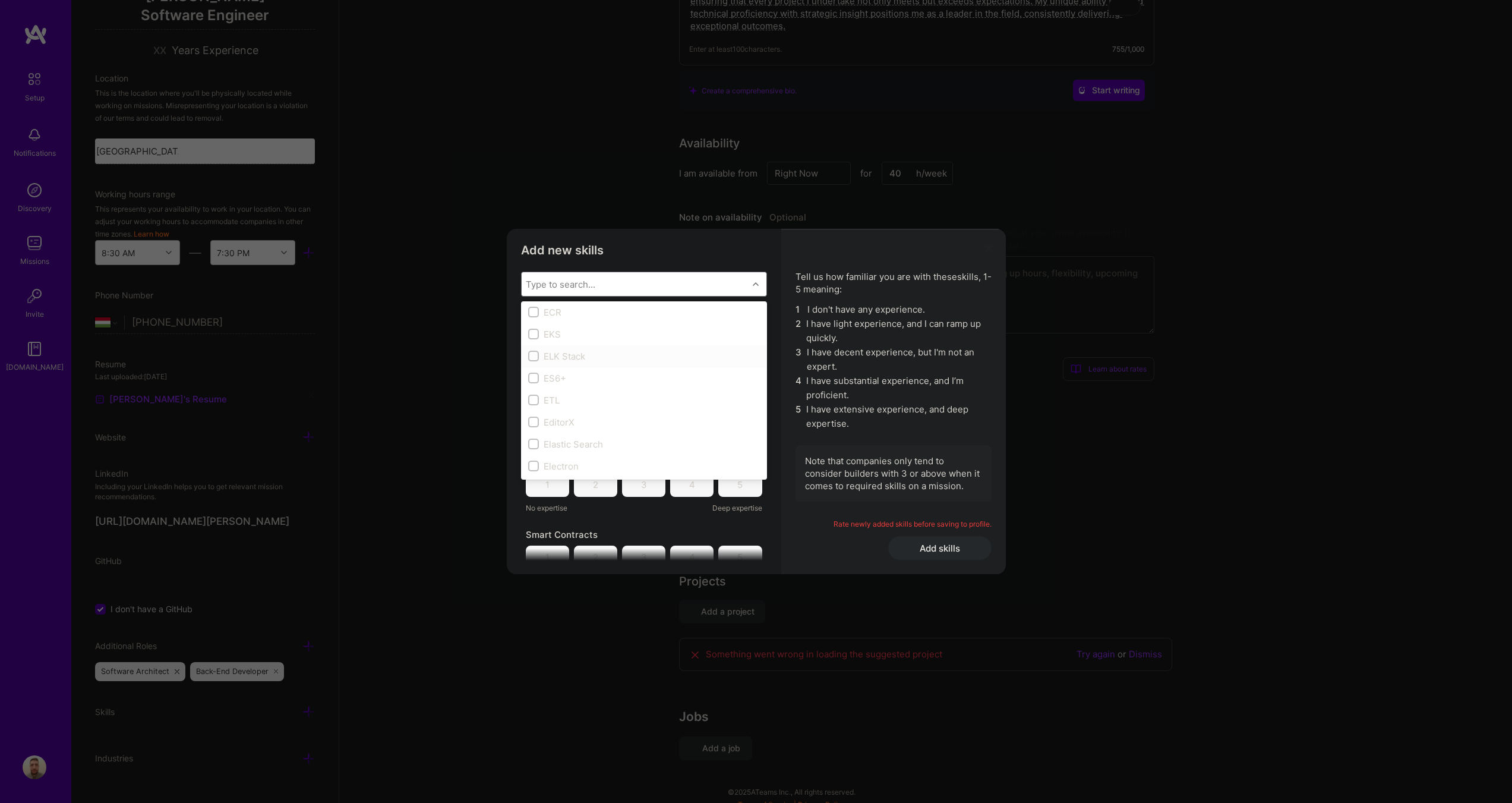
click at [536, 357] on input "modal" at bounding box center [534, 356] width 8 height 8
checkbox input "true"
click at [532, 418] on input "modal" at bounding box center [534, 418] width 8 height 8
checkbox input "true"
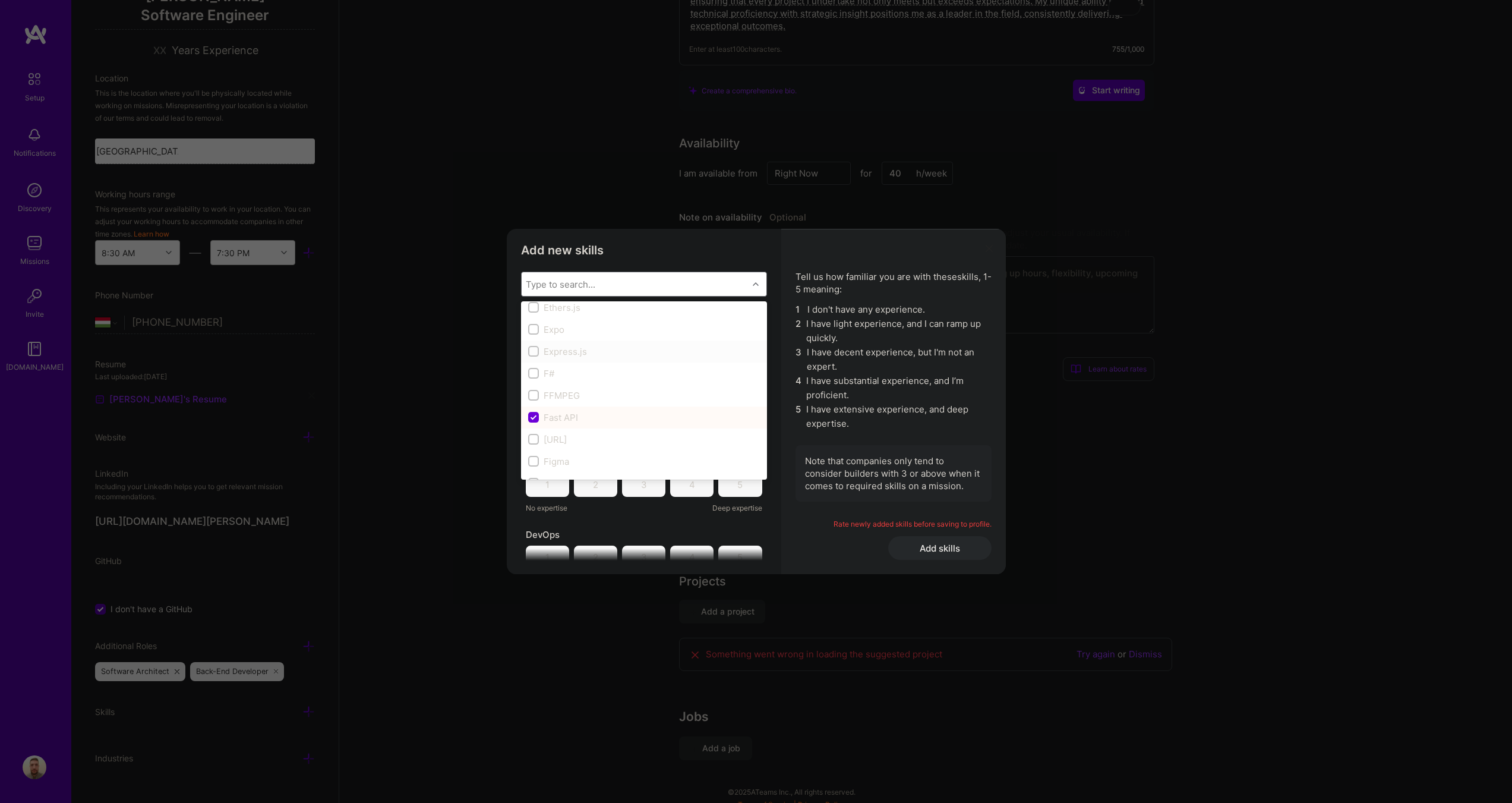
click at [534, 350] on input "modal" at bounding box center [534, 352] width 8 height 8
checkbox input "true"
click at [533, 346] on input "modal" at bounding box center [534, 350] width 8 height 8
checkbox input "true"
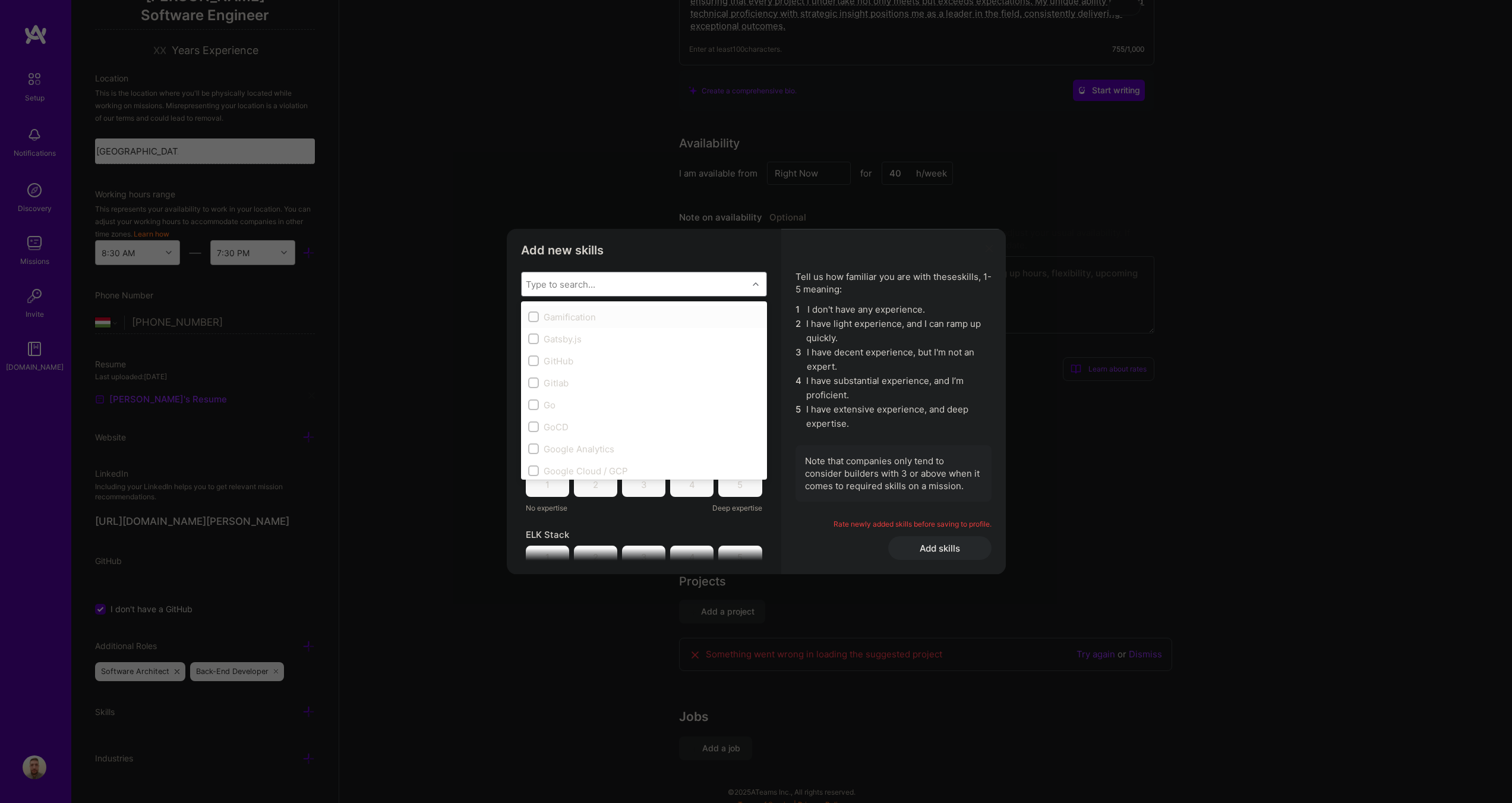
scroll to position [3150, 0]
click at [532, 351] on input "modal" at bounding box center [534, 354] width 8 height 8
checkbox input "true"
click at [533, 373] on input "modal" at bounding box center [534, 375] width 8 height 8
checkbox input "true"
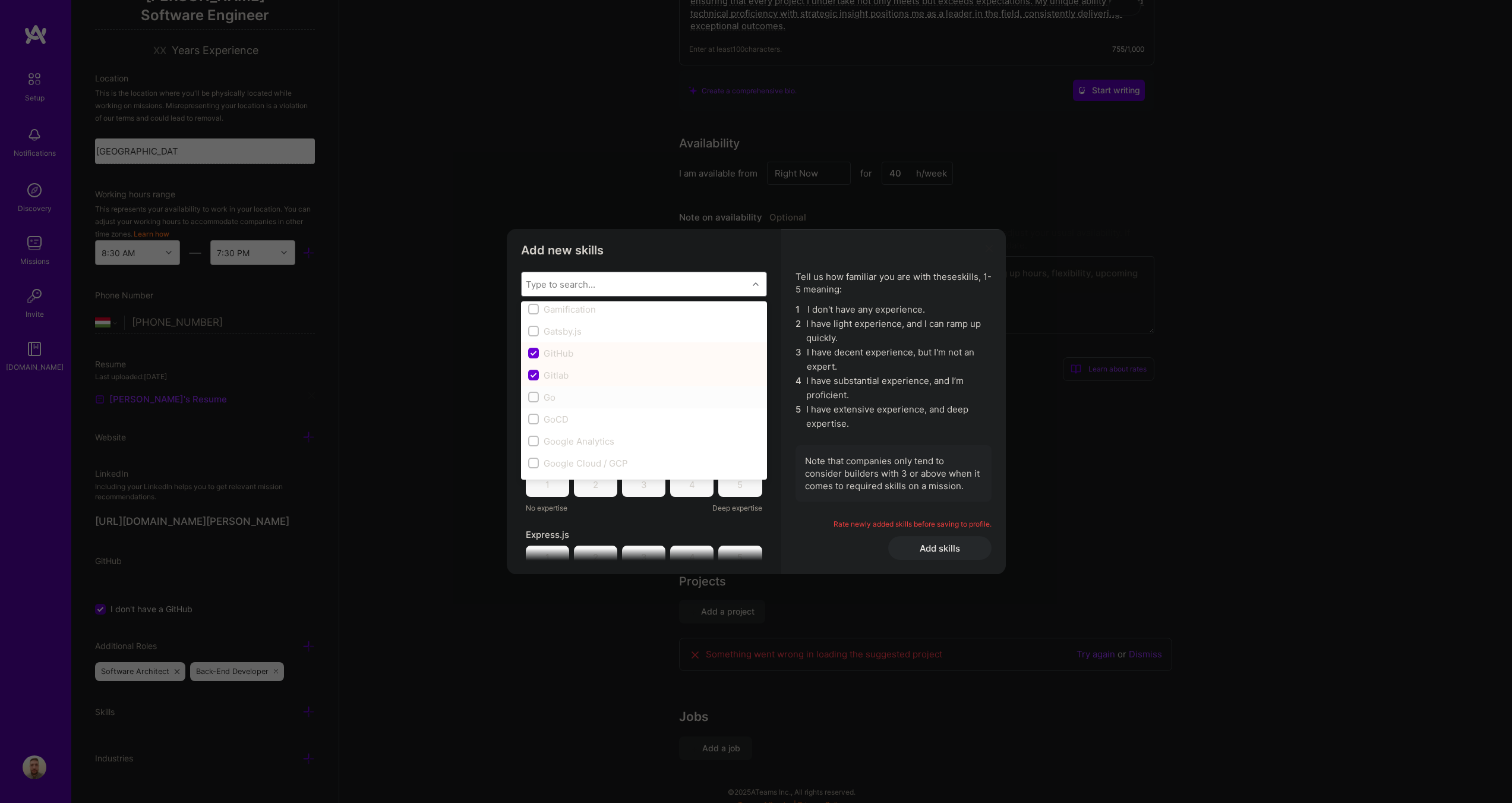
click at [540, 397] on div "Go" at bounding box center [644, 397] width 232 height 13
checkbox input "true"
click at [536, 342] on input "modal" at bounding box center [534, 344] width 8 height 8
checkbox input "true"
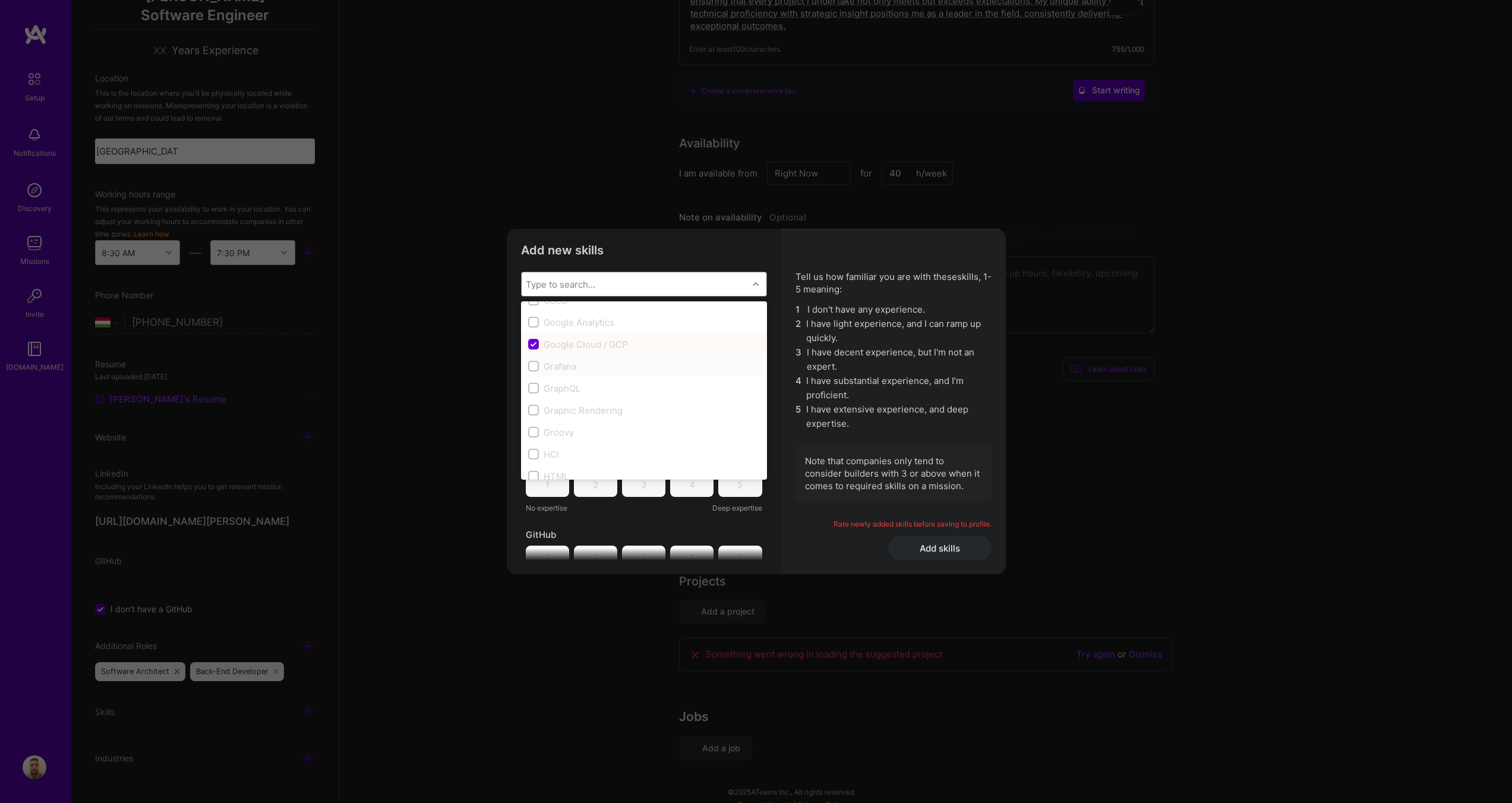
click at [541, 366] on div "Grafana" at bounding box center [644, 367] width 232 height 13
checkbox input "true"
click at [534, 393] on input "modal" at bounding box center [534, 397] width 8 height 8
checkbox input "true"
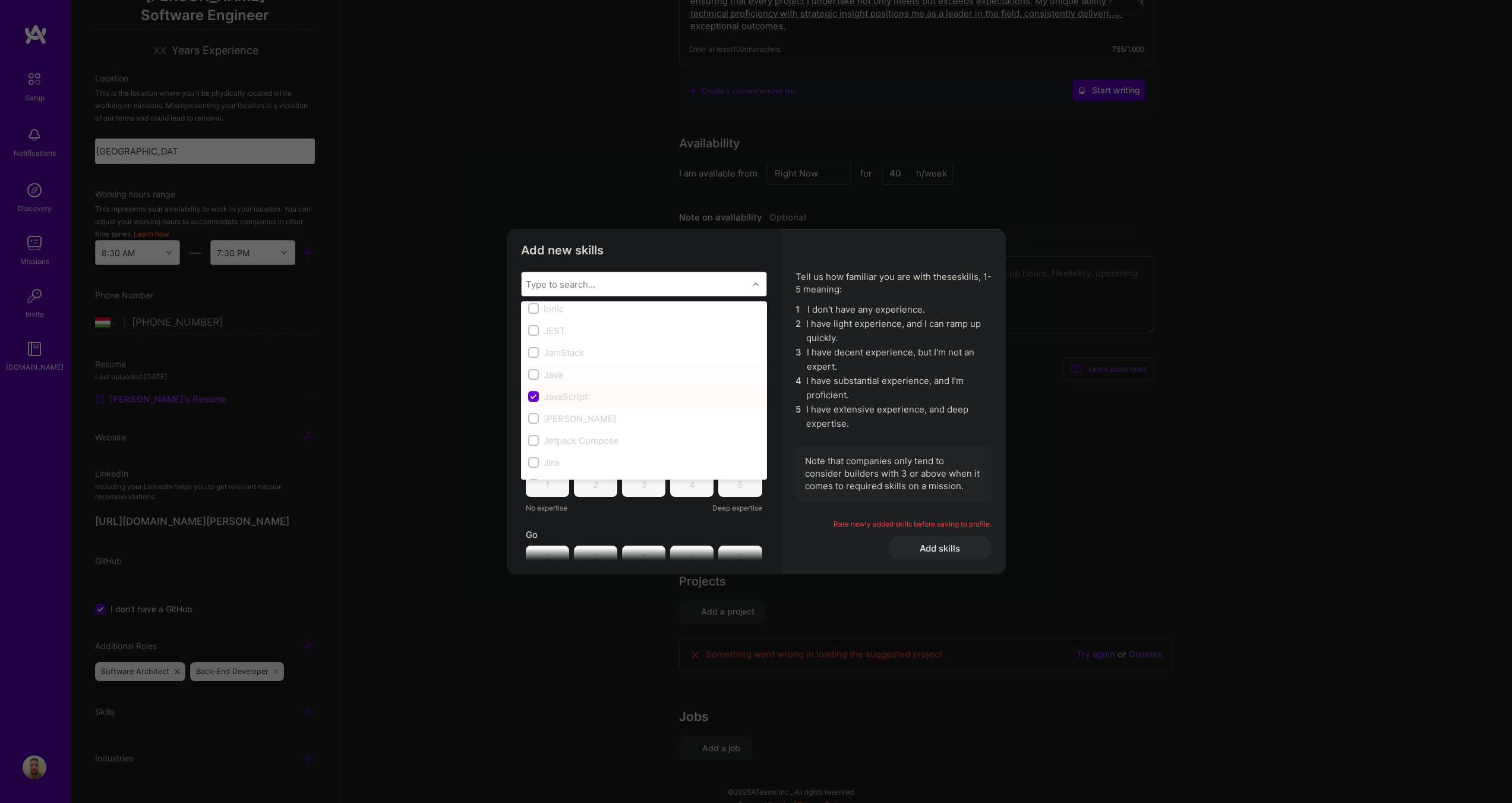
click at [532, 373] on input "modal" at bounding box center [534, 375] width 8 height 8
checkbox input "true"
click at [534, 305] on input "modal" at bounding box center [534, 307] width 8 height 8
checkbox input "true"
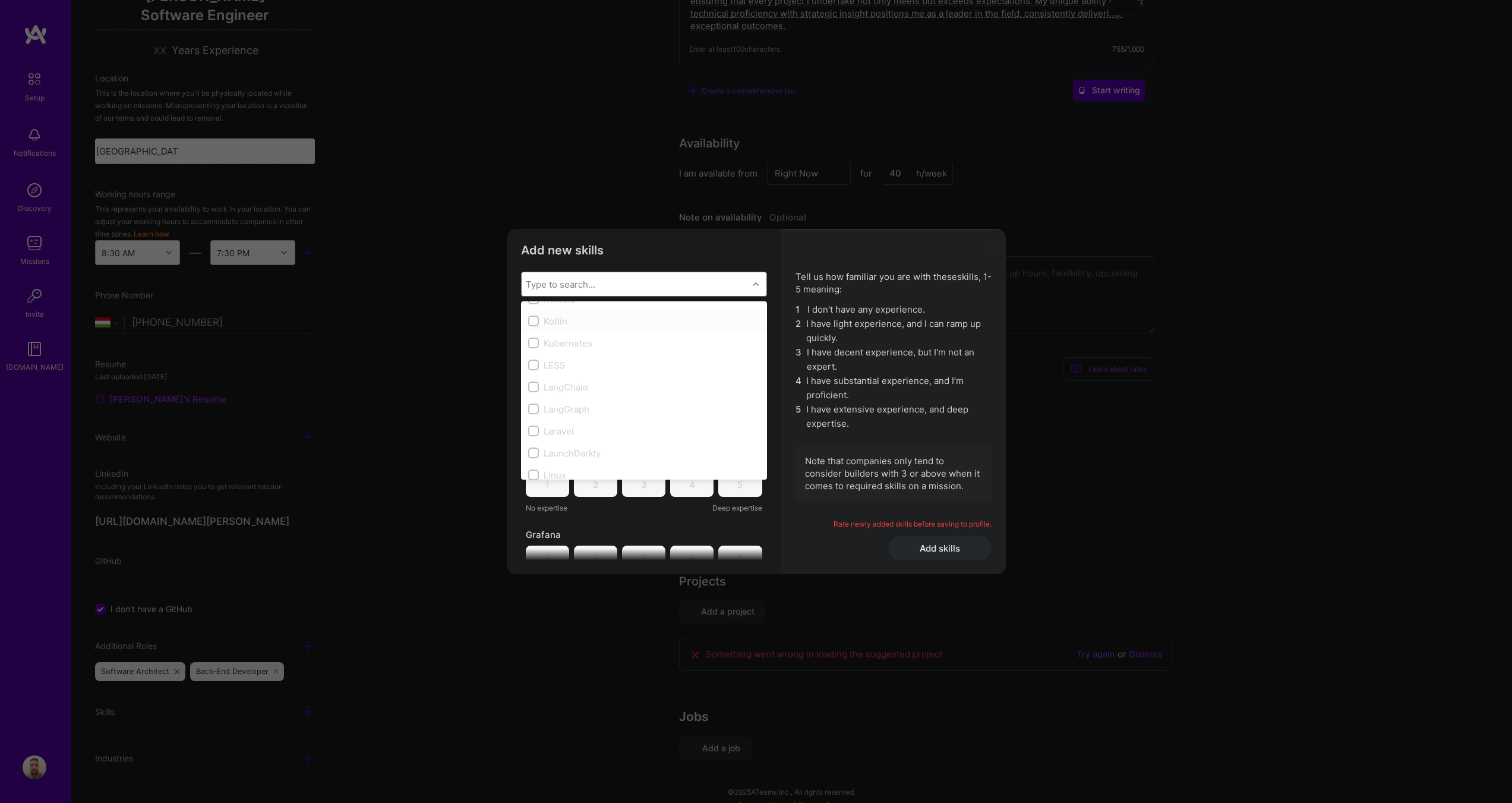
scroll to position [3981, 0]
click at [534, 399] on input "modal" at bounding box center [534, 402] width 8 height 8
checkbox input "true"
click at [538, 379] on div "modal" at bounding box center [534, 380] width 11 height 11
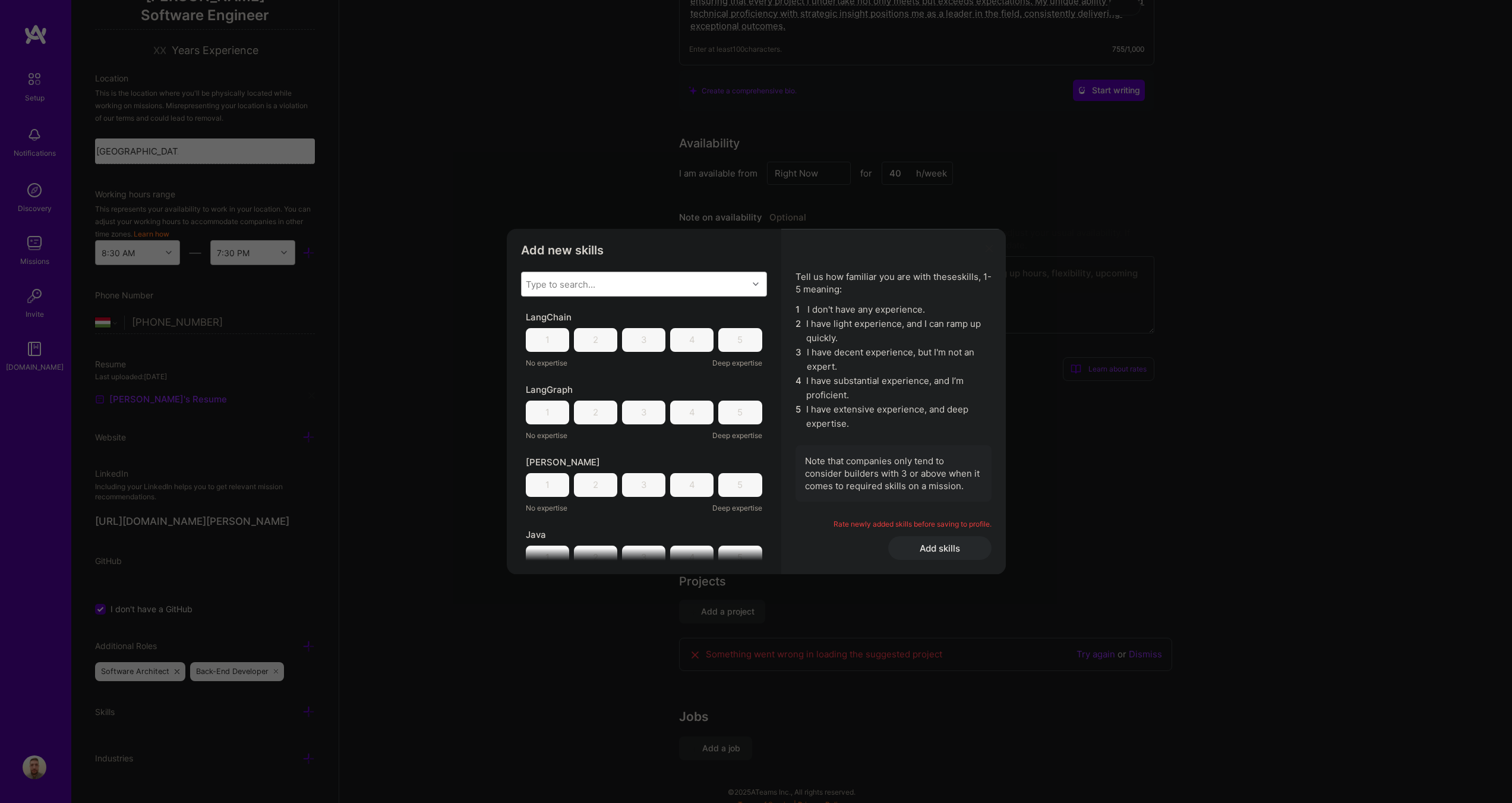
click at [655, 280] on div "Type to search..." at bounding box center [635, 284] width 227 height 24
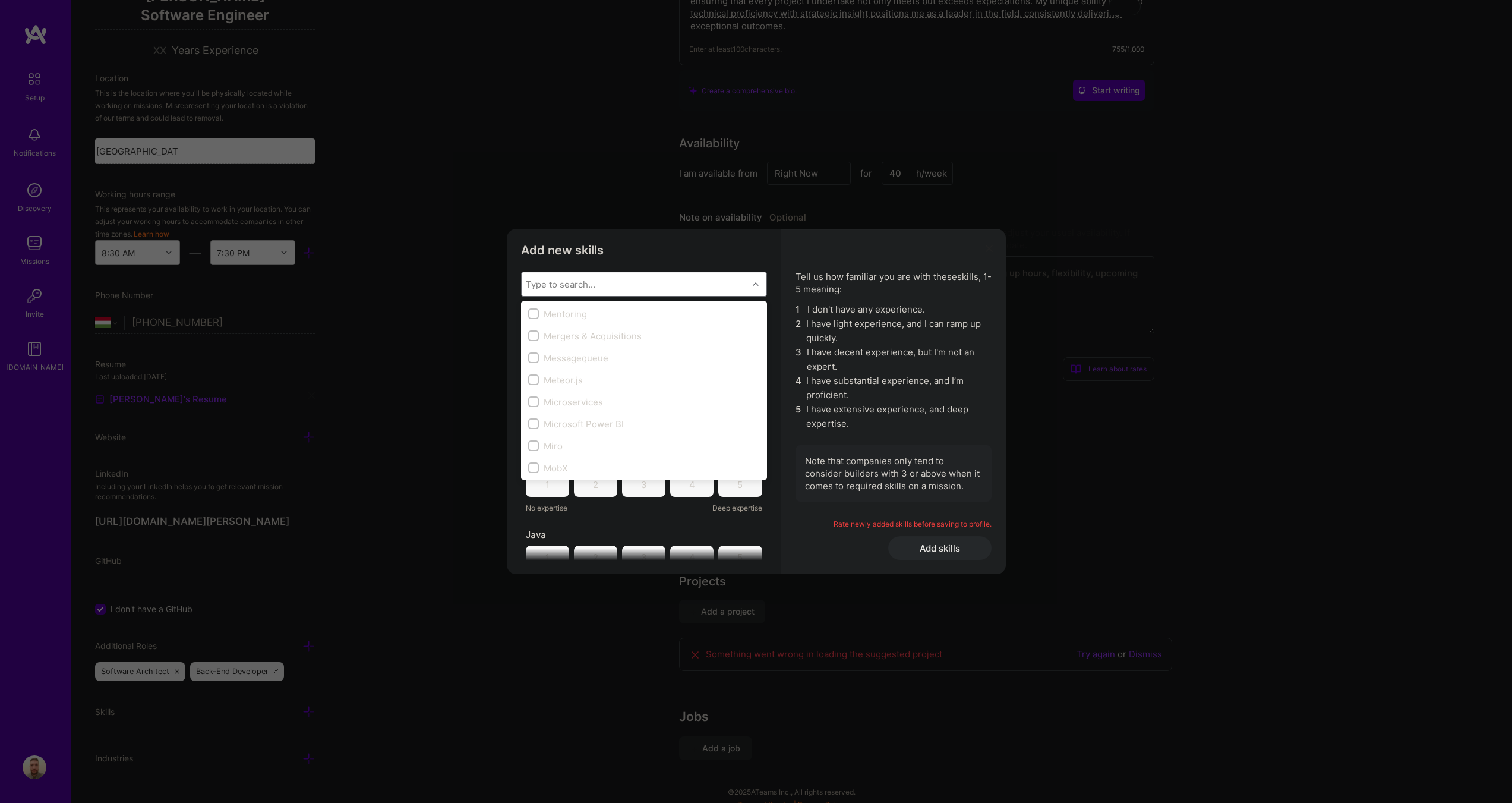
scroll to position [4512, 0]
click at [535, 307] on input "modal" at bounding box center [534, 311] width 8 height 8
checkbox input "true"
click at [532, 381] on input "modal" at bounding box center [534, 384] width 8 height 8
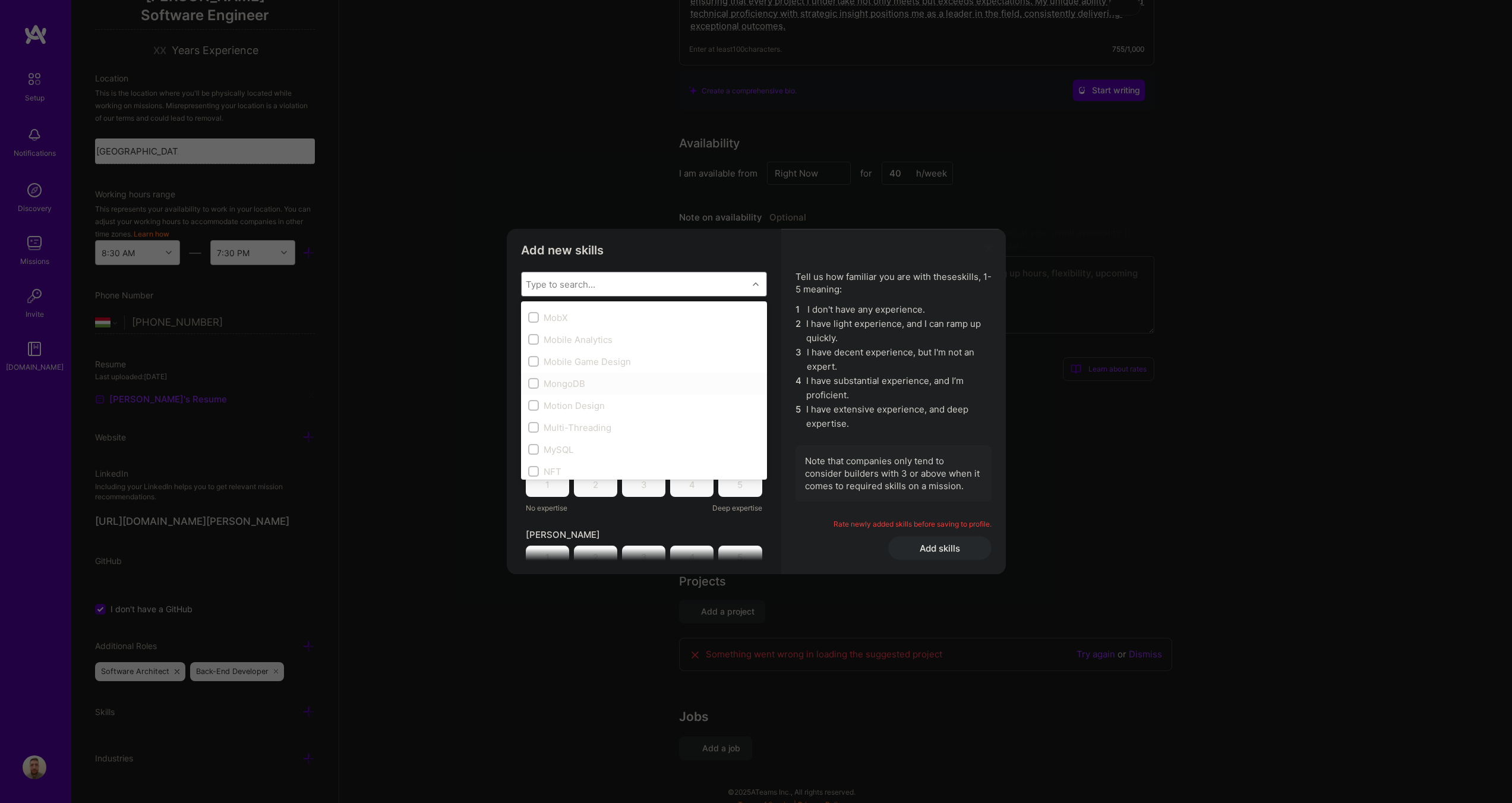
checkbox input "true"
click at [534, 451] on input "modal" at bounding box center [534, 447] width 8 height 8
checkbox input "true"
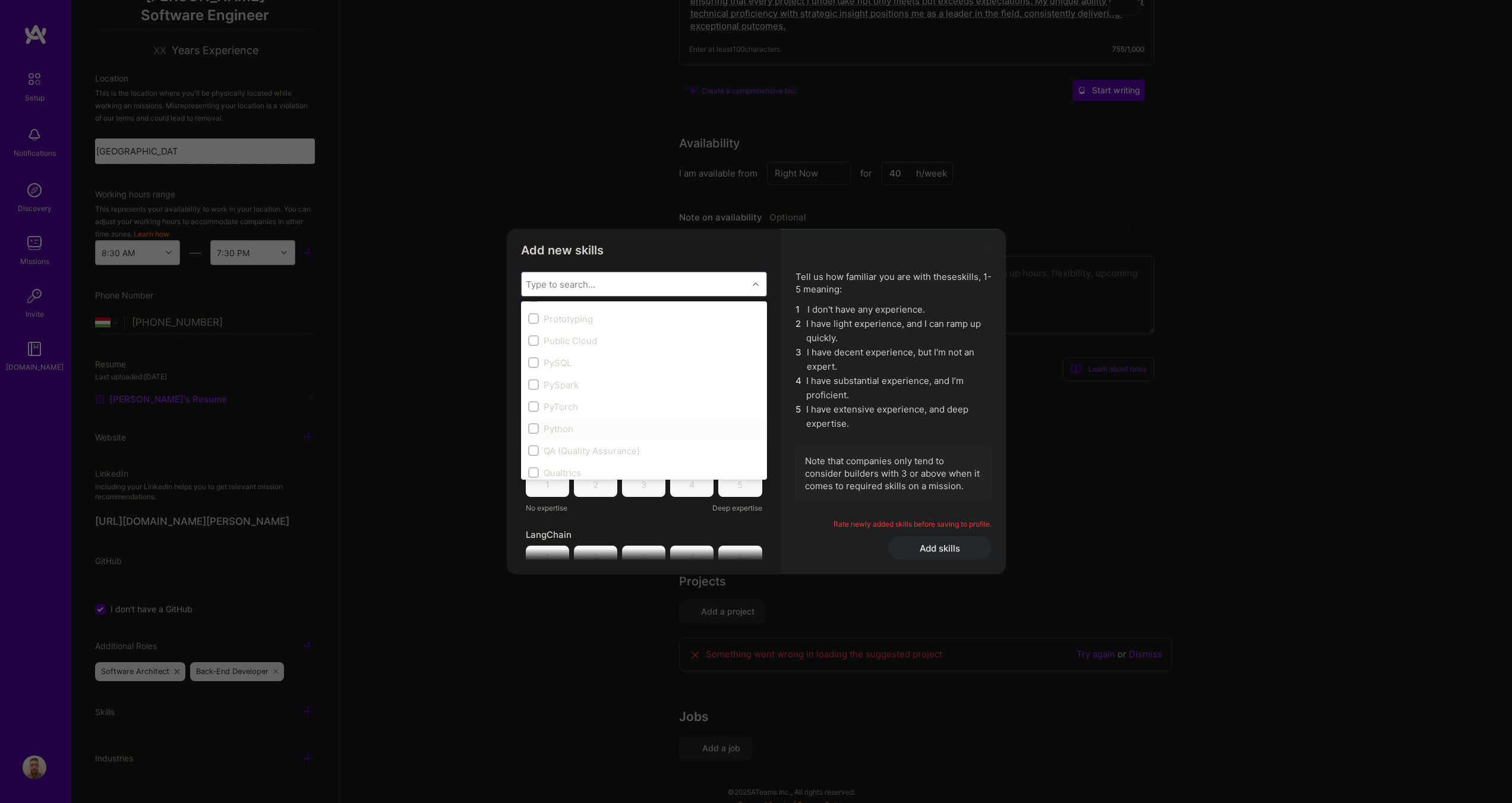
click at [533, 428] on input "modal" at bounding box center [534, 429] width 8 height 8
checkbox input "true"
click at [534, 346] on input "modal" at bounding box center [534, 345] width 8 height 8
checkbox input "true"
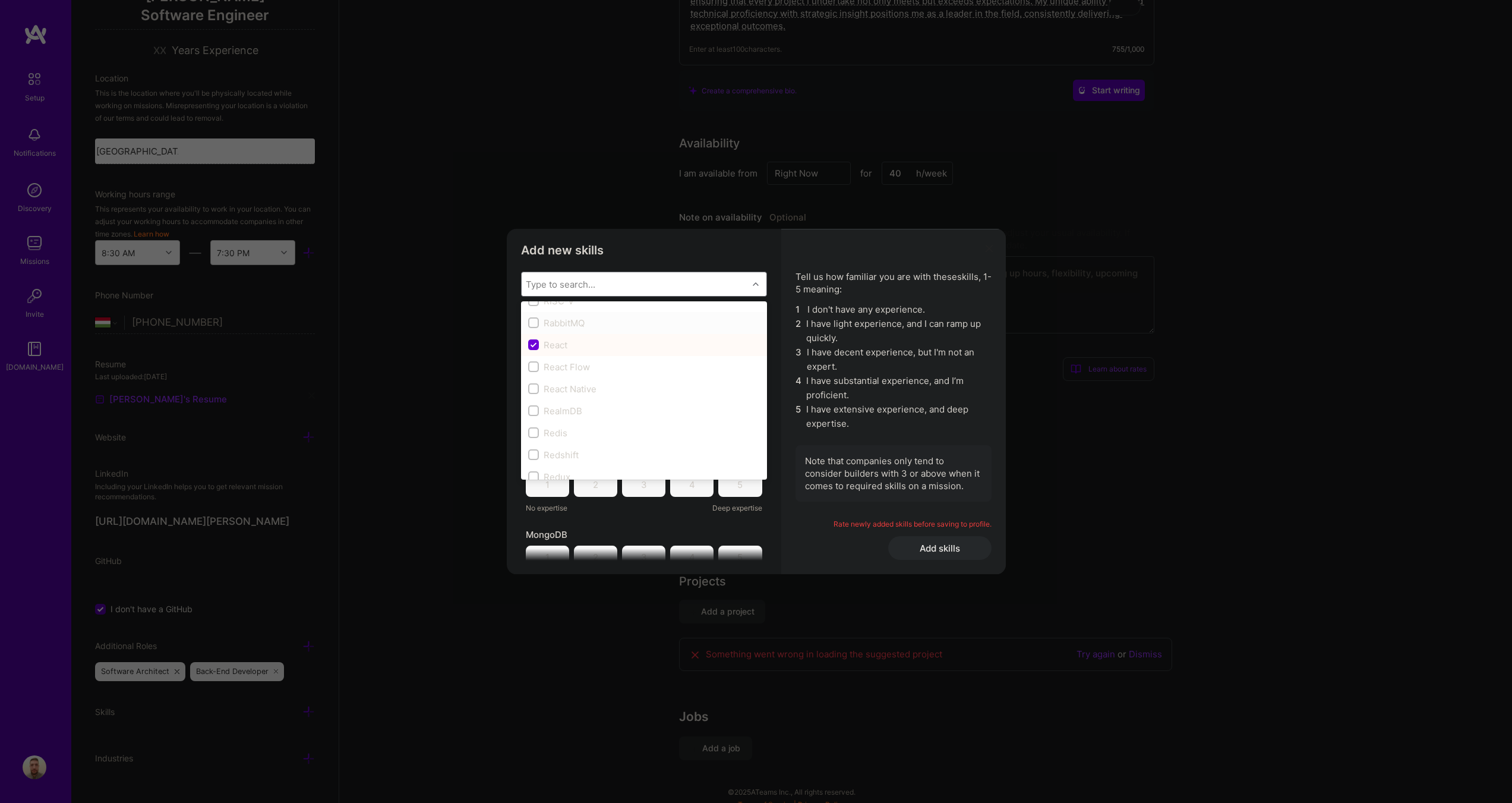
click at [537, 323] on div "modal" at bounding box center [534, 323] width 11 height 11
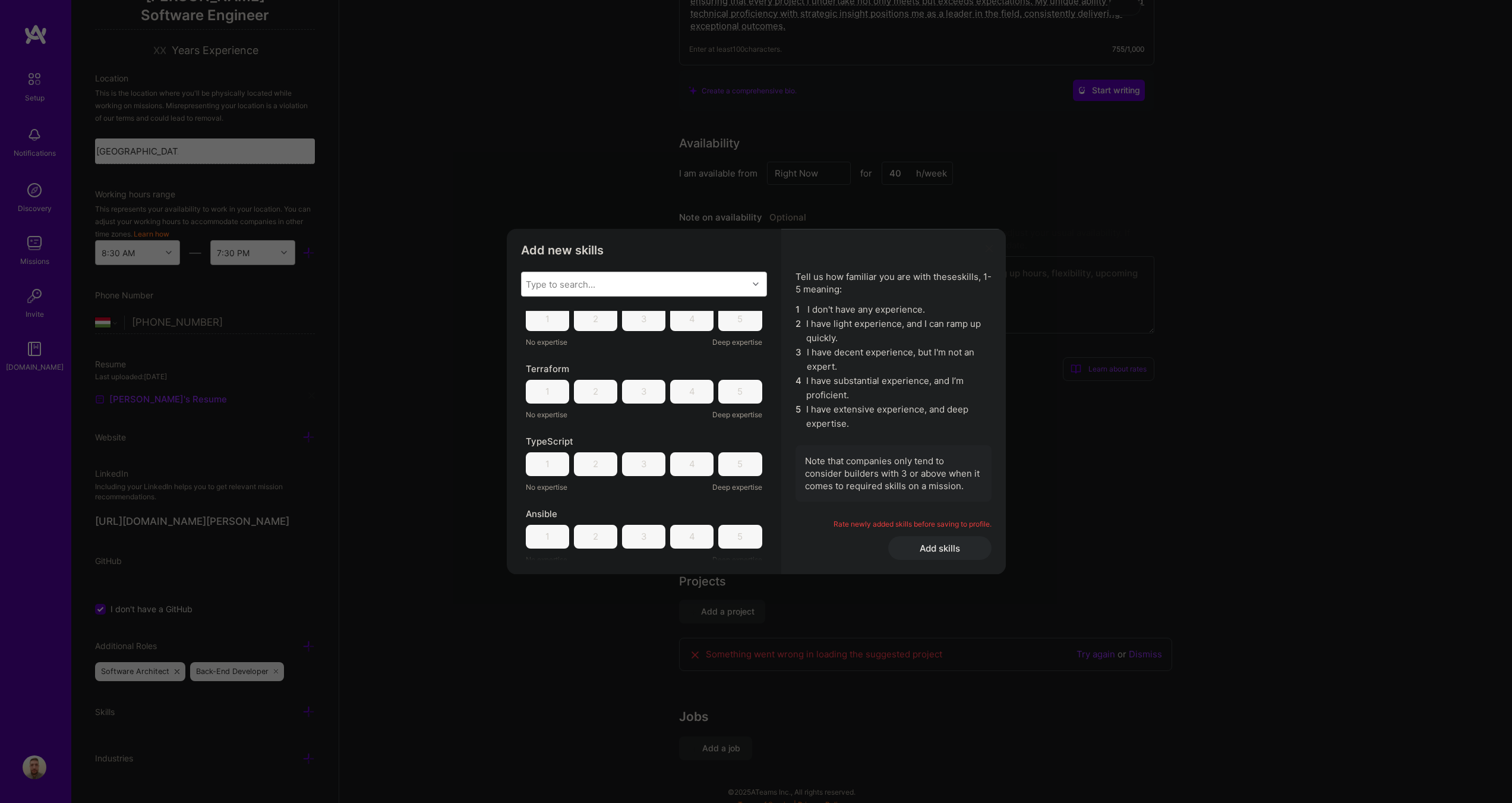
scroll to position [1843, 0]
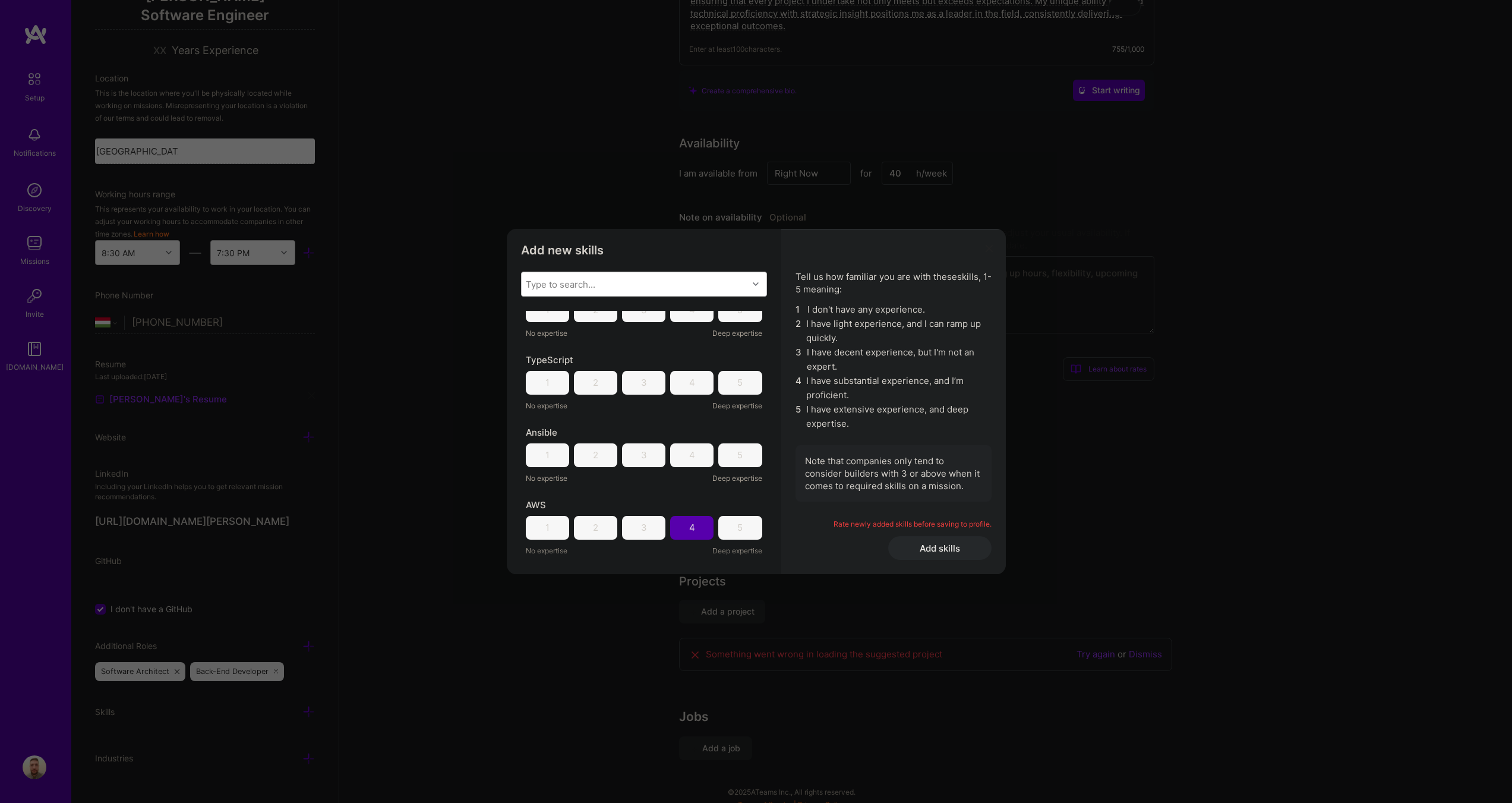
click at [690, 453] on div "4" at bounding box center [692, 455] width 44 height 24
click at [691, 375] on div "4" at bounding box center [692, 383] width 44 height 24
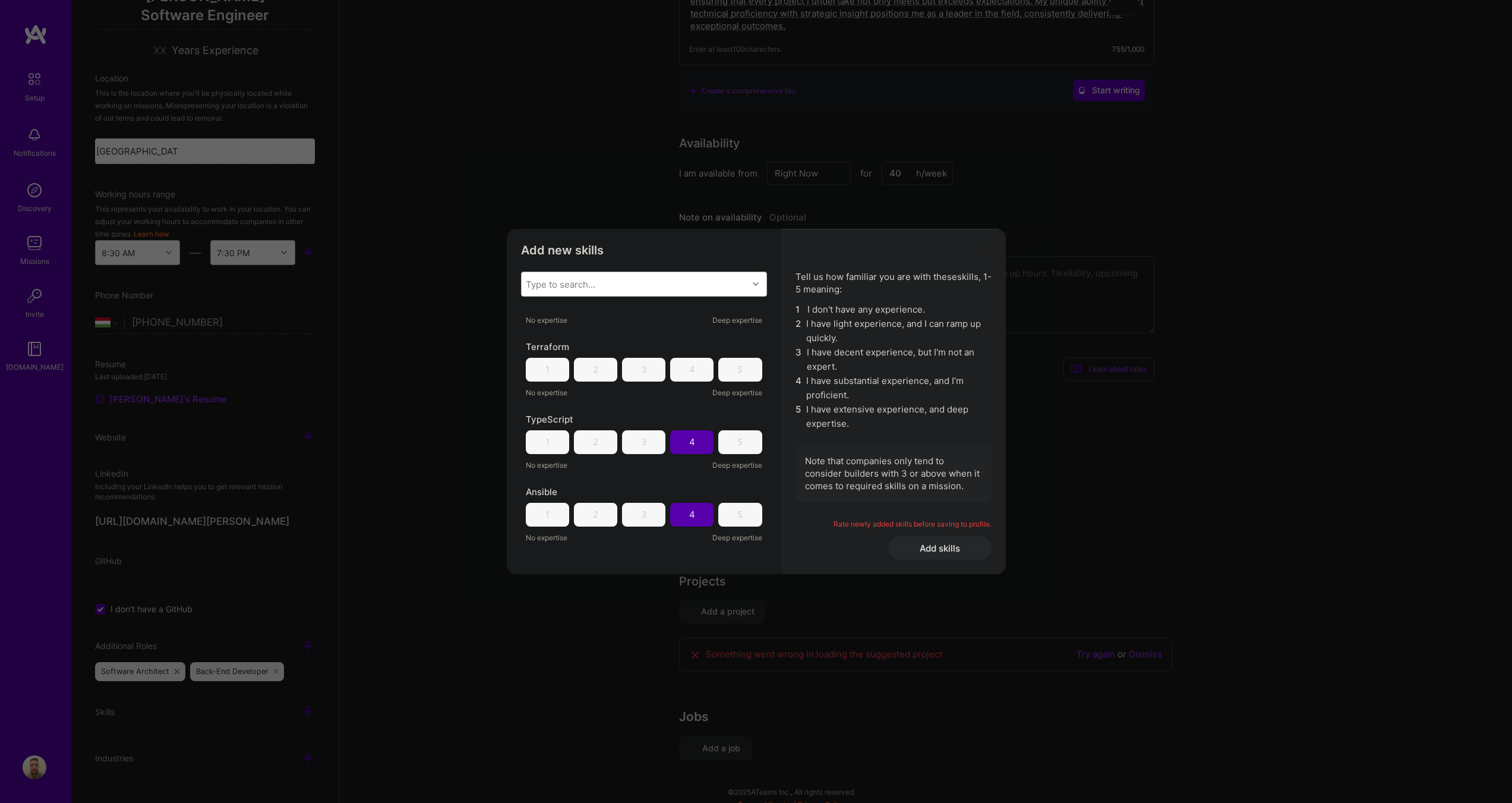
click at [738, 442] on div "5" at bounding box center [740, 442] width 5 height 13
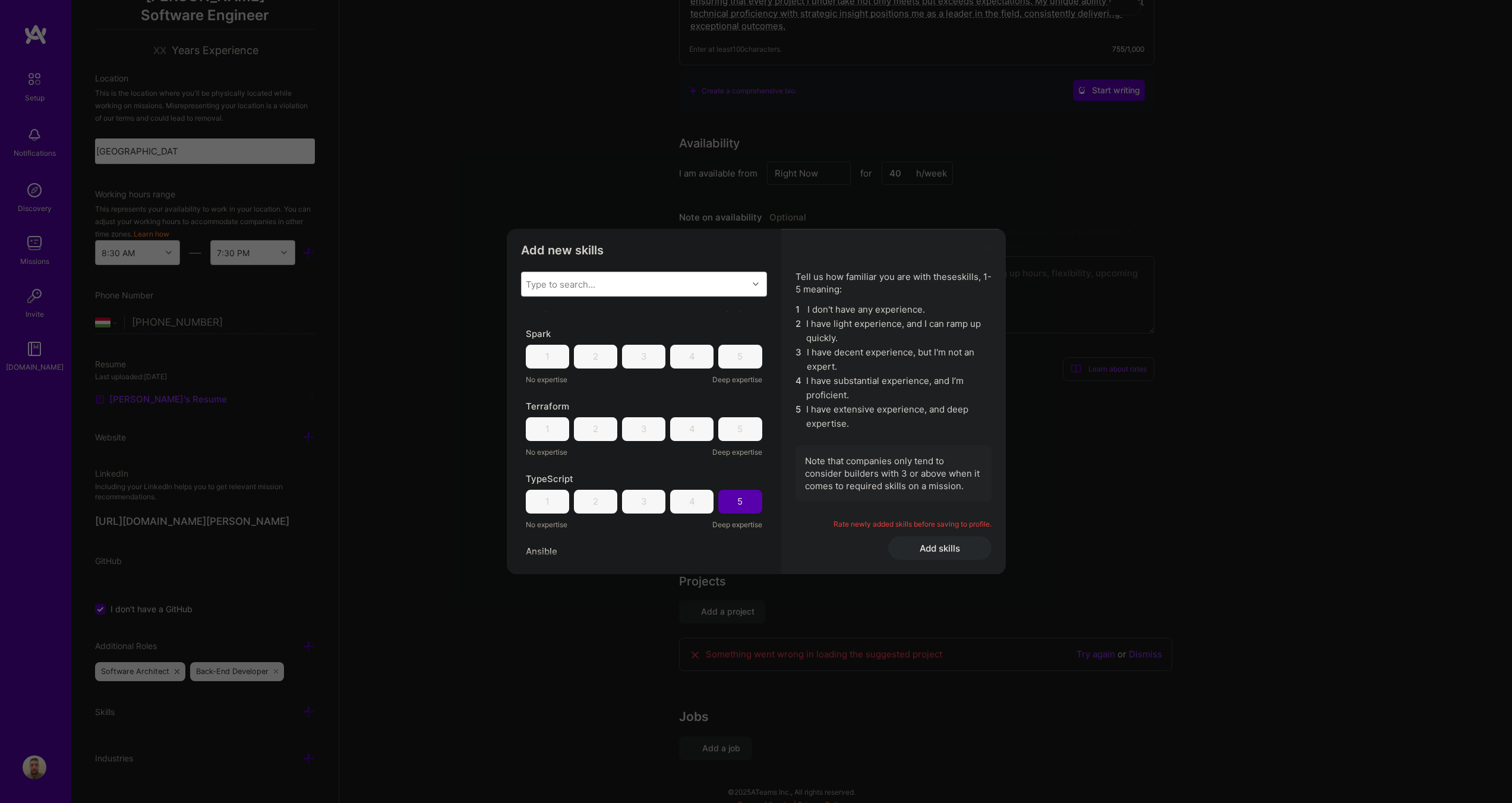
click at [694, 426] on div "4" at bounding box center [692, 428] width 44 height 24
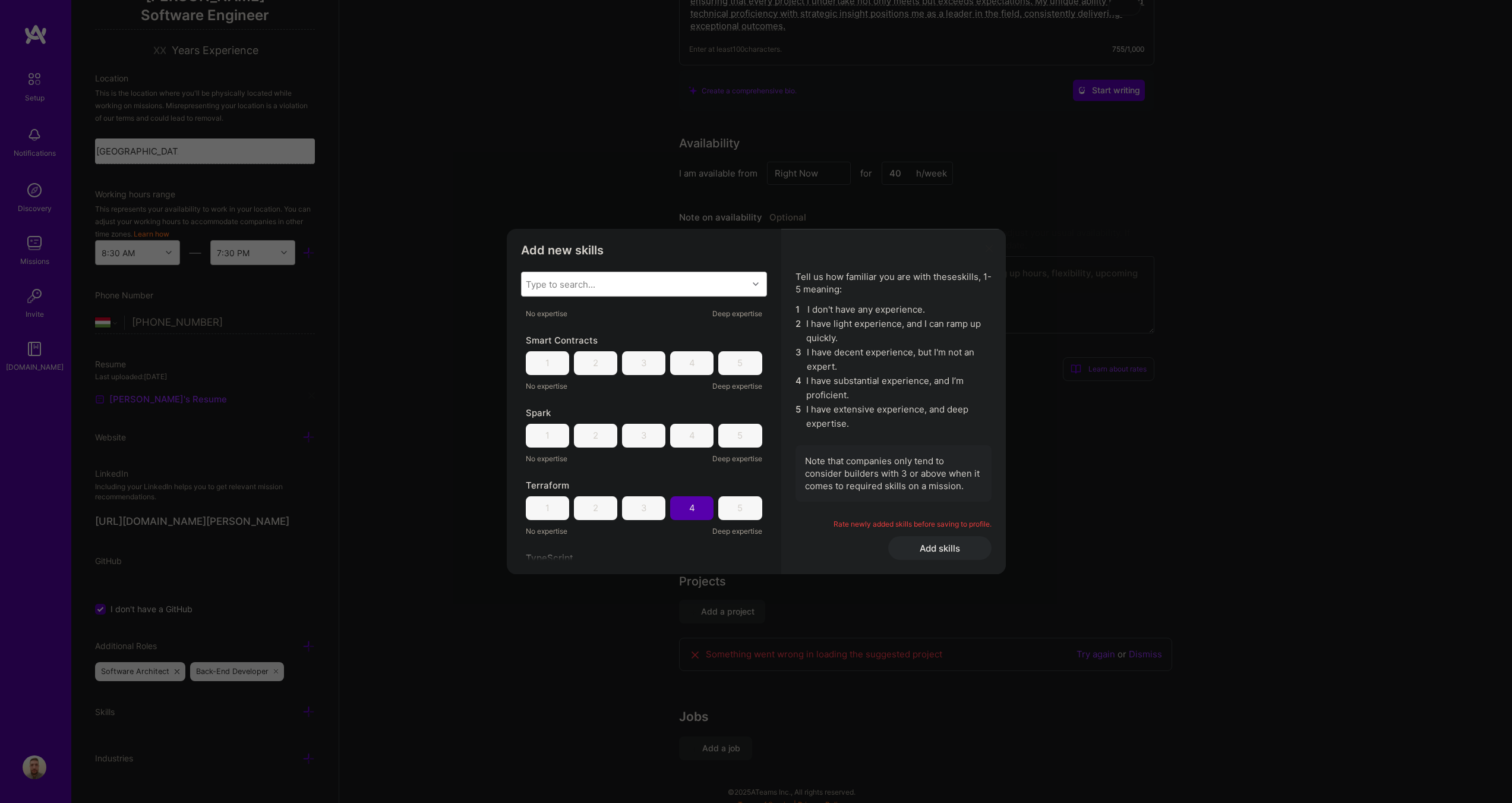
scroll to position [1605, 0]
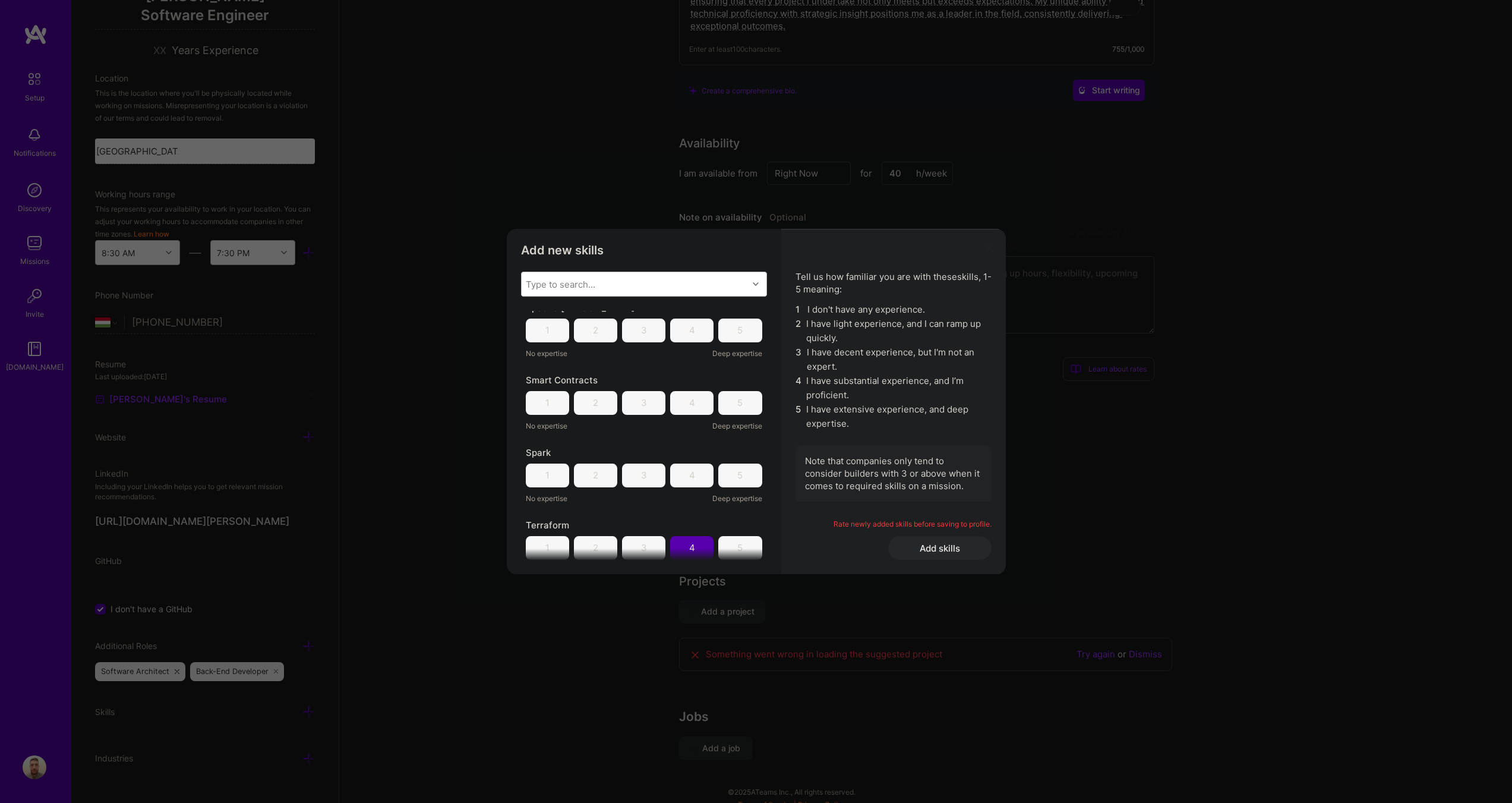
click at [629, 478] on div "3" at bounding box center [643, 475] width 44 height 24
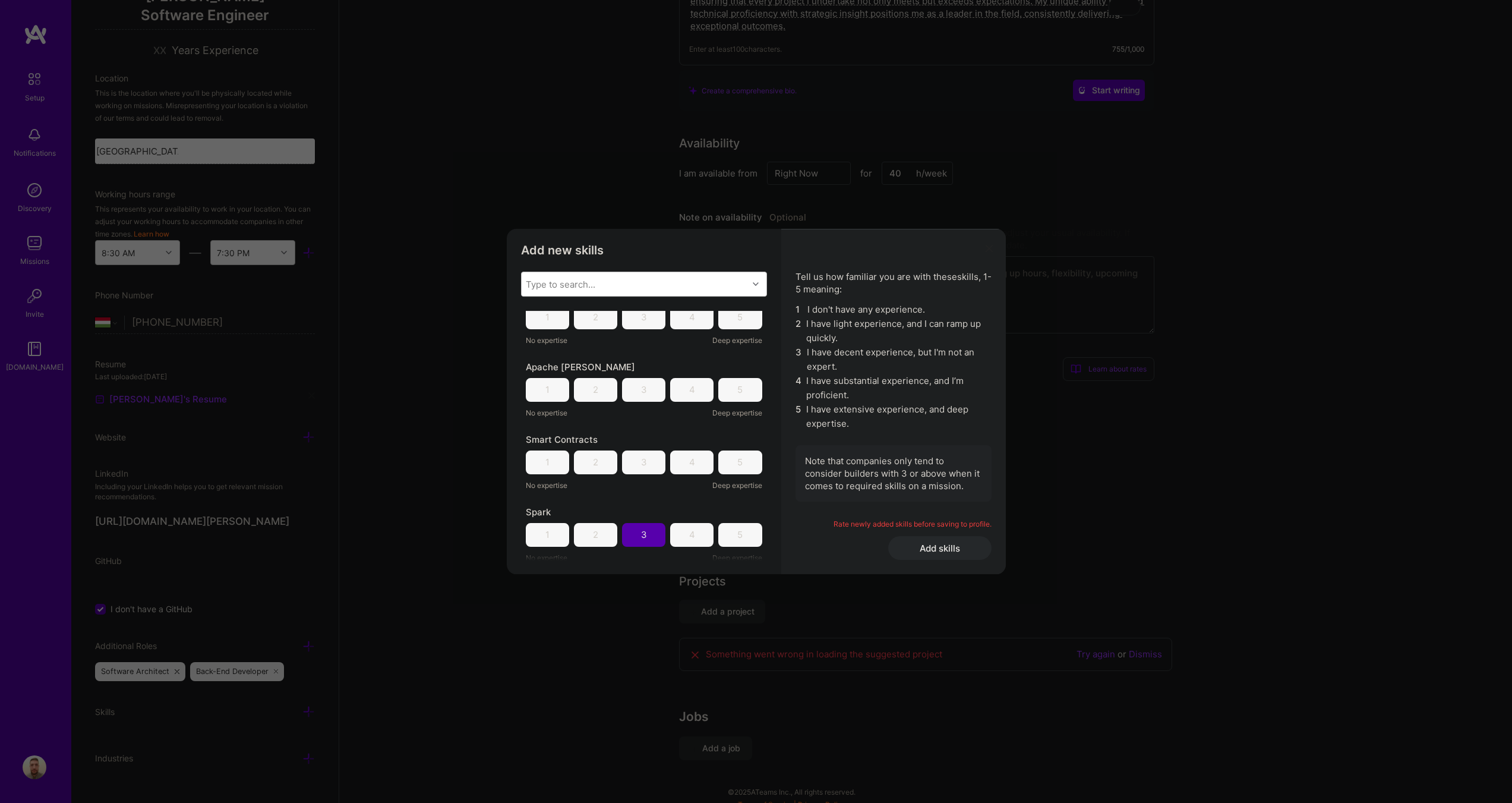
click at [641, 458] on div "3" at bounding box center [644, 462] width 6 height 13
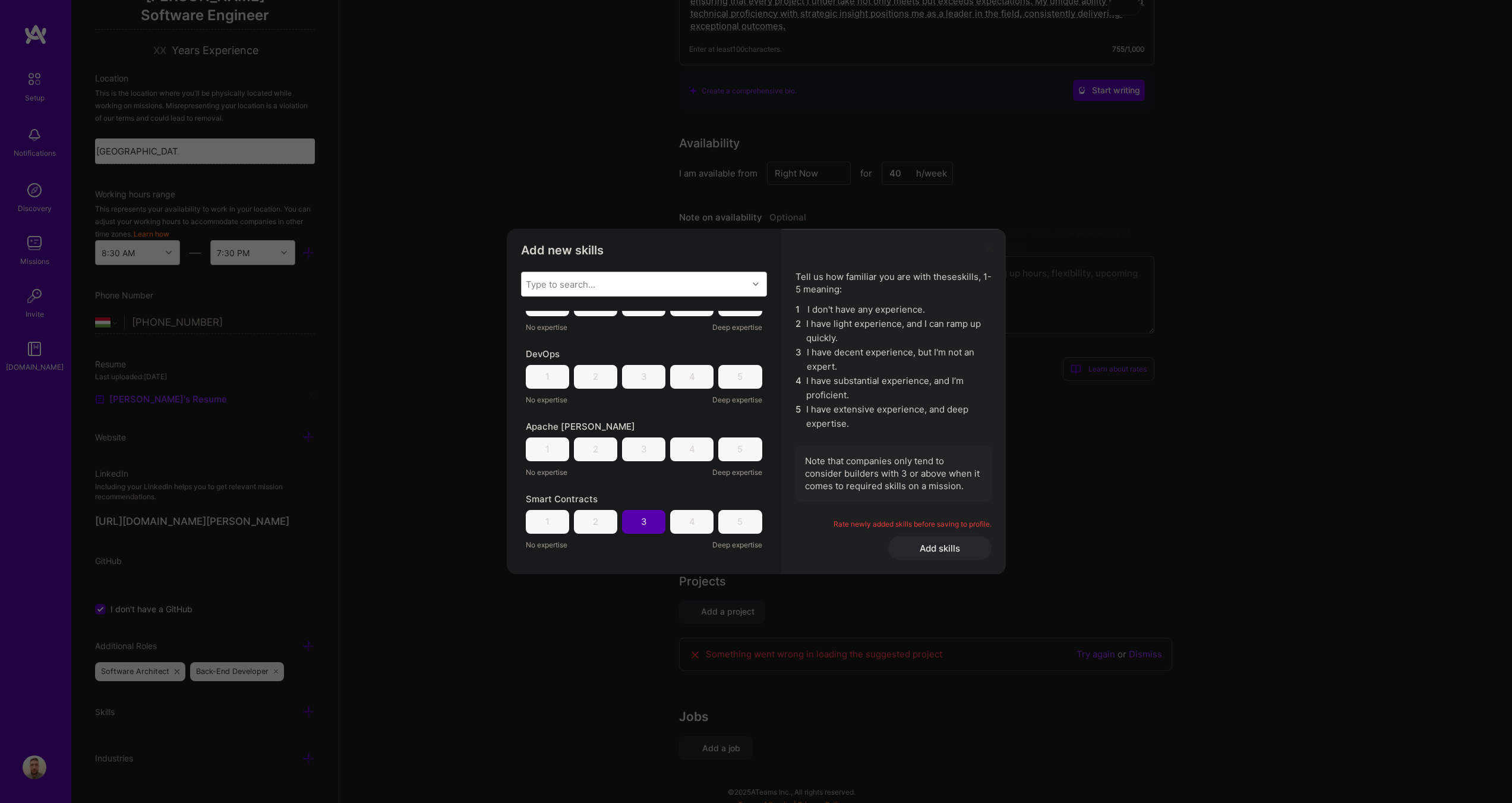
click at [738, 451] on div "5" at bounding box center [740, 449] width 5 height 13
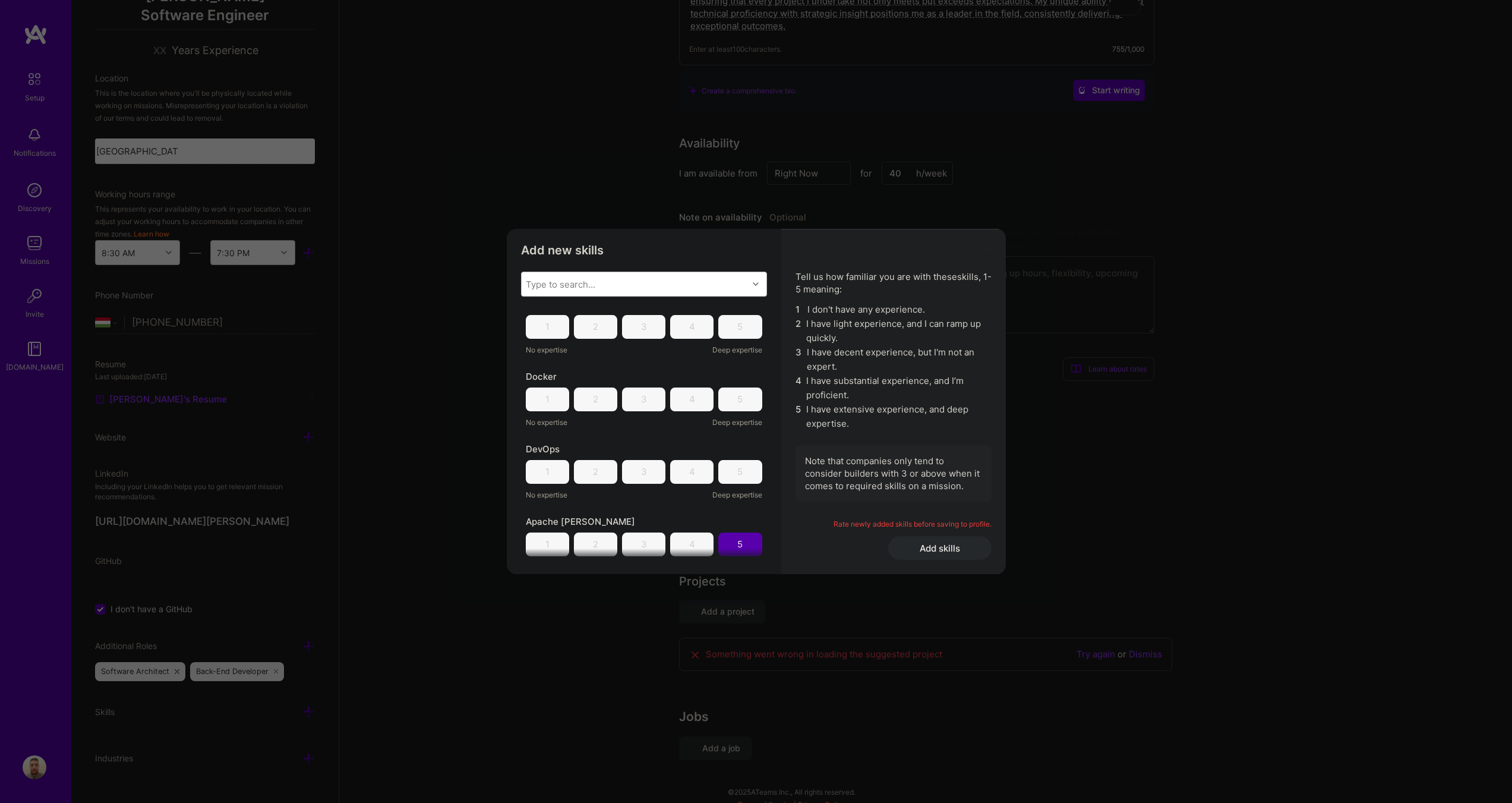
scroll to position [1367, 0]
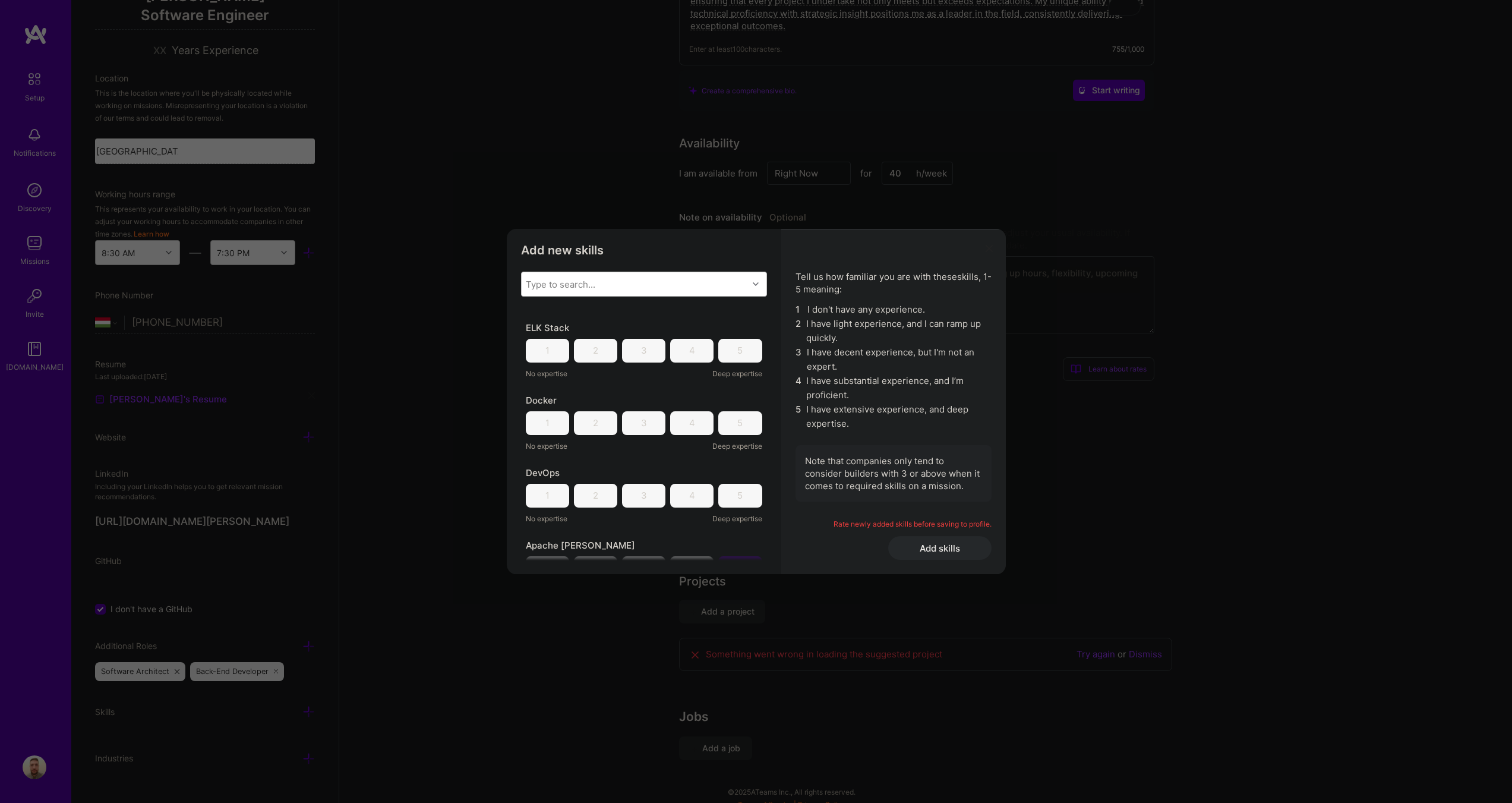
drag, startPoint x: 737, startPoint y: 494, endPoint x: 725, endPoint y: 488, distance: 13.4
click at [736, 494] on div "5" at bounding box center [740, 495] width 44 height 24
click at [689, 422] on div "4" at bounding box center [692, 423] width 6 height 13
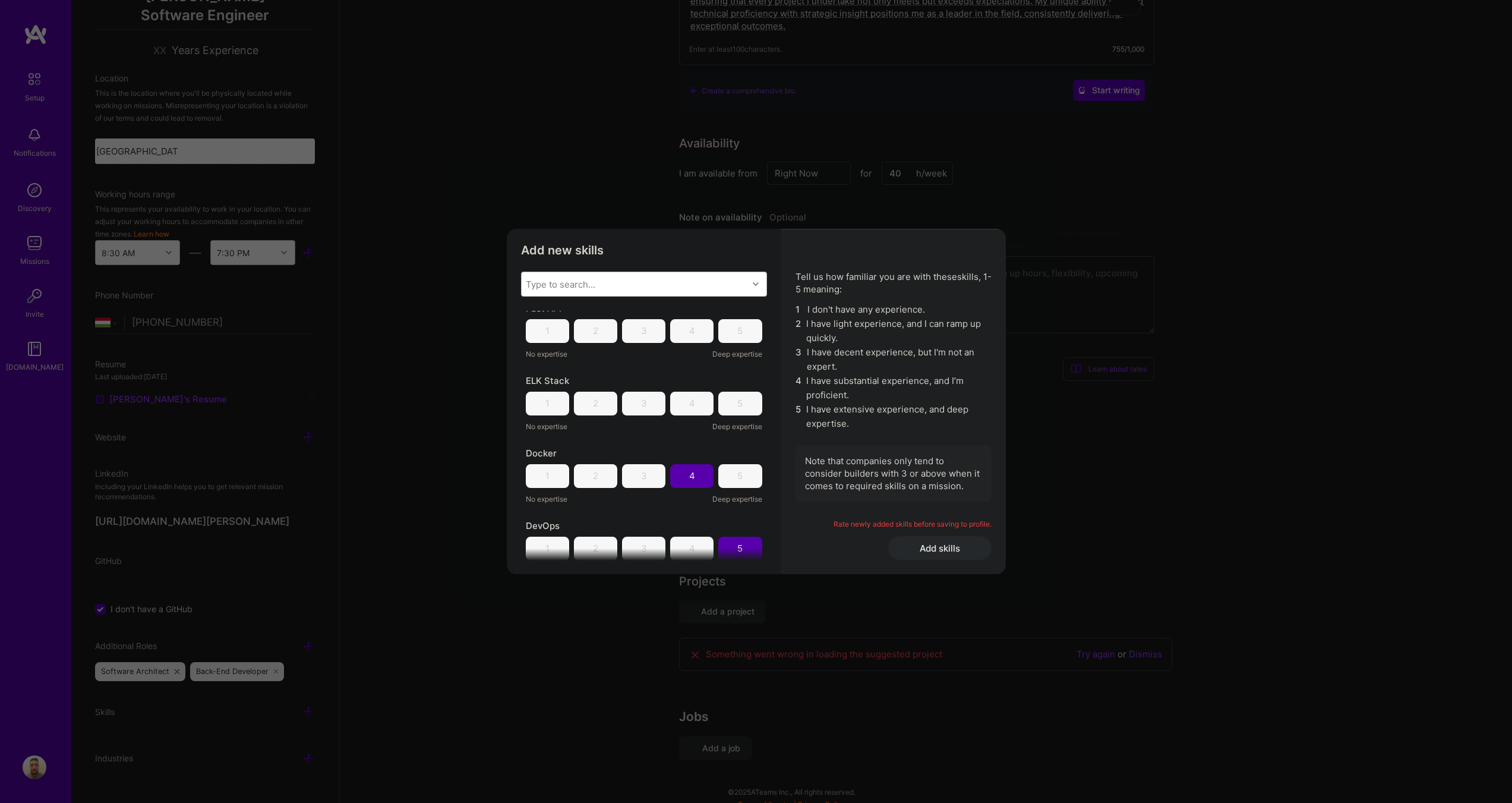
scroll to position [1307, 0]
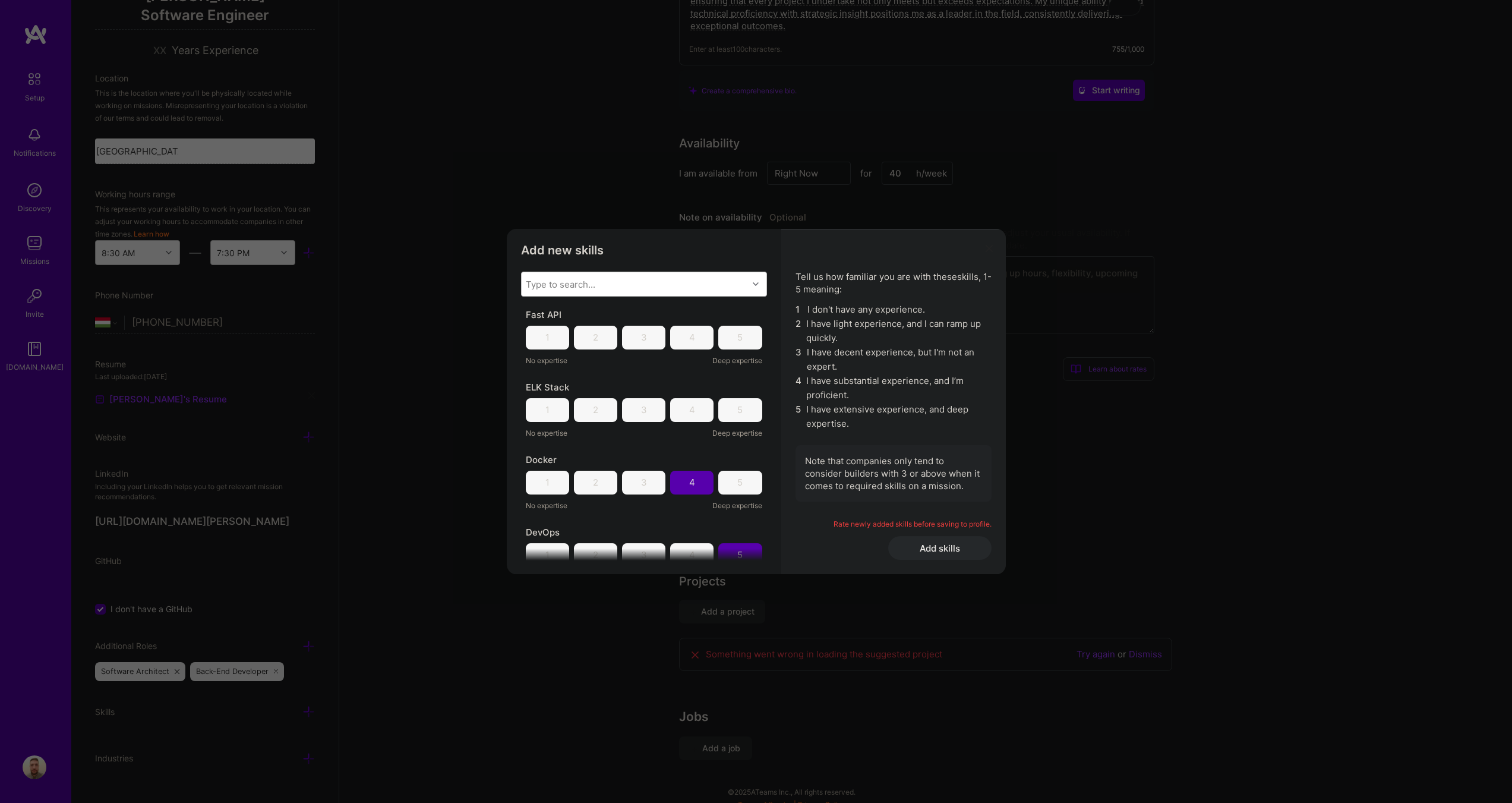
click at [696, 408] on div "4" at bounding box center [692, 410] width 44 height 24
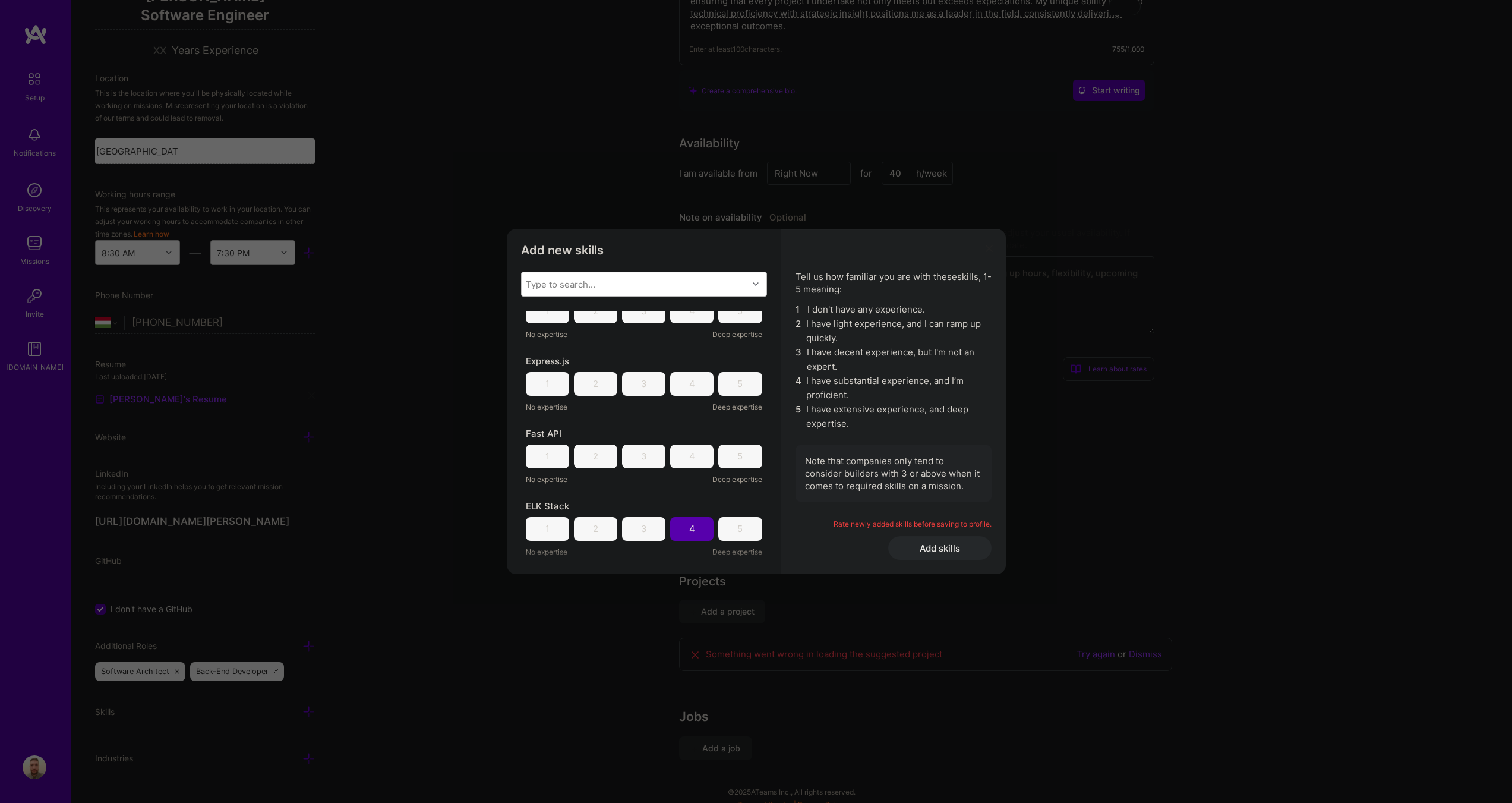
click at [644, 459] on div "3" at bounding box center [643, 456] width 44 height 24
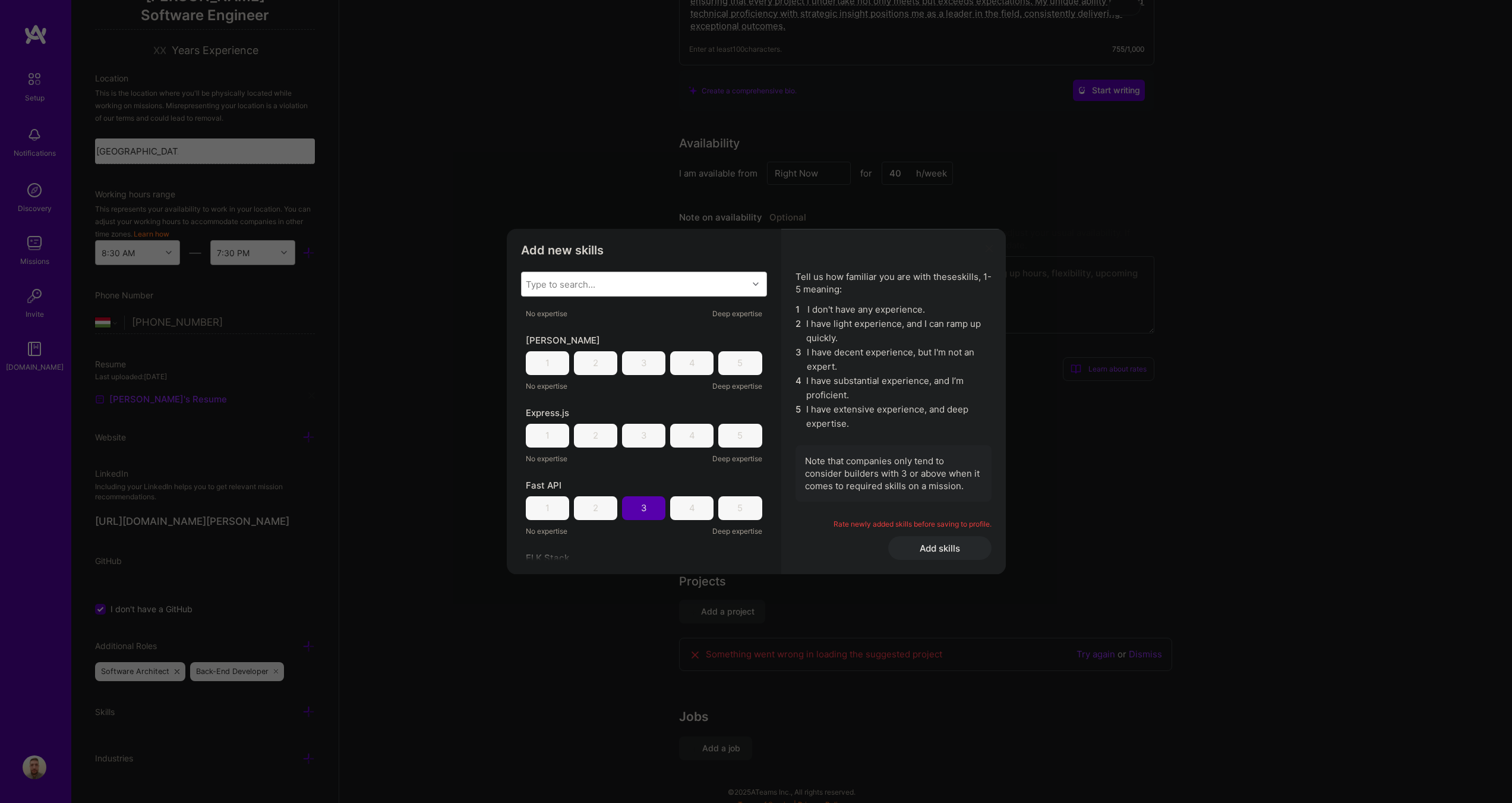
scroll to position [1129, 0]
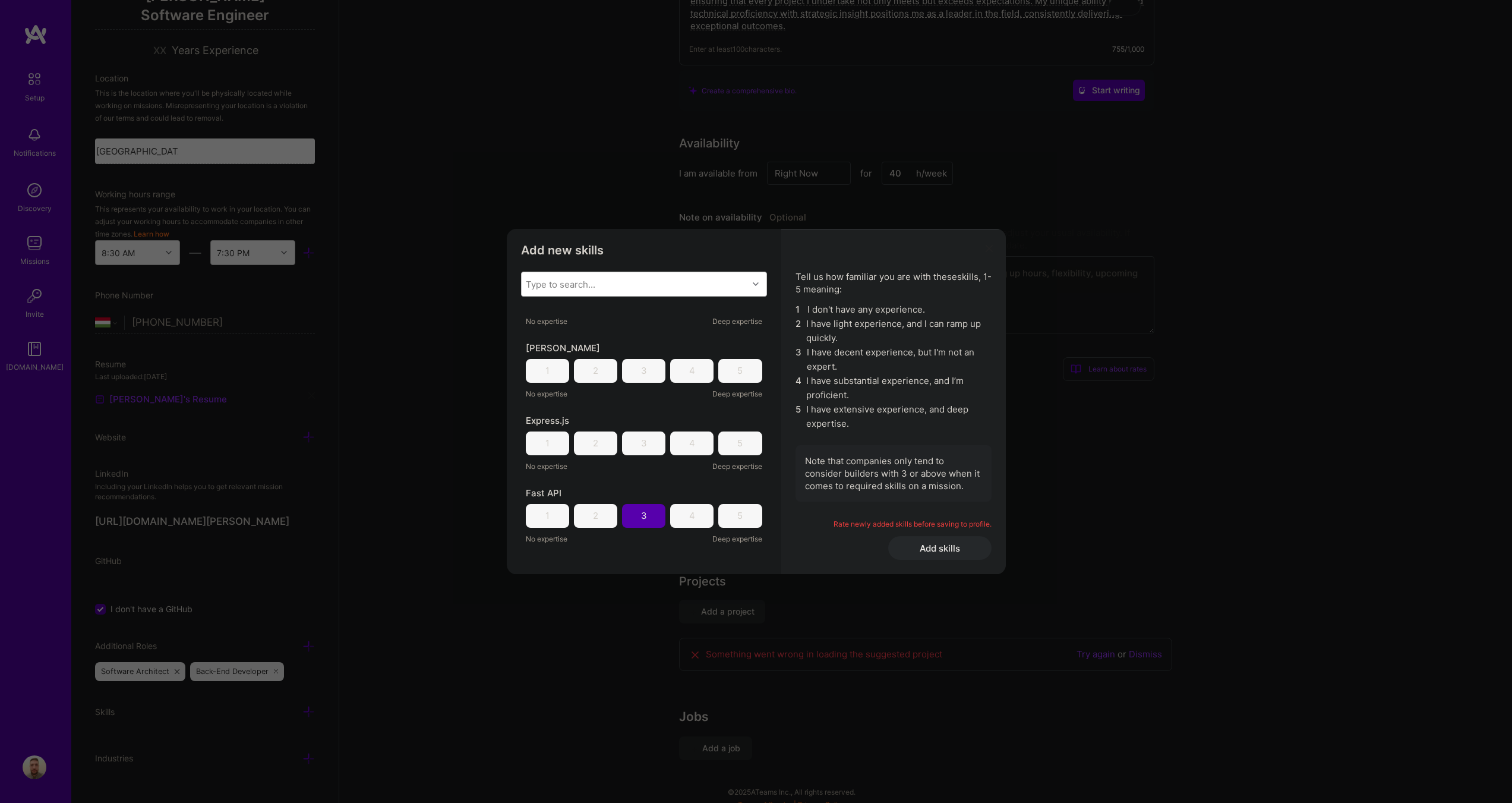
click at [652, 449] on div "3" at bounding box center [643, 443] width 44 height 24
click at [692, 450] on div "4" at bounding box center [692, 443] width 44 height 24
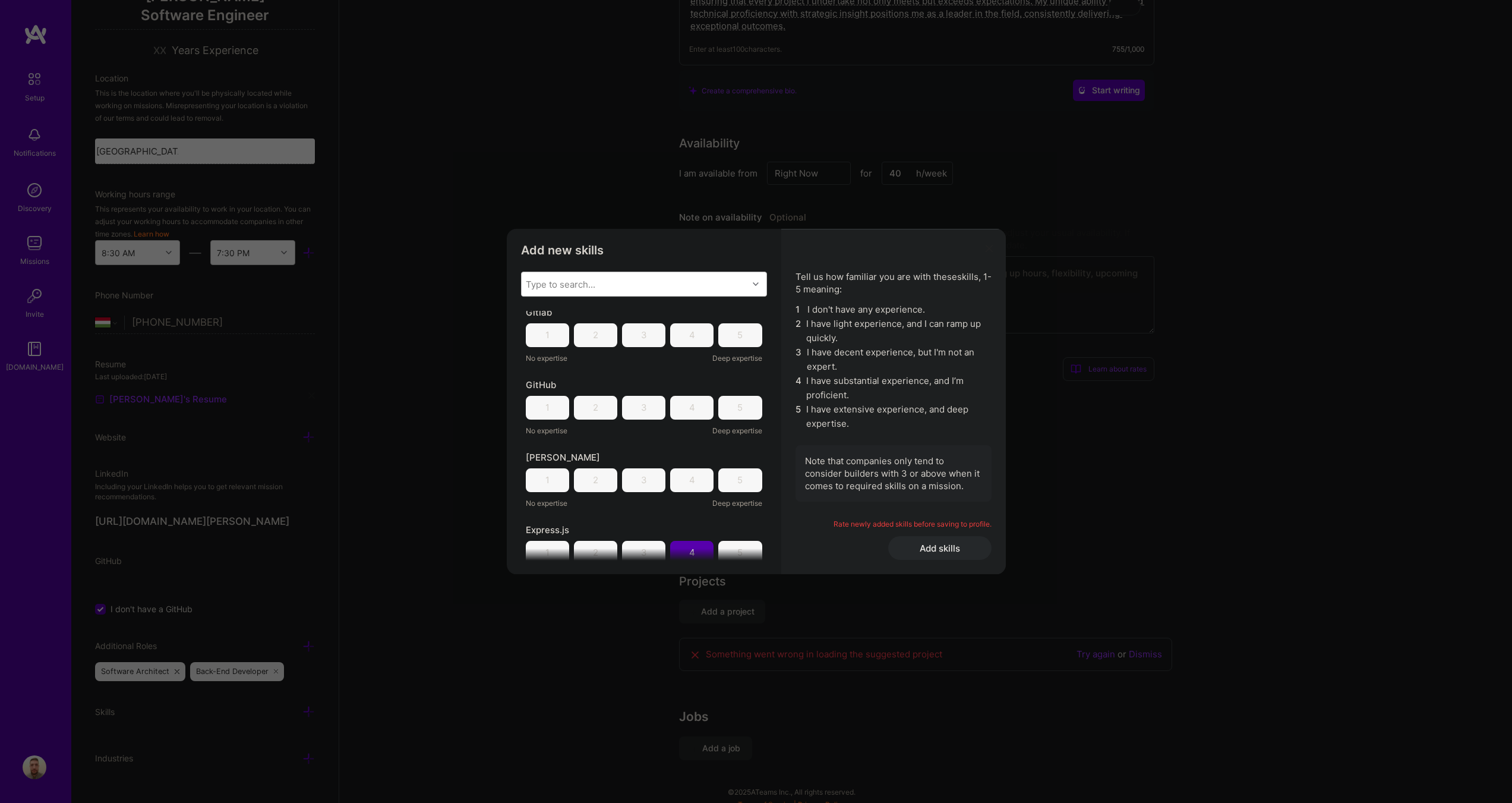
scroll to position [1011, 0]
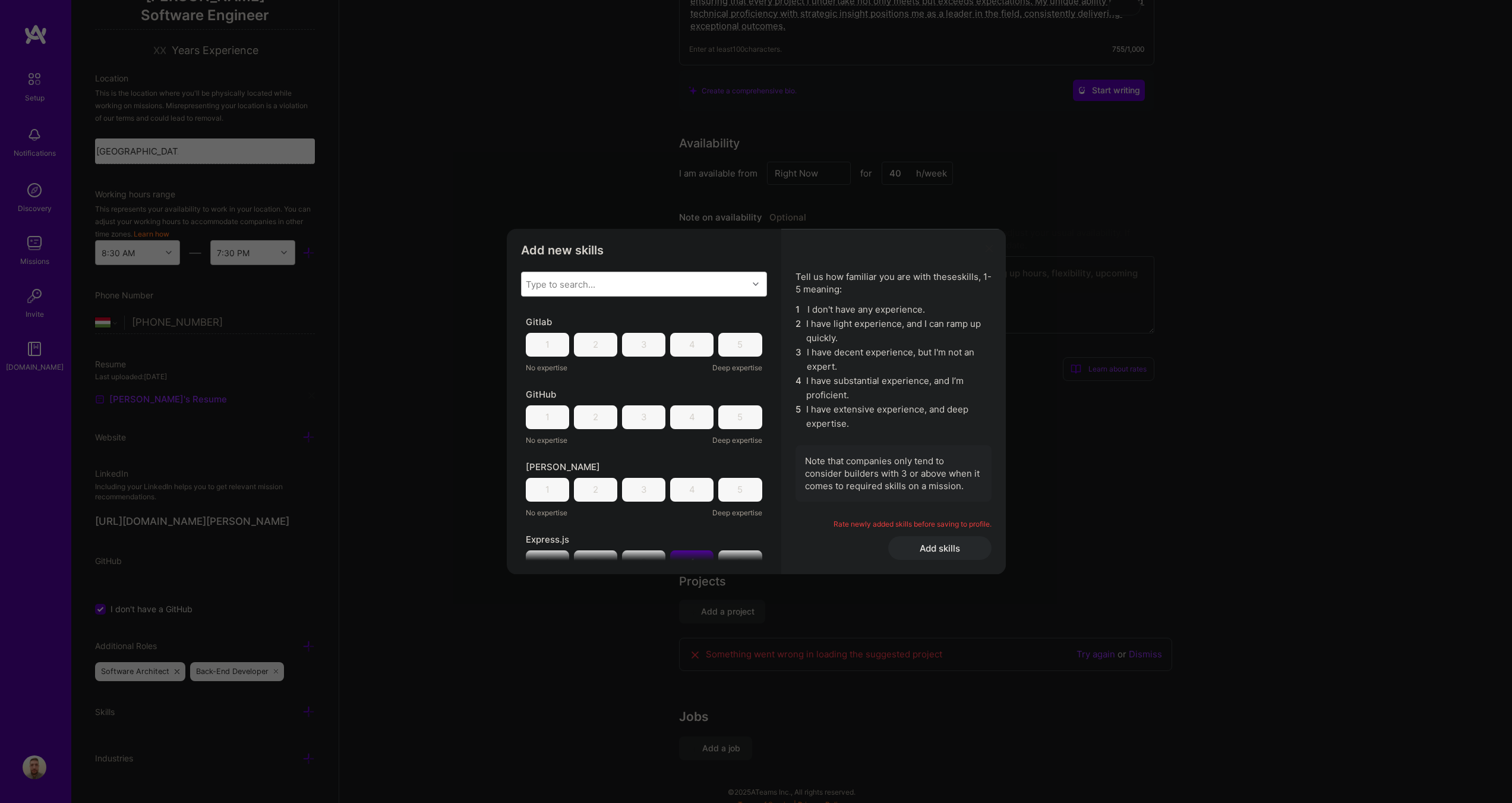
click at [689, 490] on div "4" at bounding box center [692, 490] width 6 height 13
click at [655, 489] on div "3" at bounding box center [643, 490] width 44 height 24
click at [735, 416] on div "5" at bounding box center [740, 417] width 44 height 24
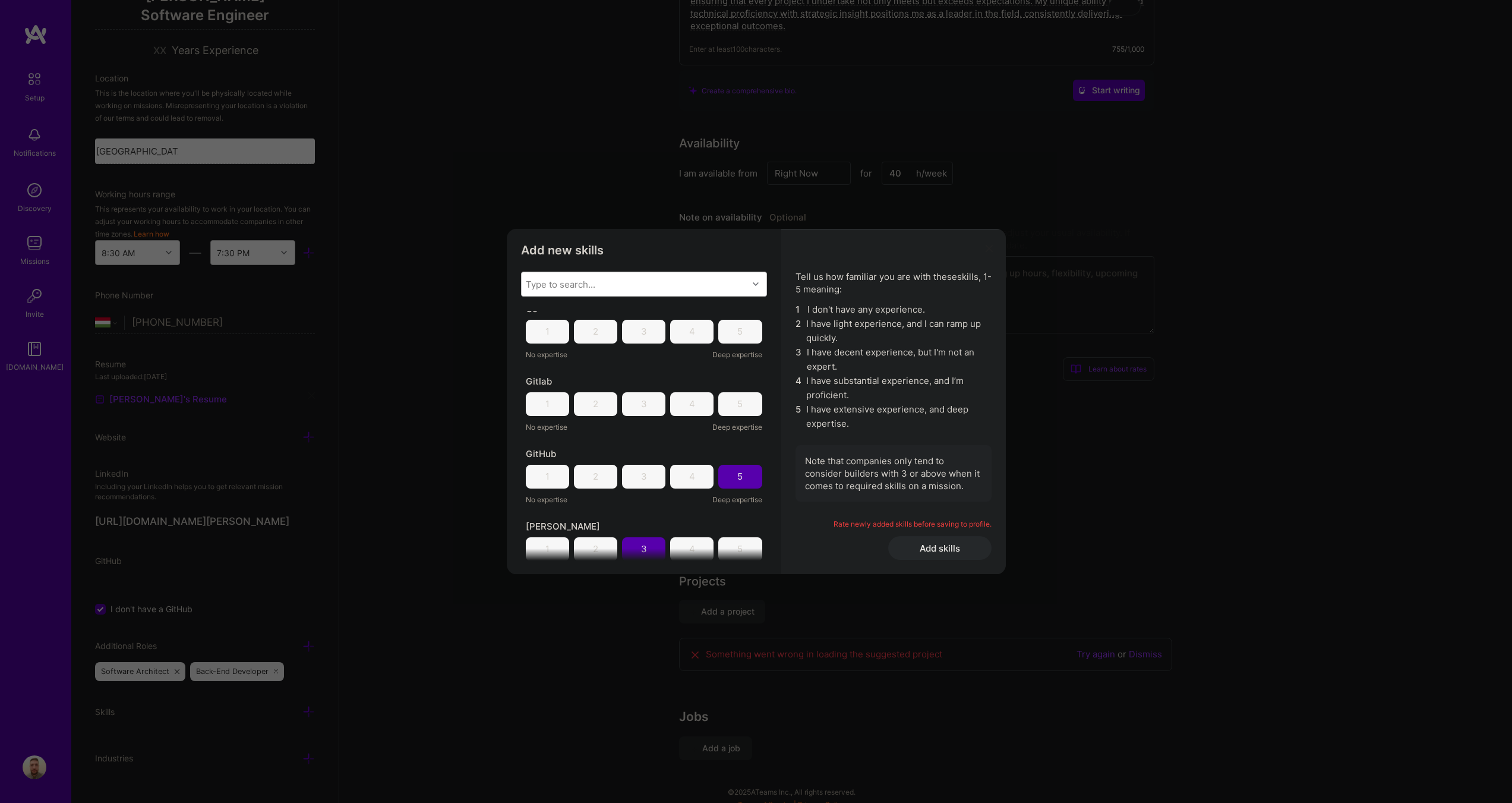
click at [735, 402] on div "5" at bounding box center [740, 404] width 44 height 24
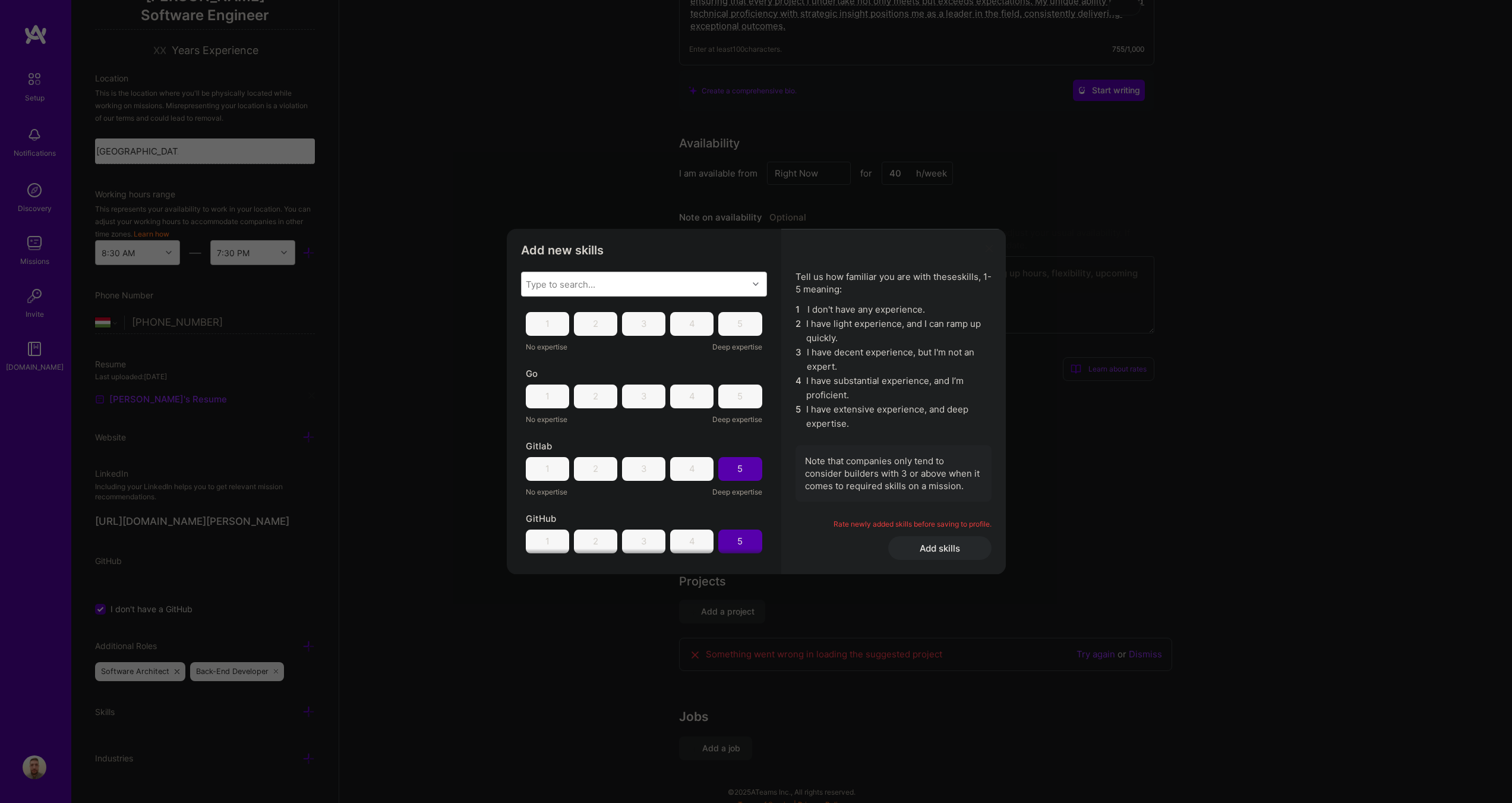
scroll to position [832, 0]
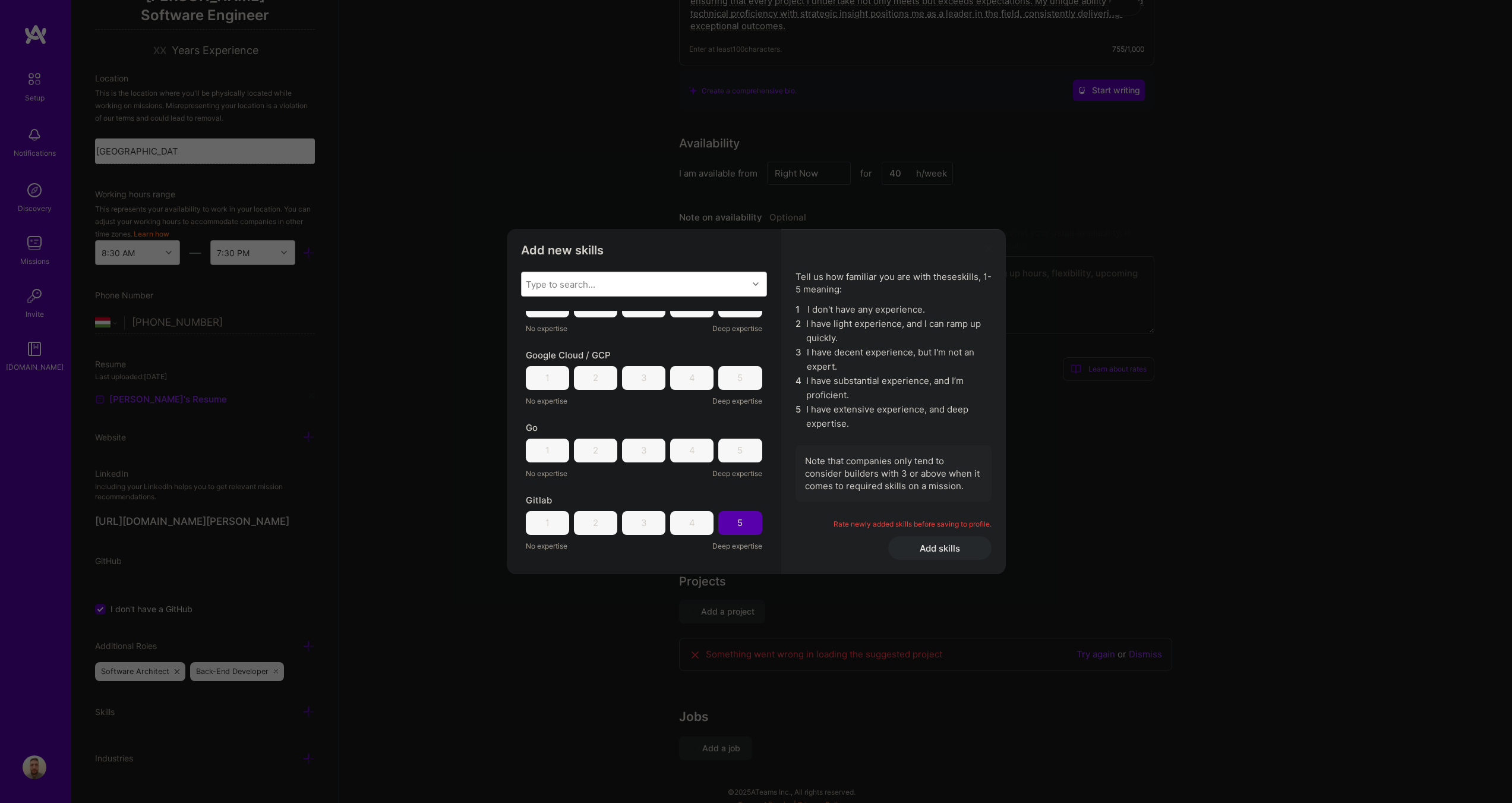
click at [738, 450] on div "5" at bounding box center [740, 450] width 44 height 24
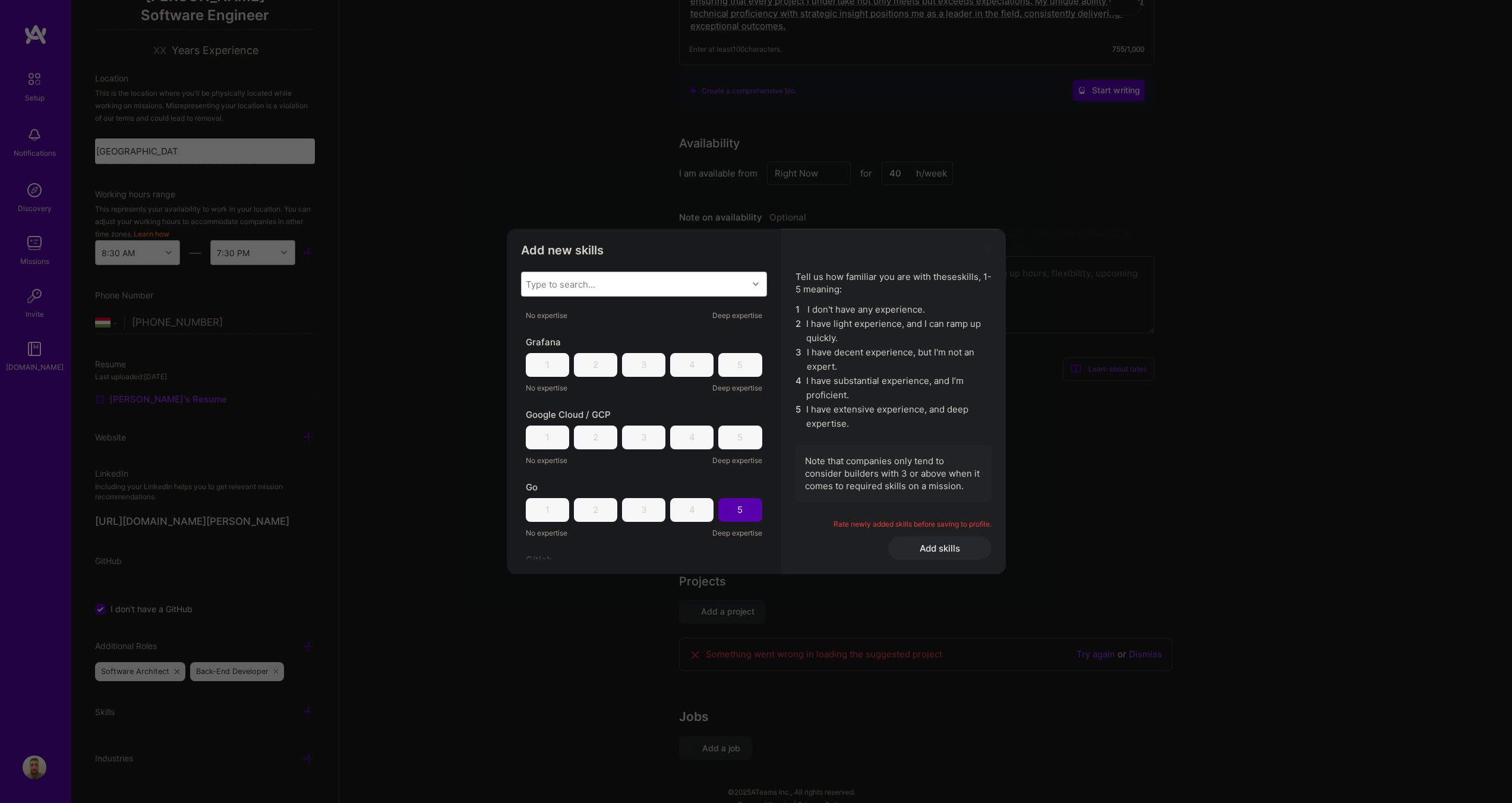
click at [691, 441] on div "4" at bounding box center [692, 437] width 44 height 24
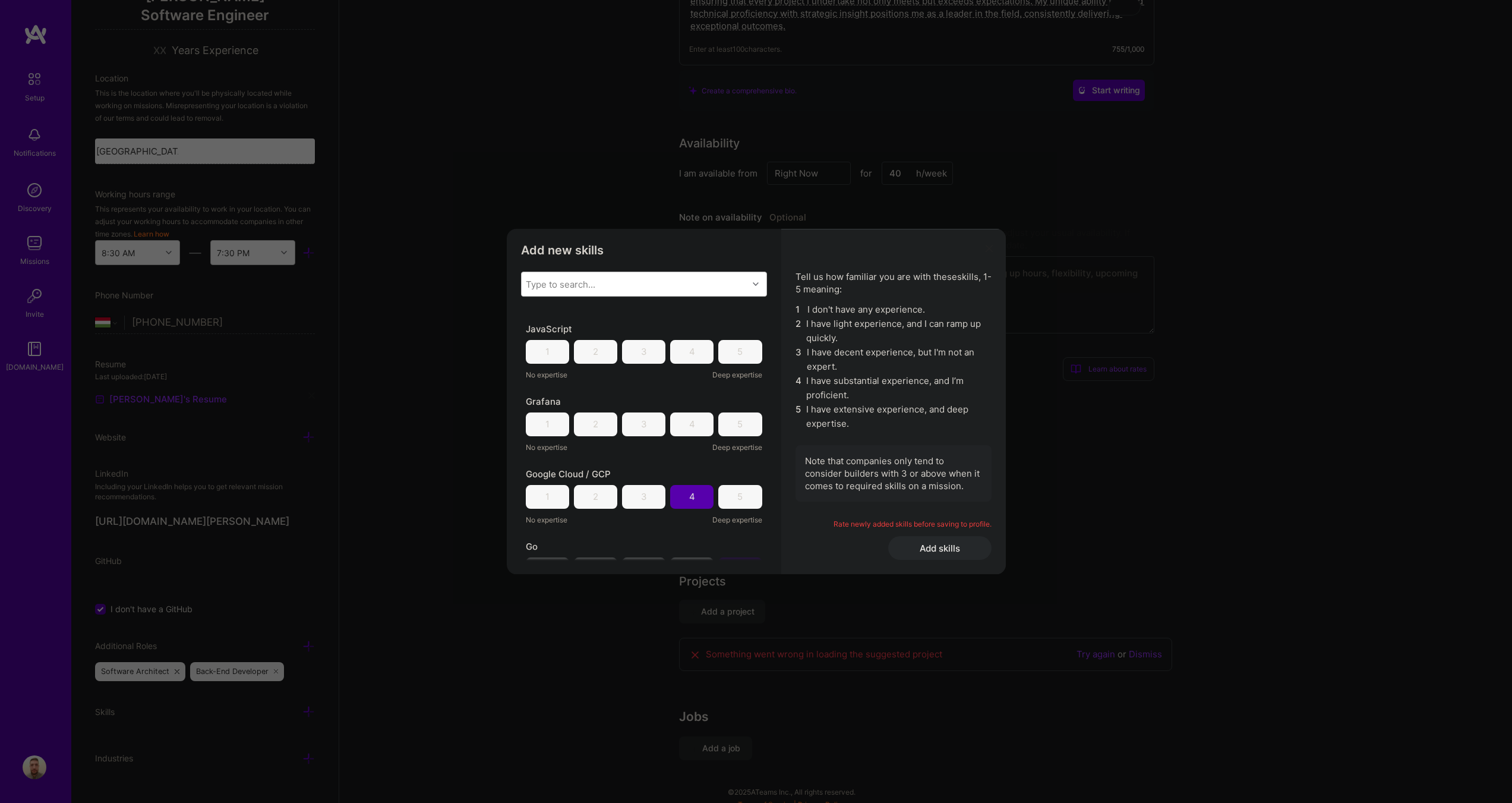
click at [697, 430] on div "4" at bounding box center [692, 424] width 44 height 24
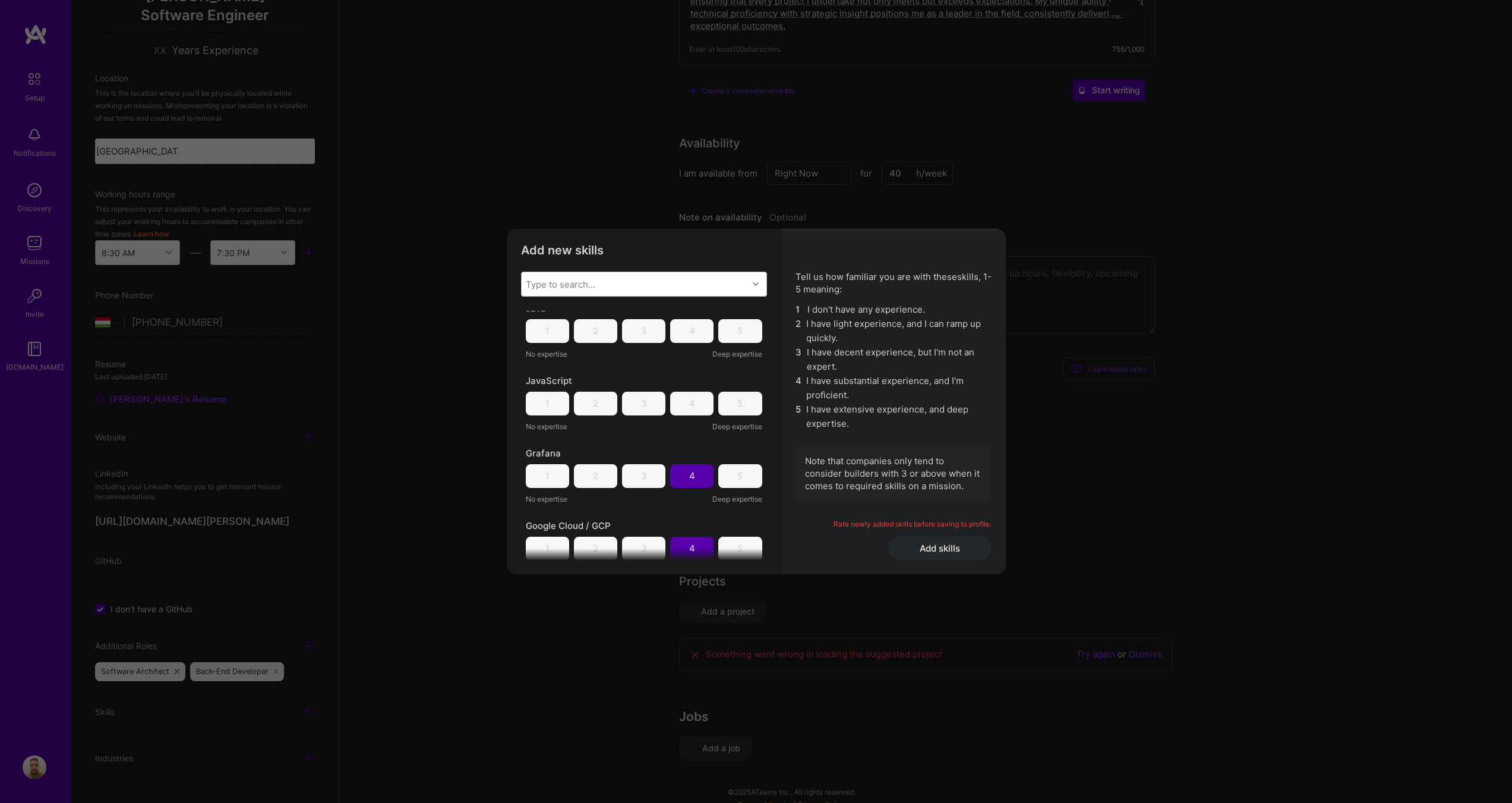
scroll to position [654, 0]
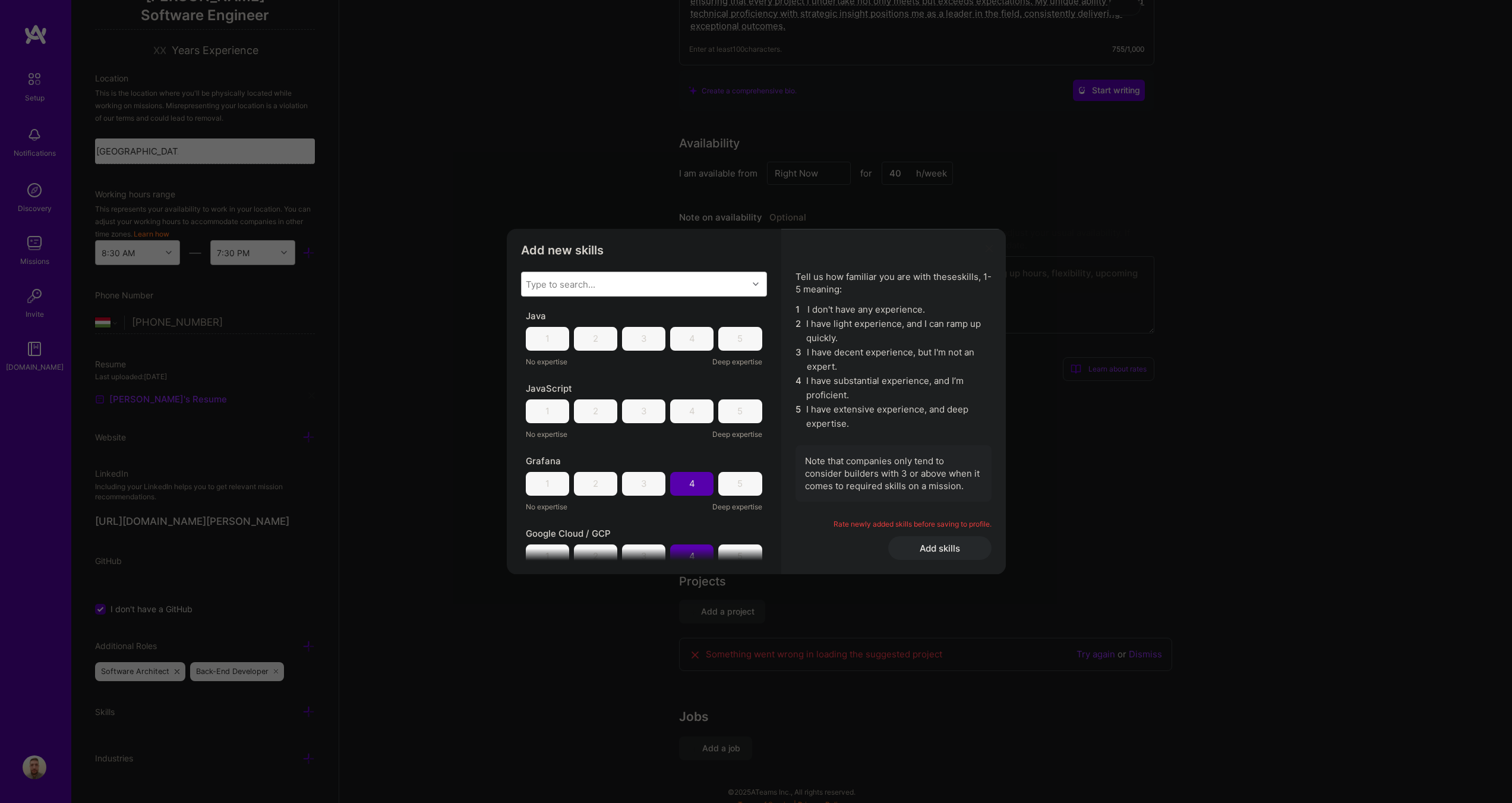
click at [723, 482] on div "5" at bounding box center [740, 484] width 44 height 24
click at [689, 407] on div "4" at bounding box center [692, 411] width 44 height 24
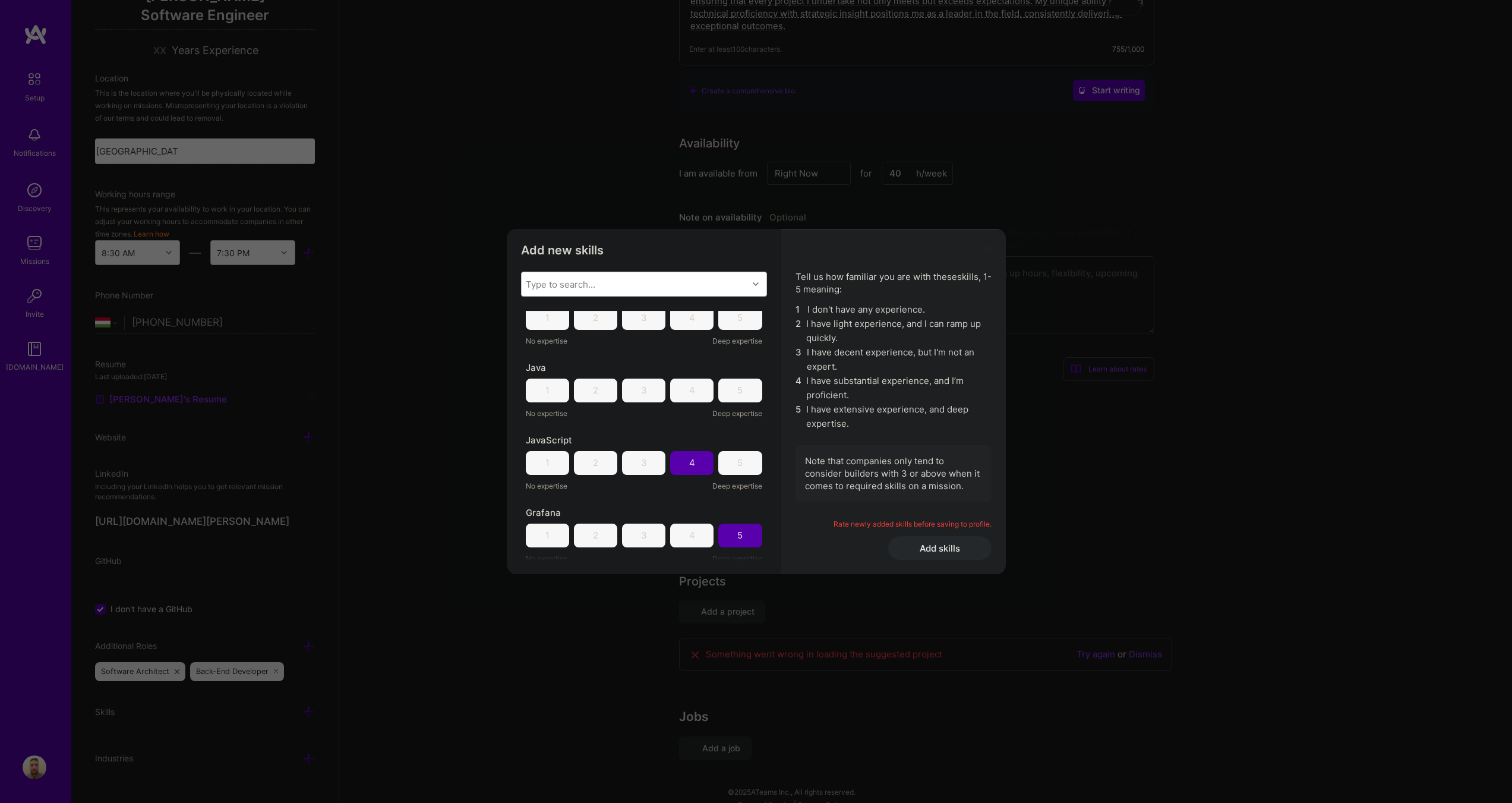
scroll to position [595, 0]
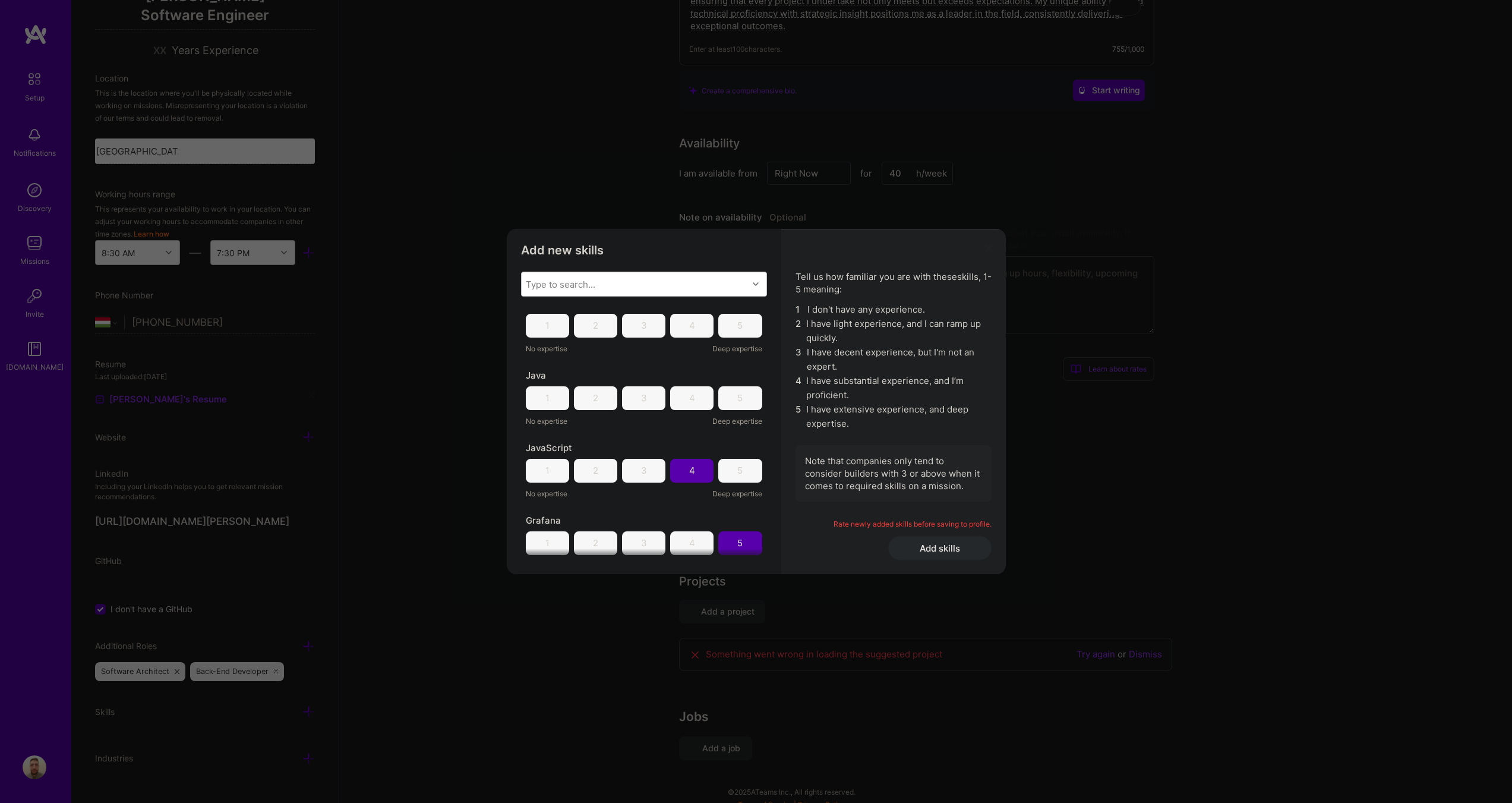
click at [646, 402] on div "3" at bounding box center [643, 397] width 44 height 24
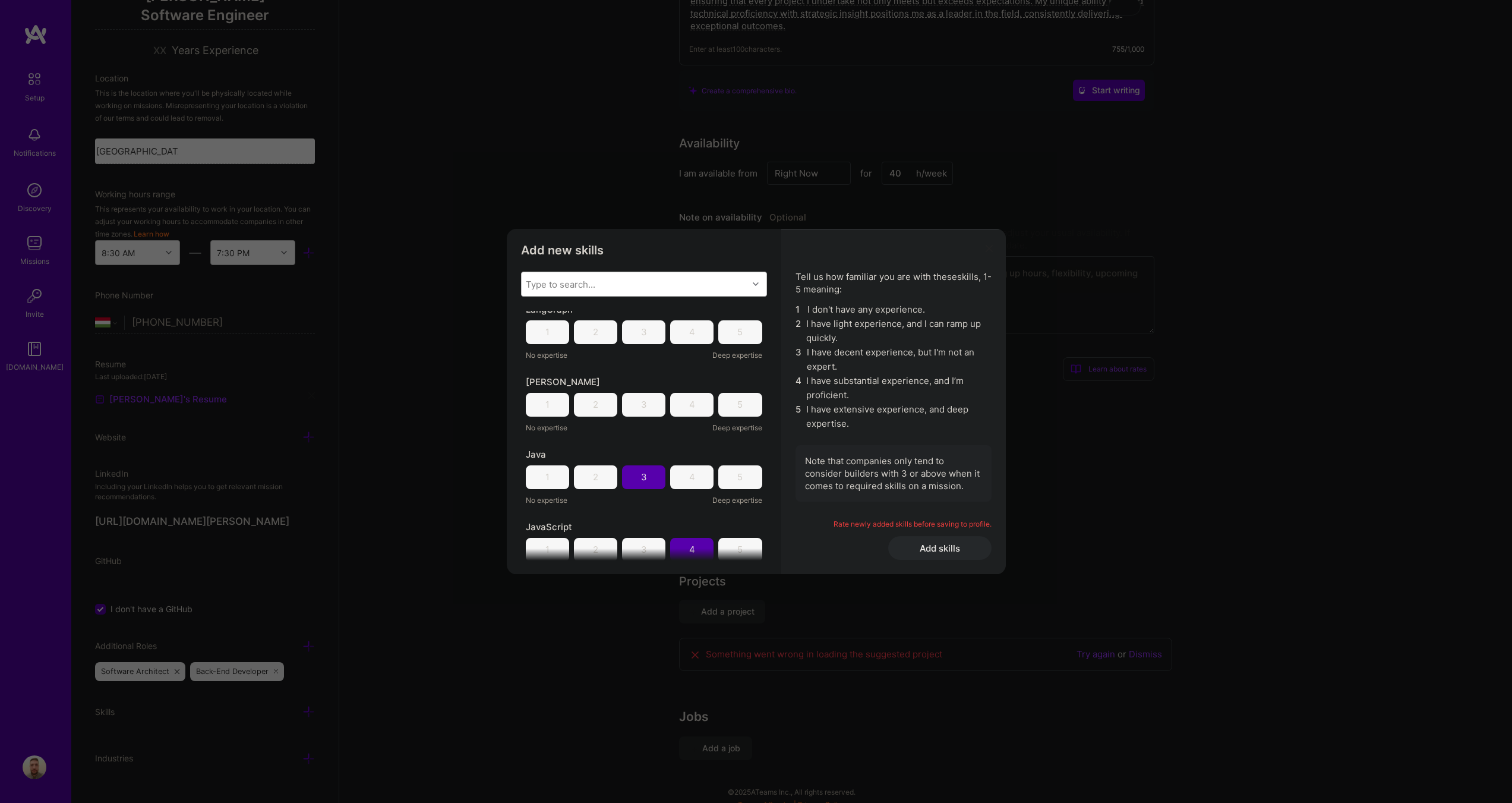
scroll to position [475, 0]
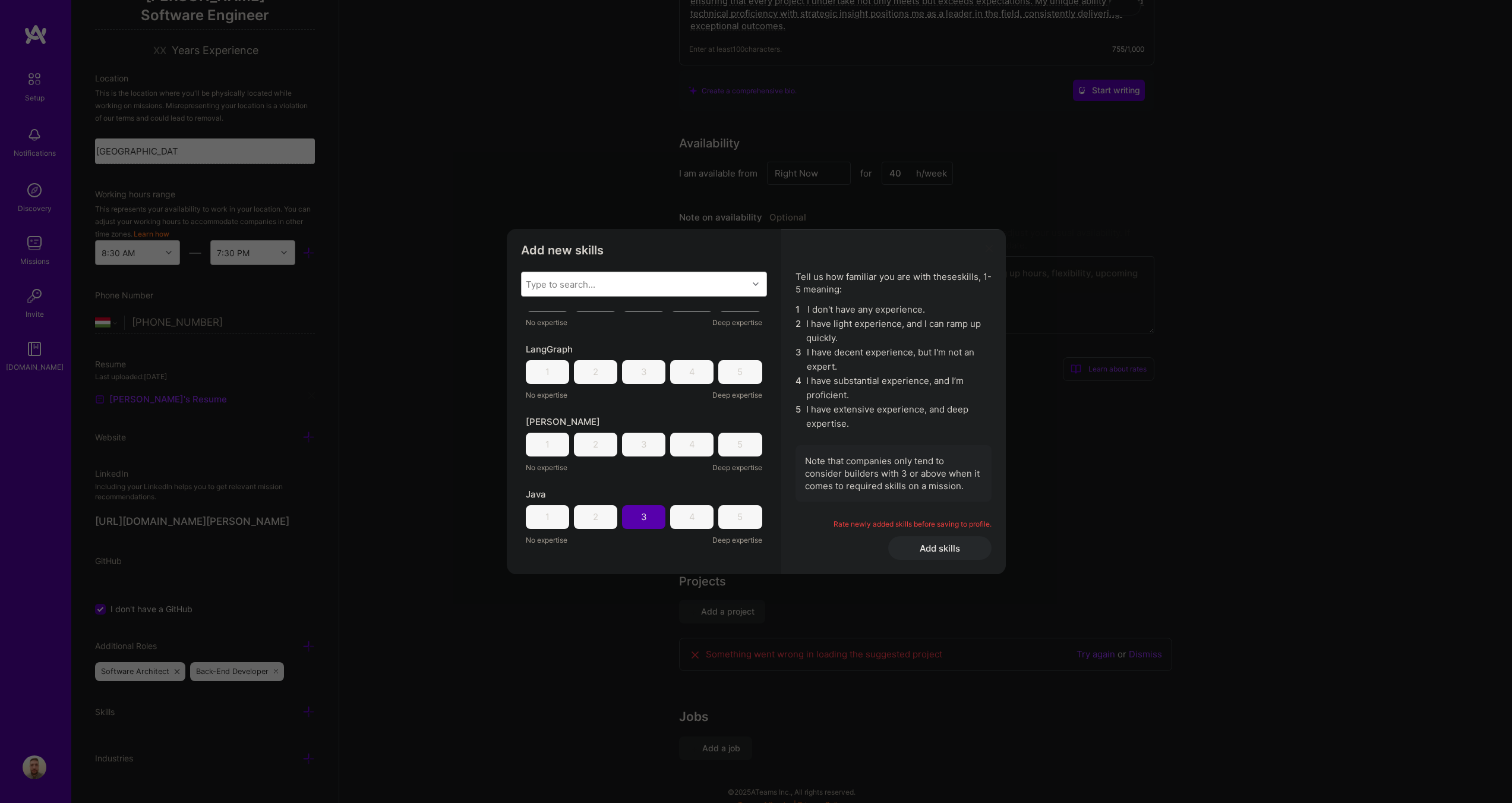
click at [727, 443] on div "5" at bounding box center [740, 444] width 44 height 24
click at [698, 440] on div "4" at bounding box center [692, 444] width 44 height 24
click at [731, 437] on div "5" at bounding box center [740, 444] width 44 height 24
click at [724, 381] on div "5" at bounding box center [740, 372] width 44 height 24
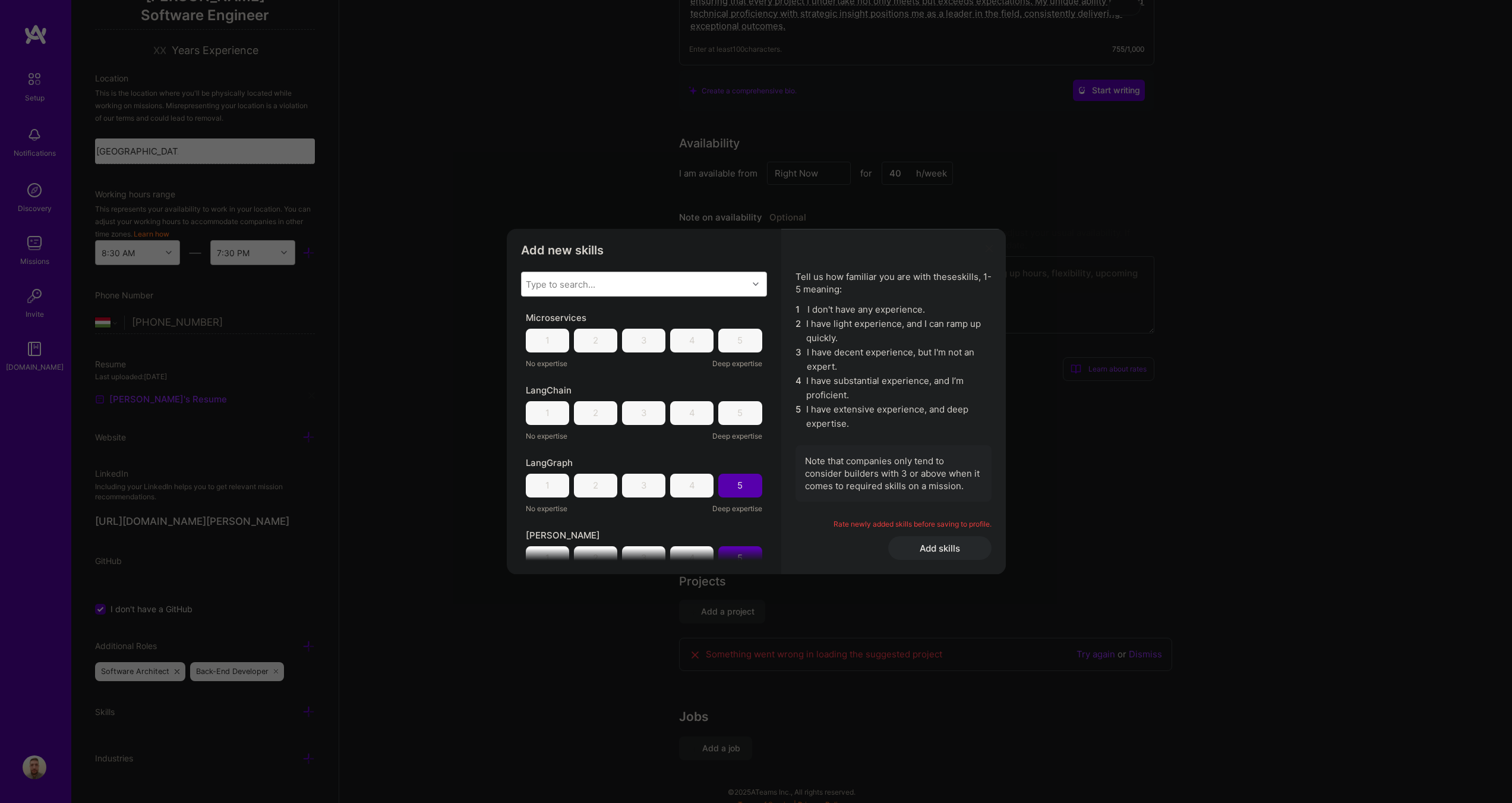
scroll to position [356, 0]
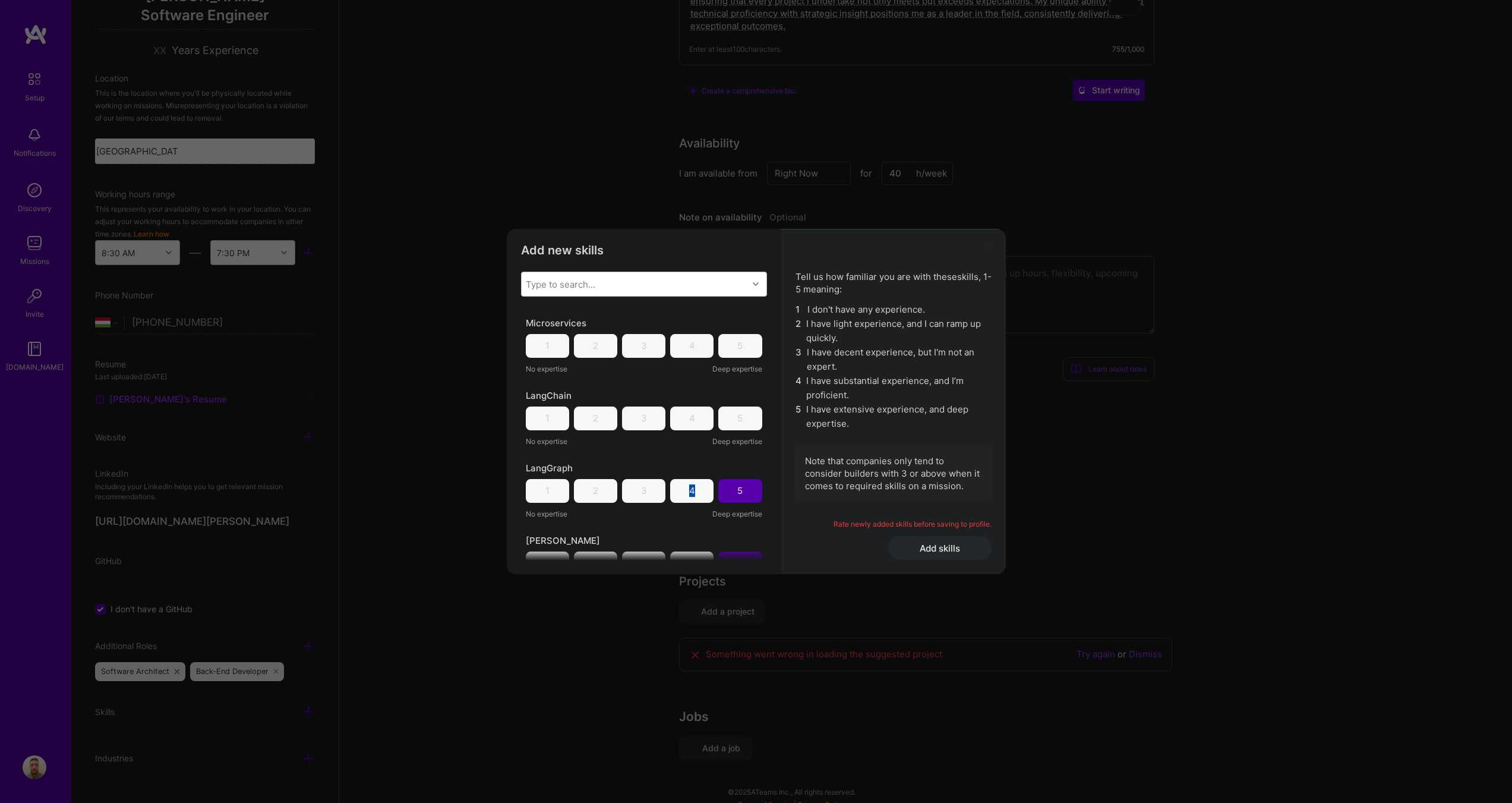
click at [689, 490] on div "4" at bounding box center [692, 490] width 6 height 13
click at [696, 417] on div "4" at bounding box center [692, 418] width 44 height 24
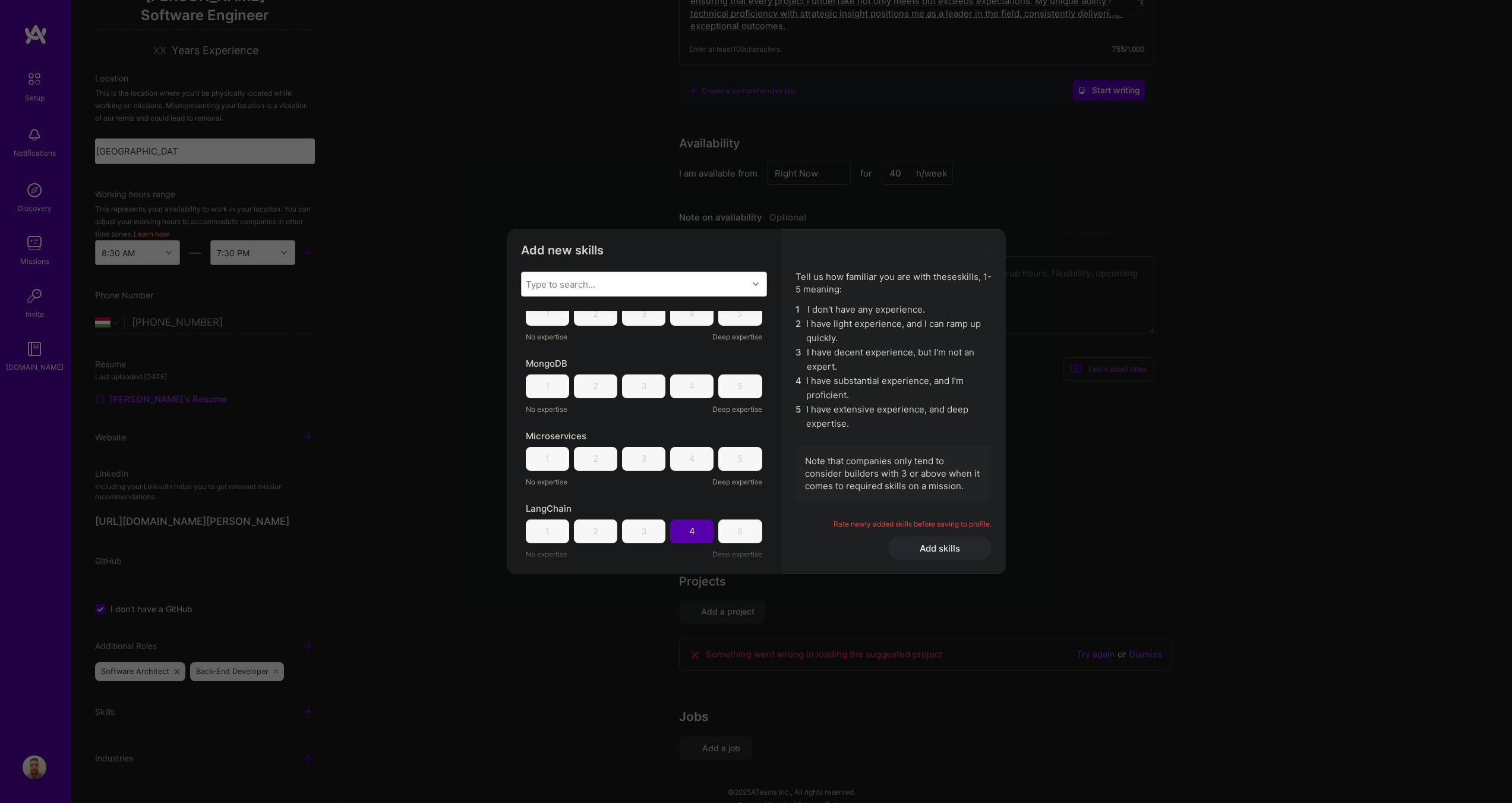
scroll to position [238, 0]
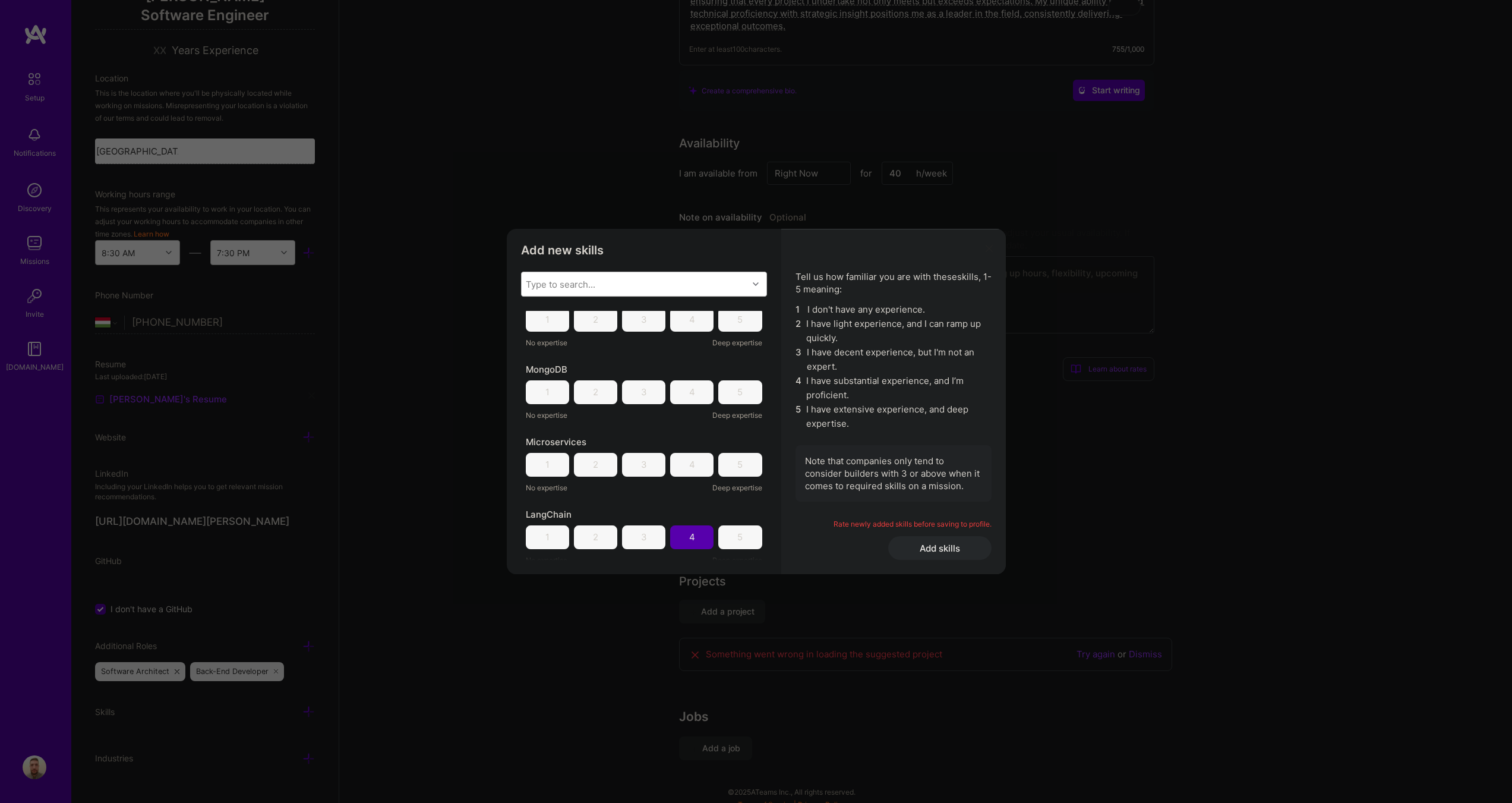
click at [692, 464] on div "4" at bounding box center [692, 464] width 44 height 24
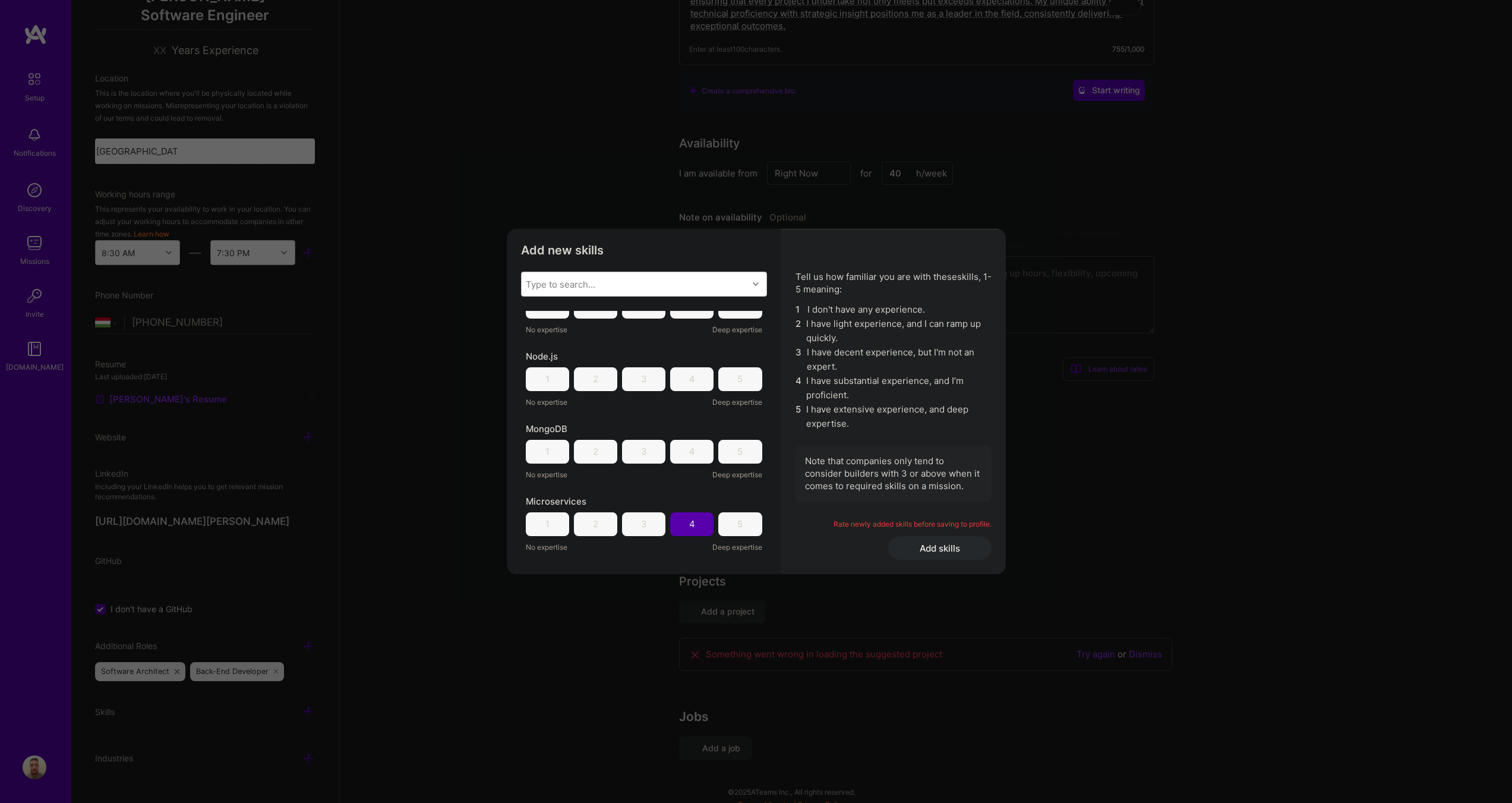
click at [693, 455] on div "4" at bounding box center [692, 451] width 44 height 24
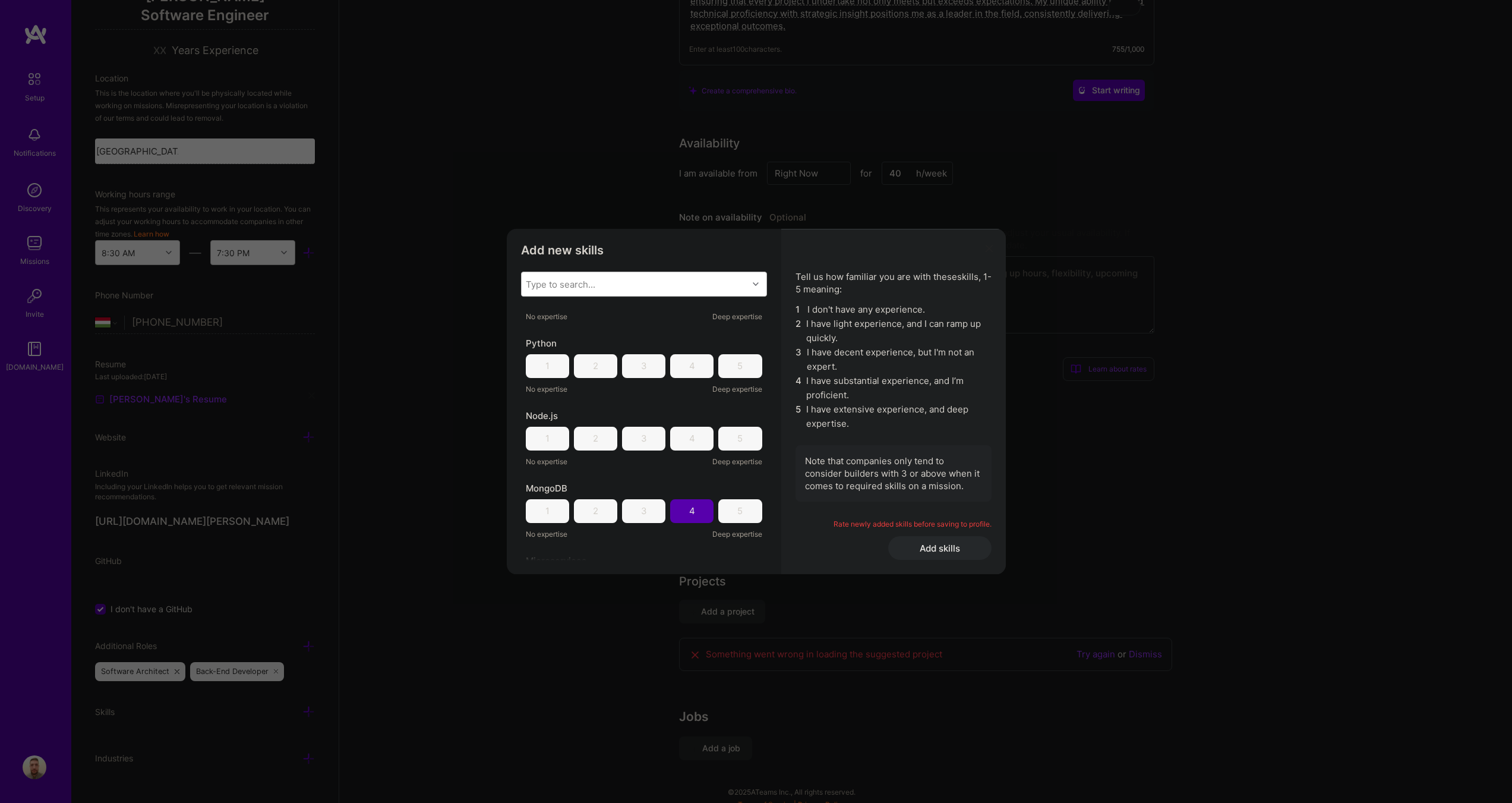
click at [695, 442] on div "4" at bounding box center [692, 438] width 44 height 24
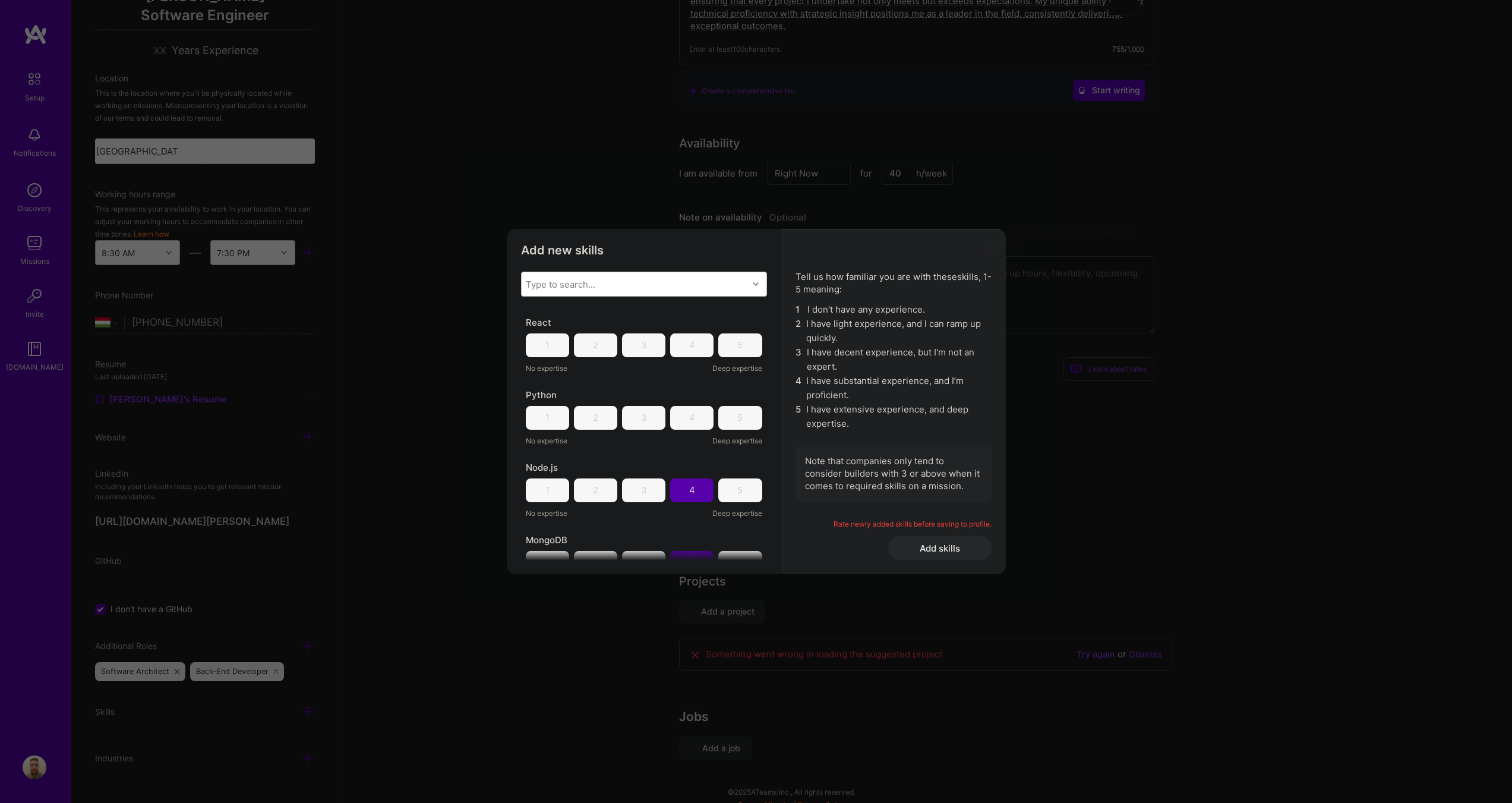
scroll to position [59, 0]
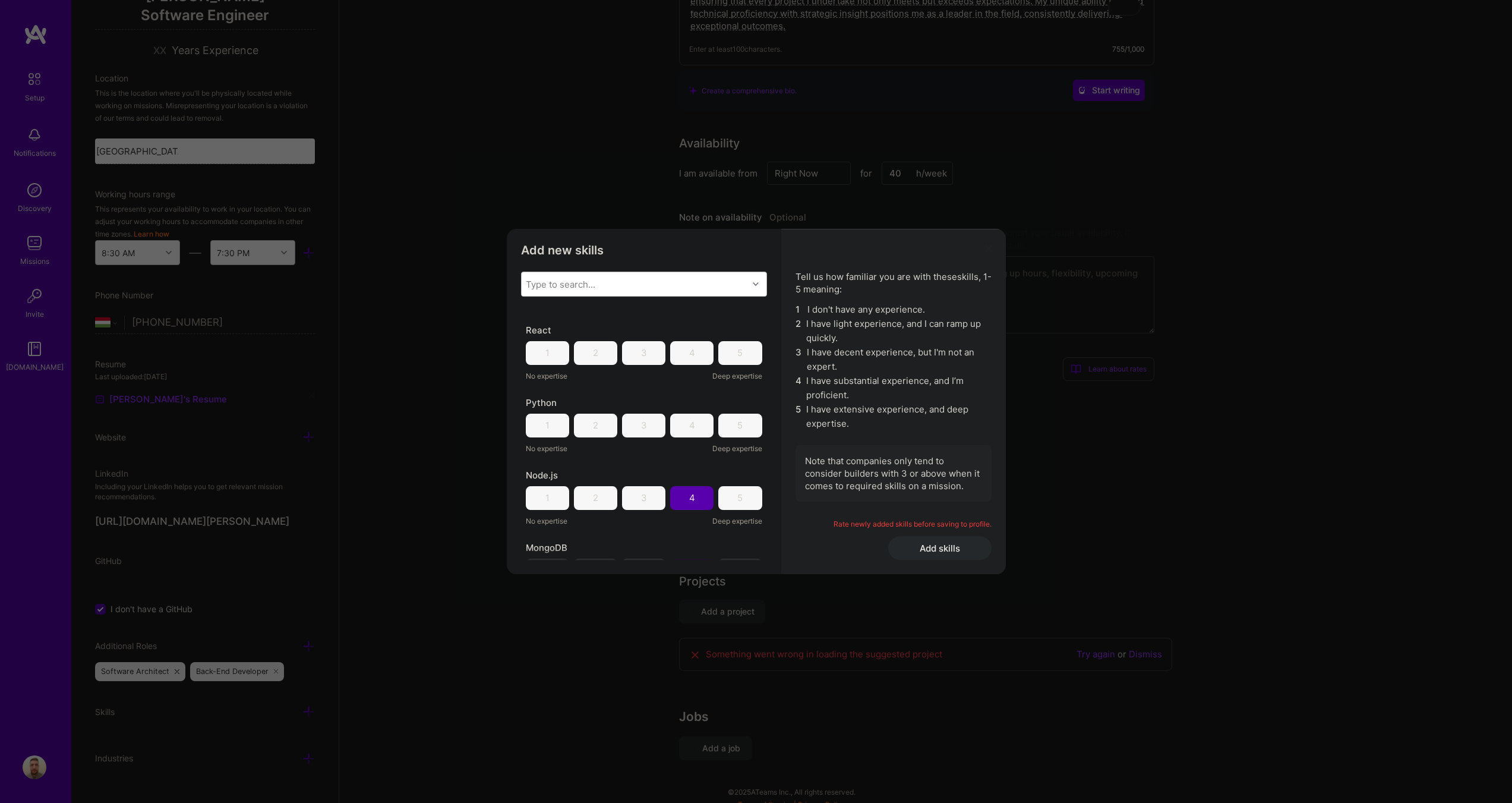
click at [738, 426] on div "5" at bounding box center [740, 425] width 5 height 13
click at [727, 489] on div "5" at bounding box center [740, 498] width 44 height 24
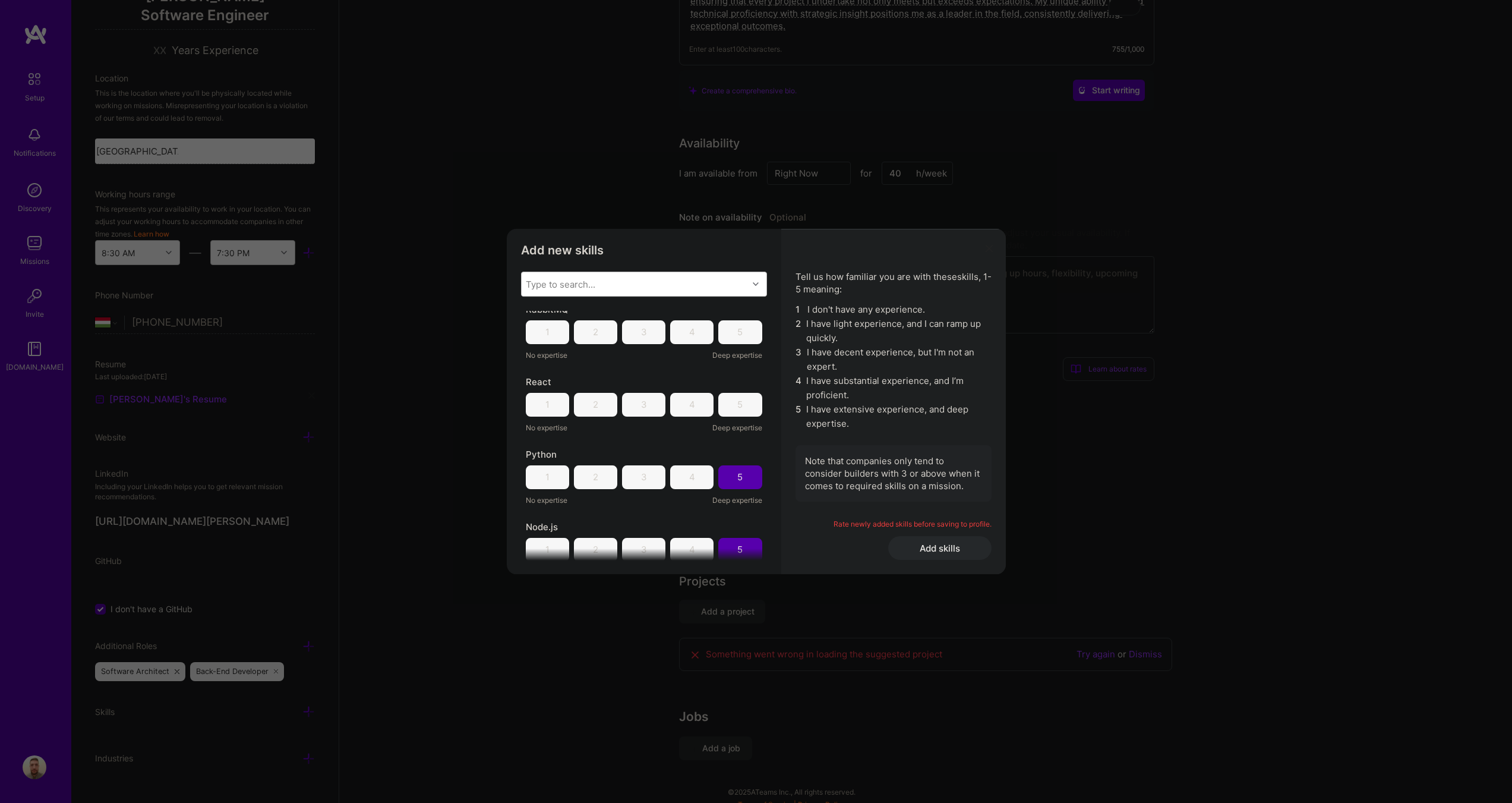
scroll to position [0, 0]
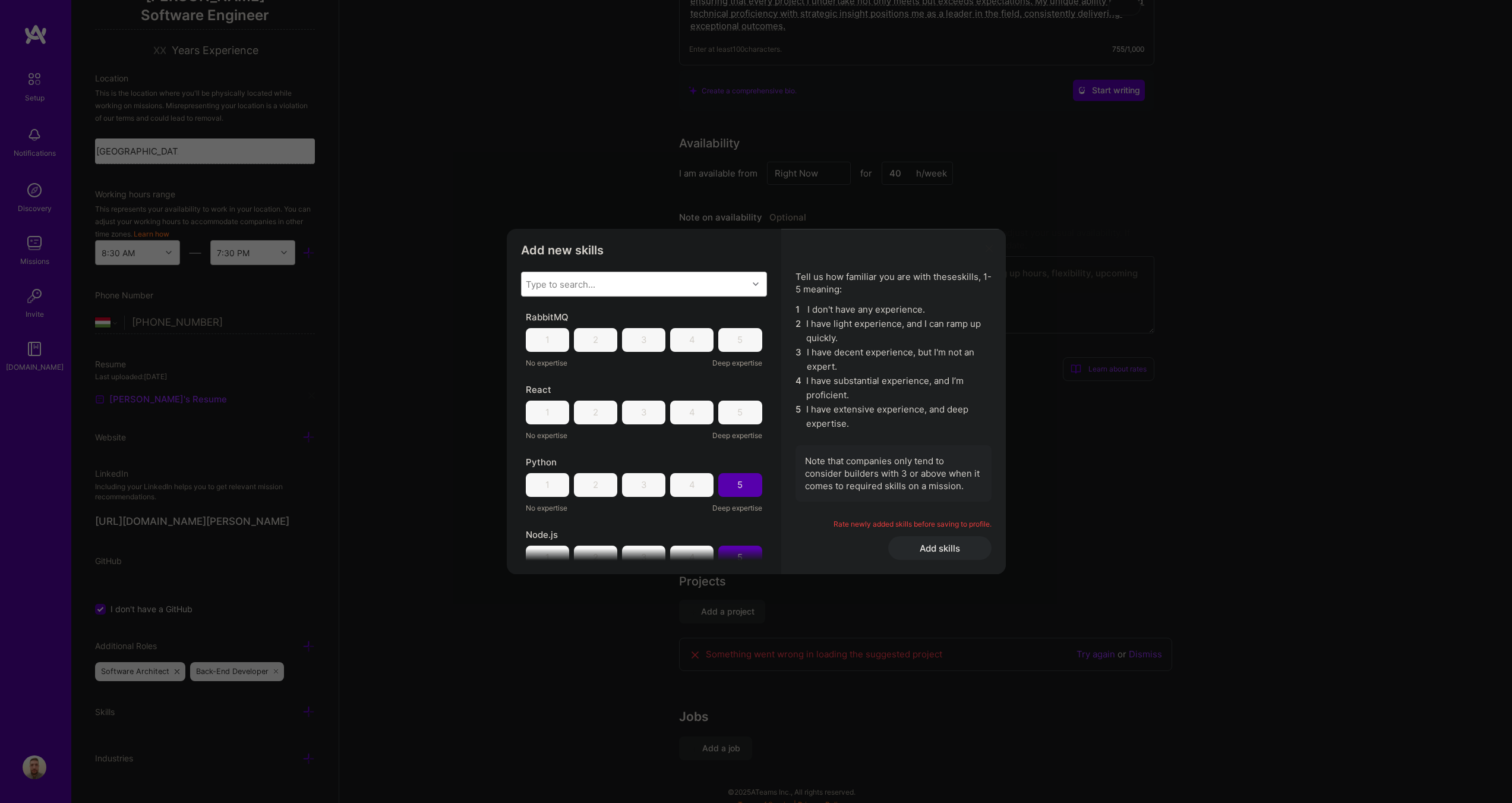
click at [698, 409] on div "4" at bounding box center [692, 412] width 44 height 24
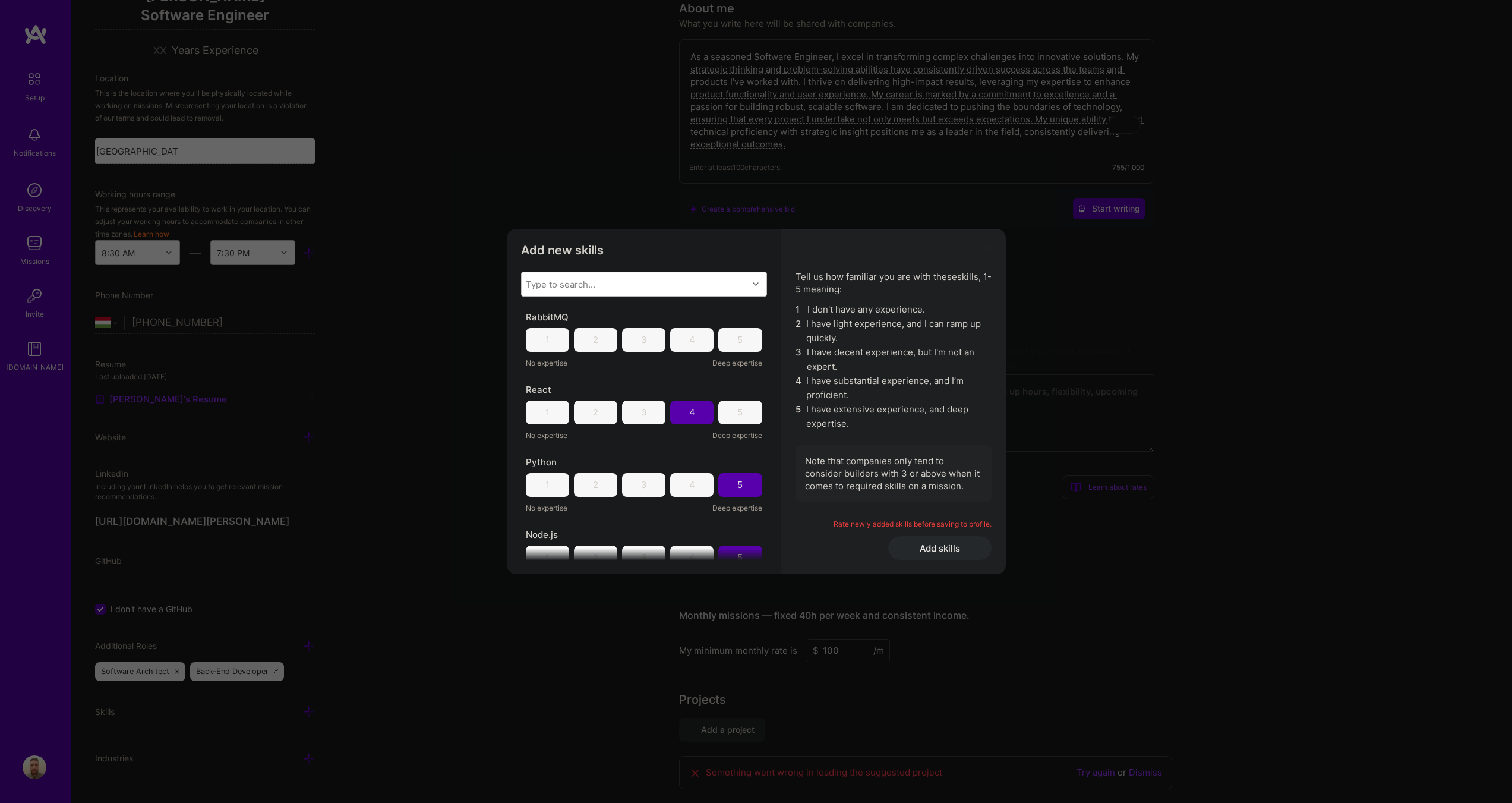
scroll to position [323, 0]
click at [694, 338] on div "4" at bounding box center [692, 340] width 44 height 24
click at [951, 542] on button "Add skills" at bounding box center [940, 547] width 104 height 24
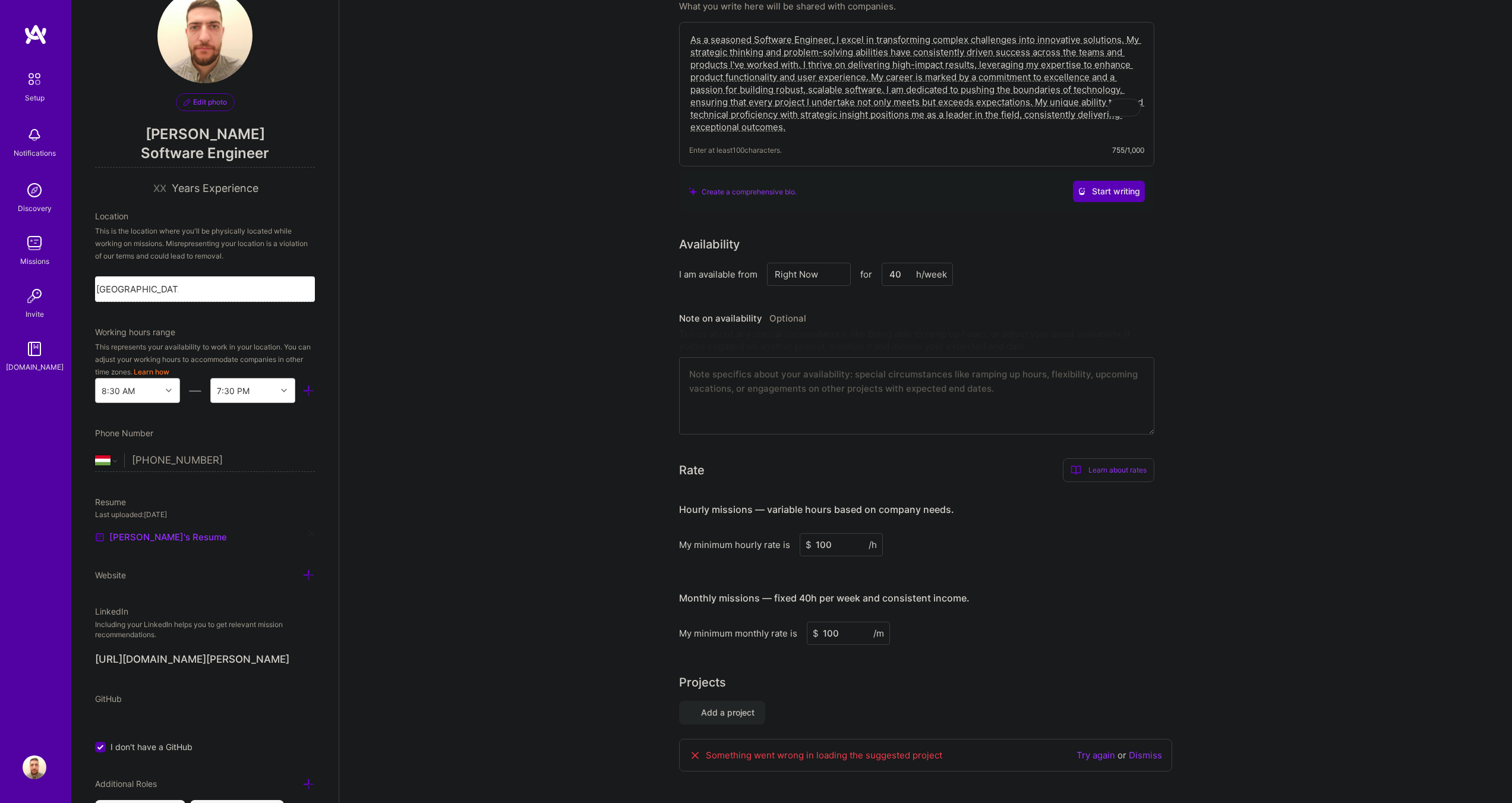
scroll to position [0, 0]
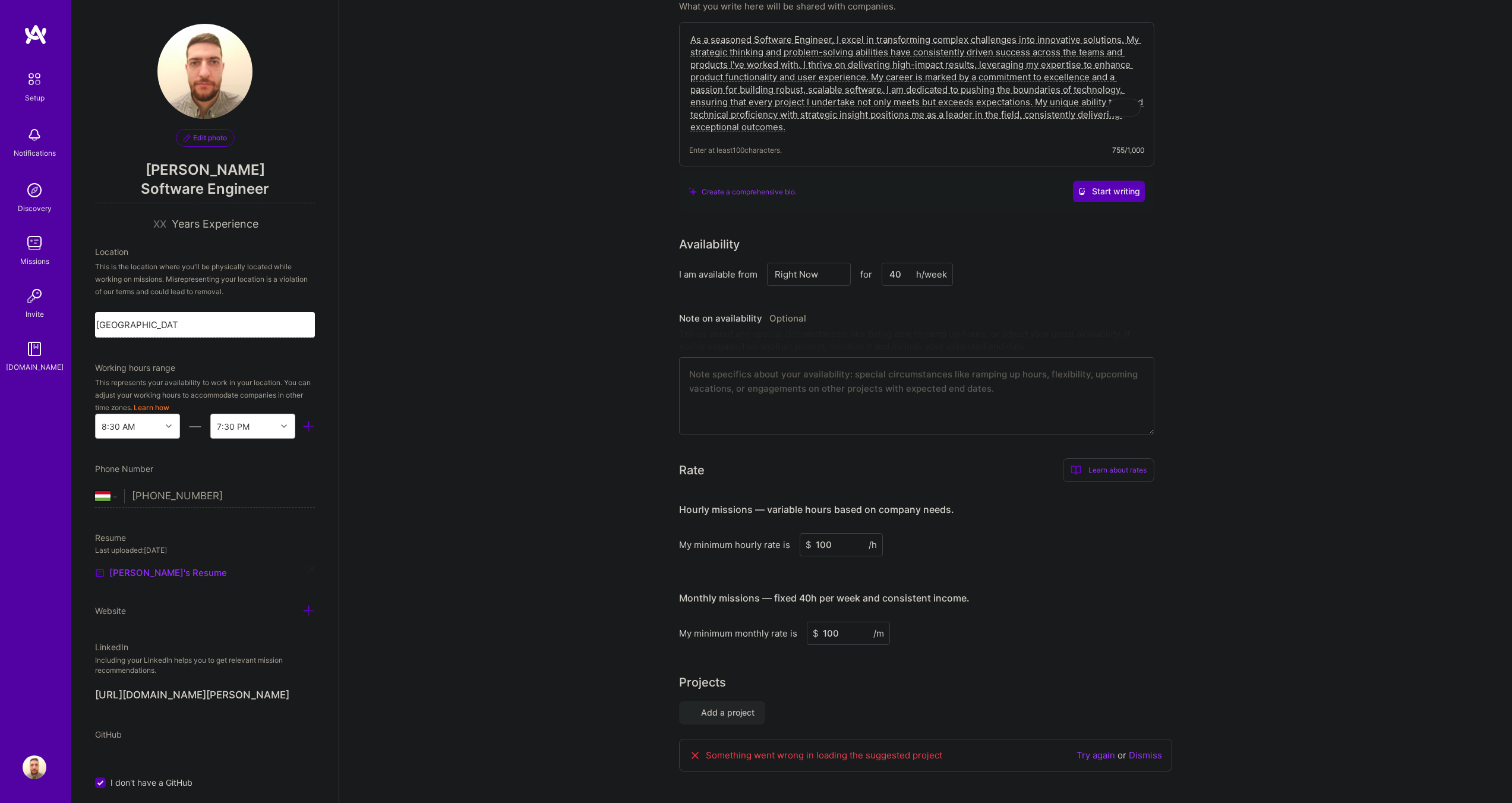
click at [1060, 556] on div "Hourly missions — variable hours based on company needs. My minimum hourly rate…" at bounding box center [916, 568] width 475 height 153
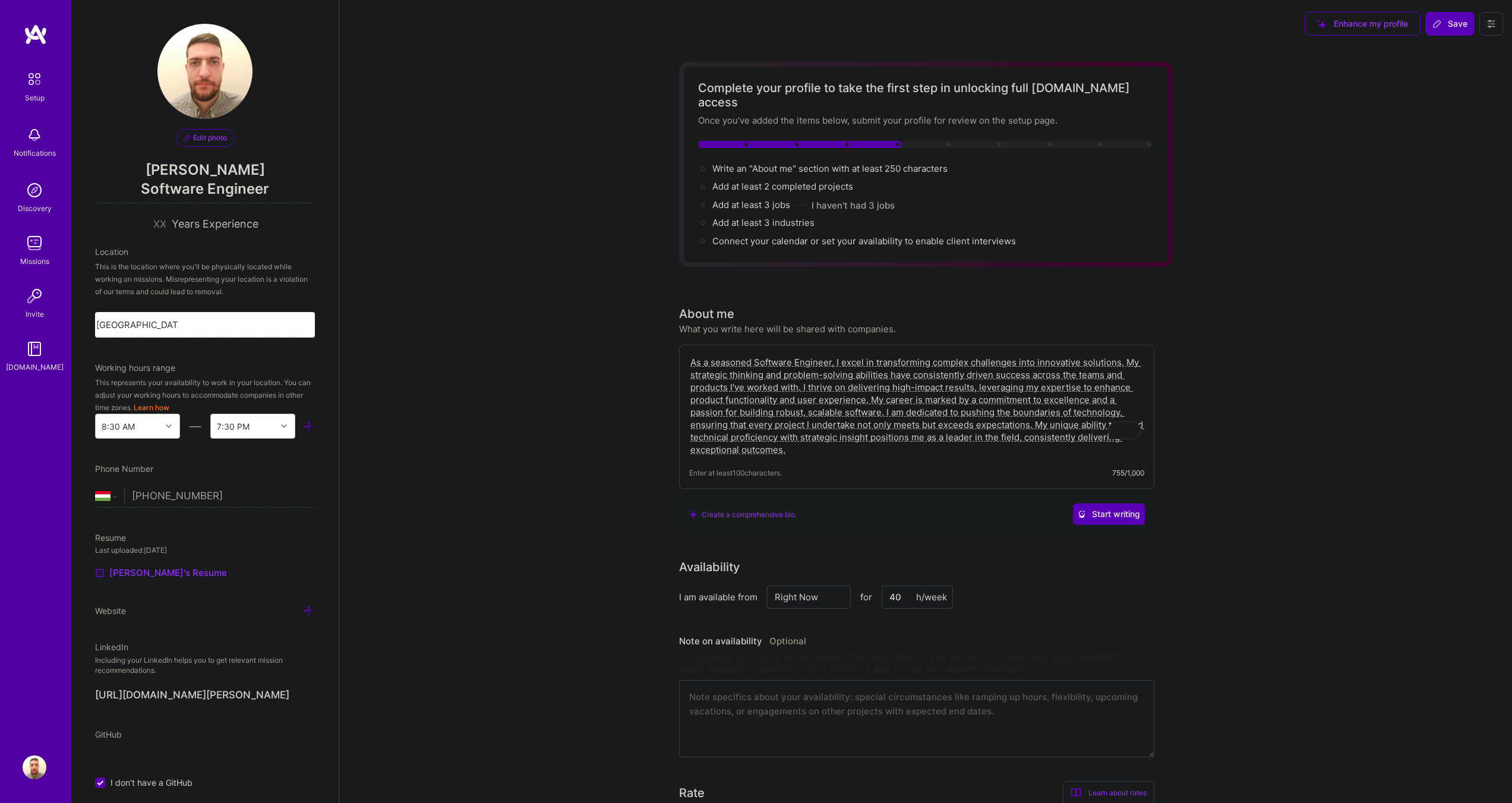
click at [1339, 203] on div "Complete your profile to take the first step in unlocking full [DOMAIN_NAME] ac…" at bounding box center [926, 642] width 1173 height 1189
click at [1451, 25] on span "Save" at bounding box center [1450, 24] width 35 height 12
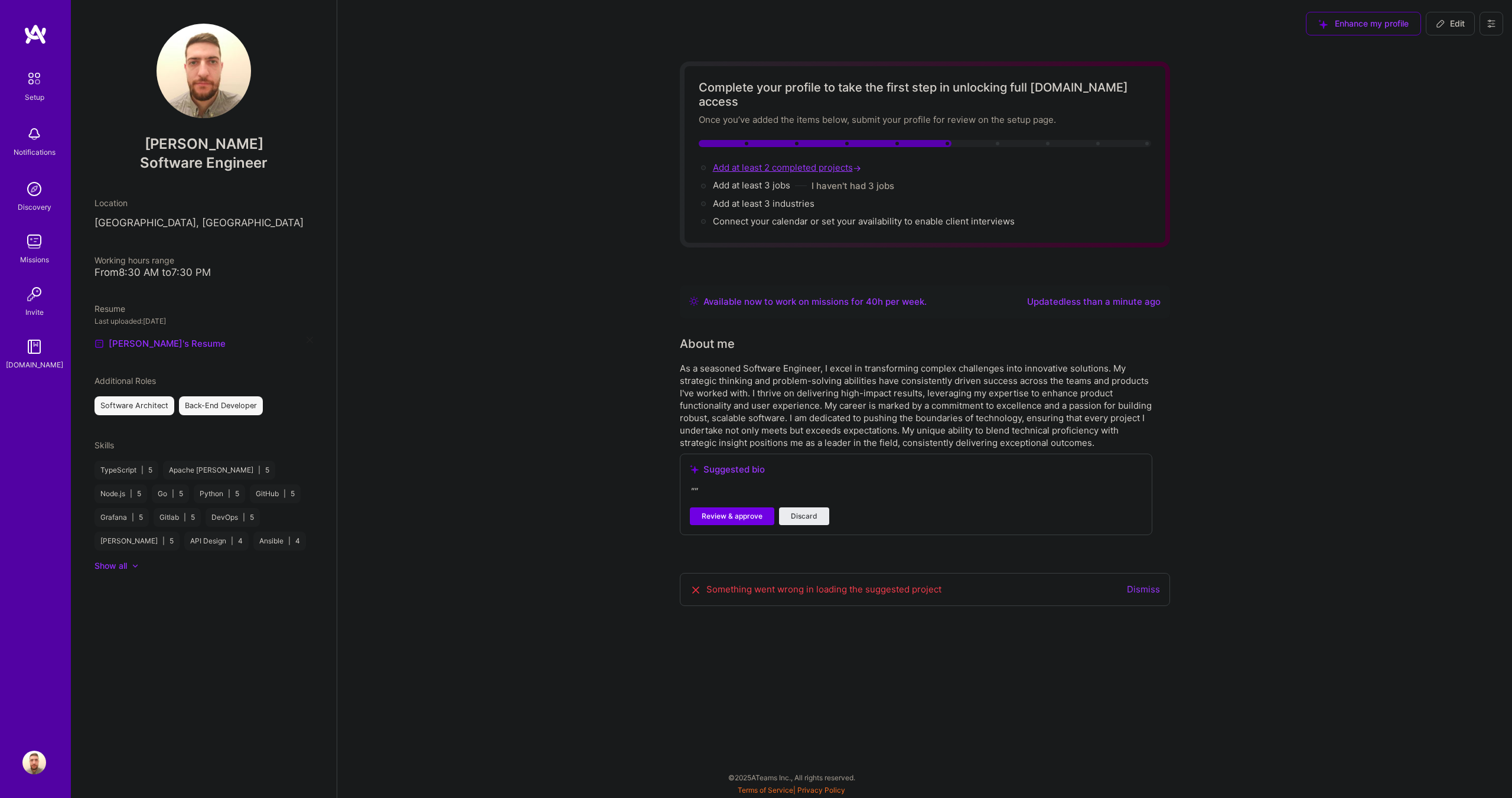
click at [771, 162] on span "Add at least 2 completed projects →" at bounding box center [788, 167] width 150 height 11
select select "US"
select select "Right Now"
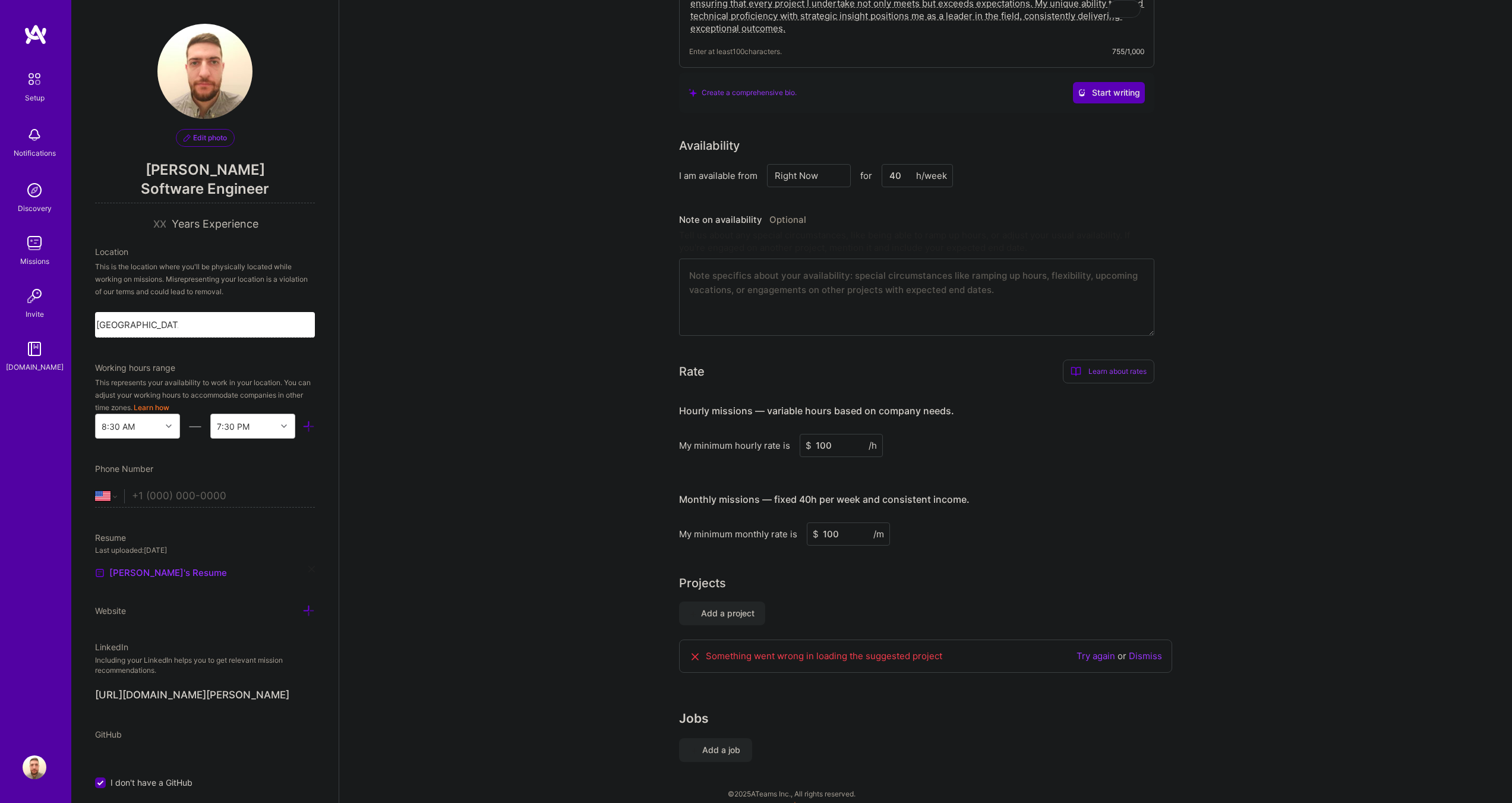
scroll to position [406, 0]
